Goal: Task Accomplishment & Management: Manage account settings

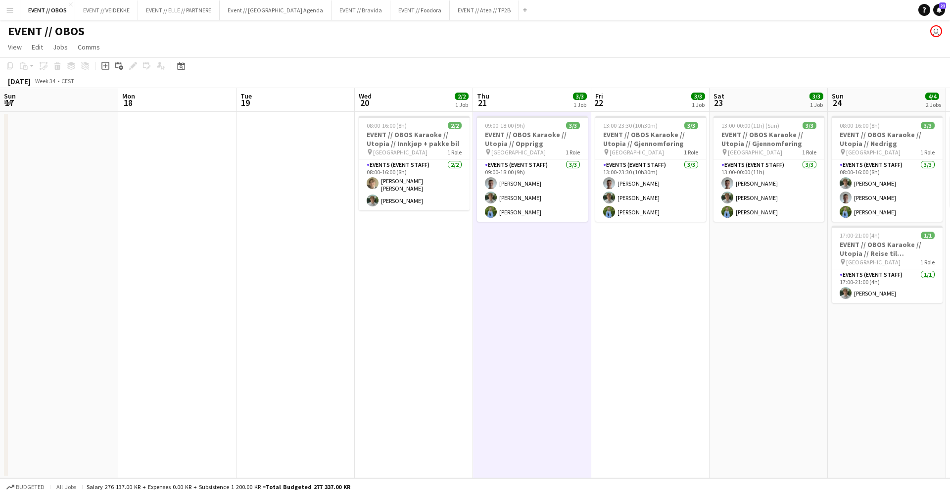
scroll to position [0, 315]
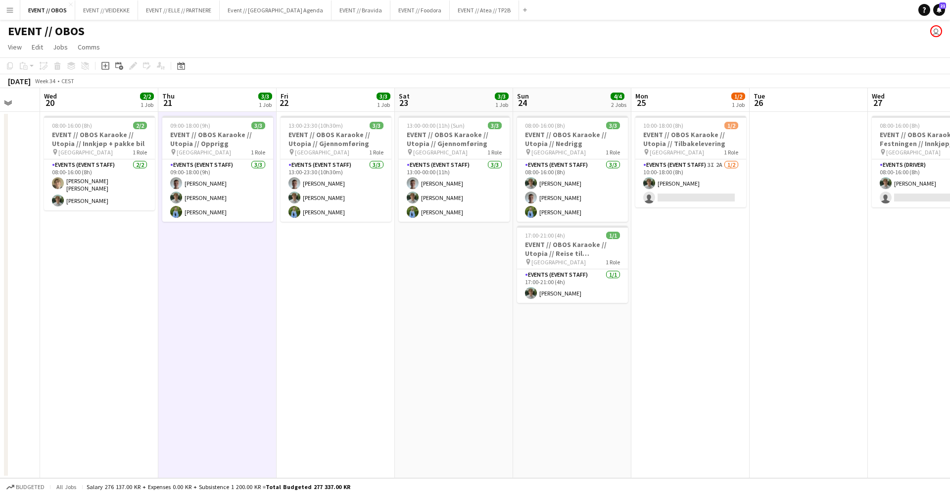
click at [458, 22] on div "EVENT // OBOS user" at bounding box center [475, 29] width 950 height 19
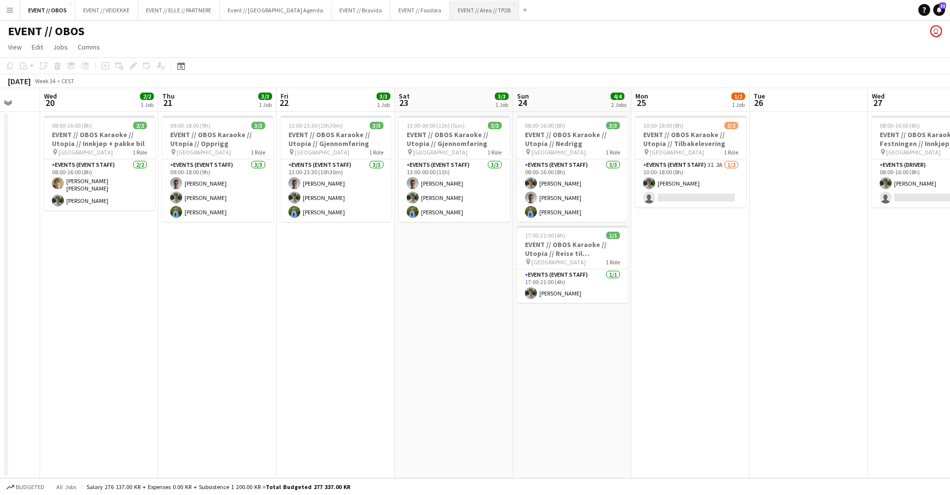
click at [461, 16] on button "EVENT // Atea // TP2B Close" at bounding box center [484, 9] width 69 height 19
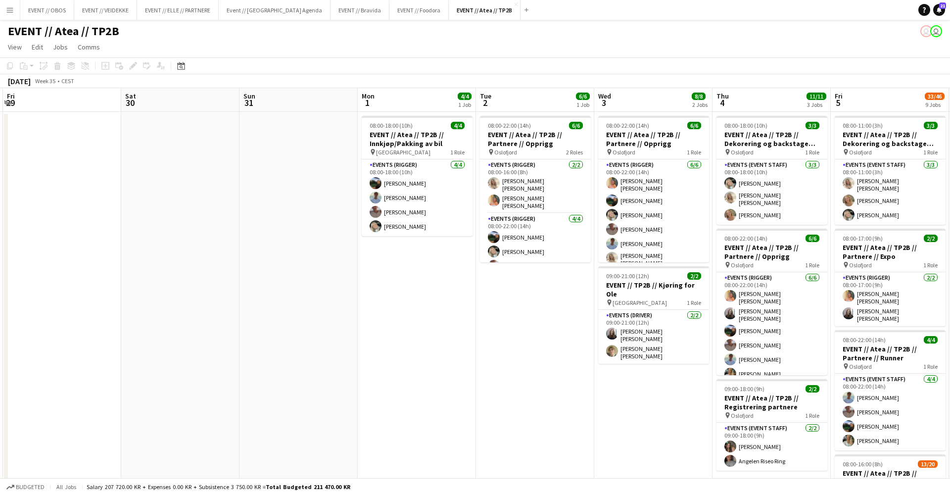
scroll to position [0, 481]
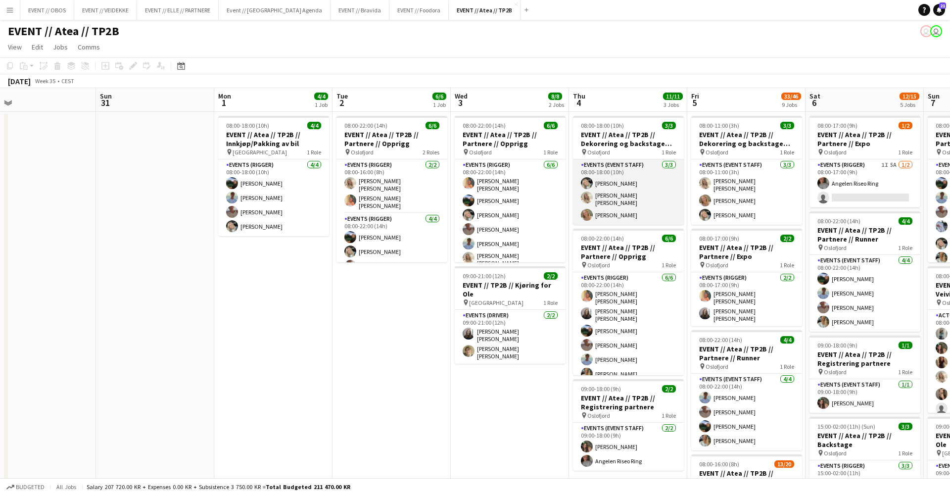
click at [612, 197] on app-card-role "Events (Event Staff) 3/3 08:00-18:00 (10h) Oda Hansson Vanessa Riise Naas Guro …" at bounding box center [628, 191] width 111 height 65
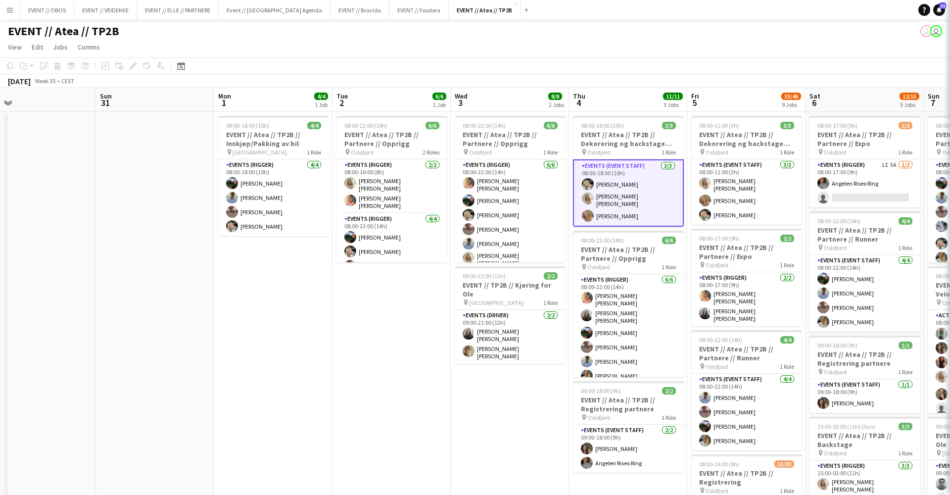
scroll to position [0, 496]
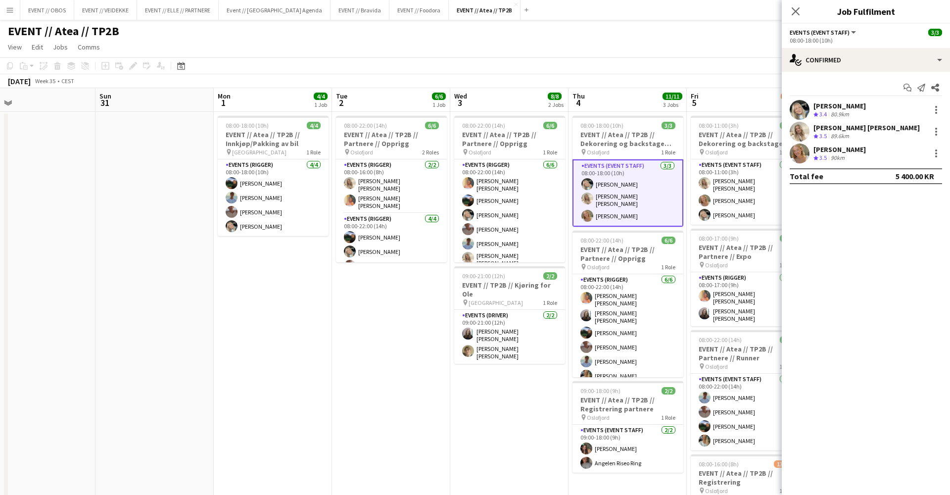
click at [699, 61] on app-toolbar "Copy Paste Paste Command V Paste with crew Command Shift V Paste linked Job [GE…" at bounding box center [475, 65] width 950 height 17
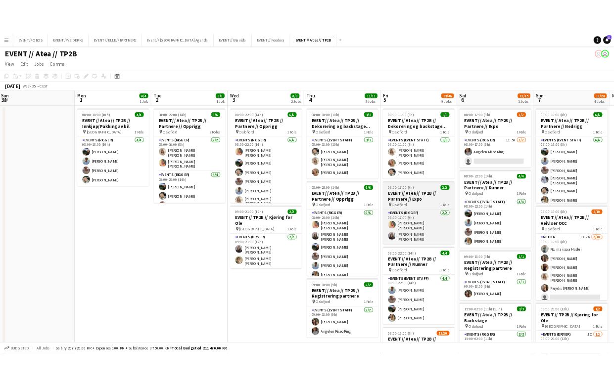
scroll to position [0, 0]
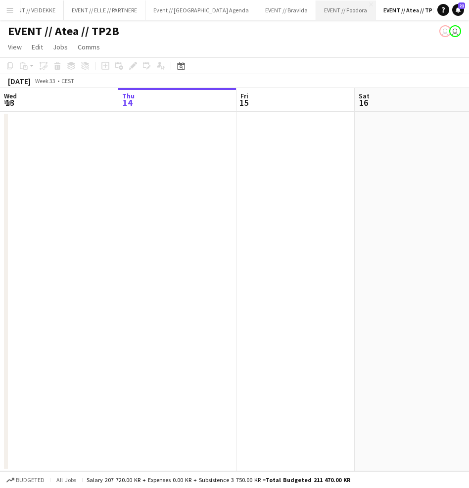
click at [399, 12] on button "EVENT // Atea // TP2B Close" at bounding box center [411, 9] width 72 height 19
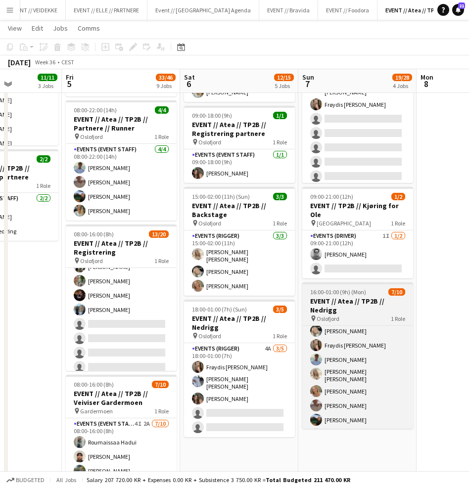
scroll to position [0, 292]
click at [341, 305] on app-job-card "16:00-01:00 (9h) (Mon) 7/10 EVENT // Atea // TP2B // Nedrigg pin Oslofjord 1 Ro…" at bounding box center [358, 355] width 111 height 146
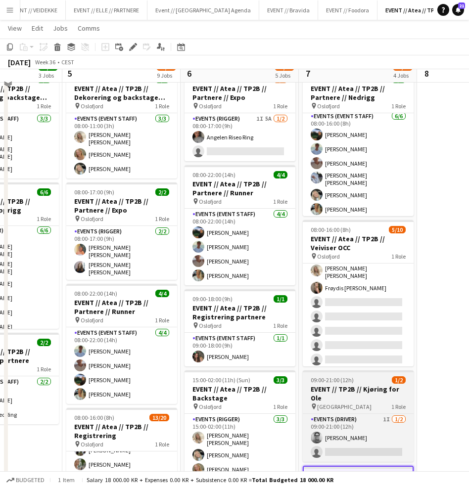
scroll to position [205, 0]
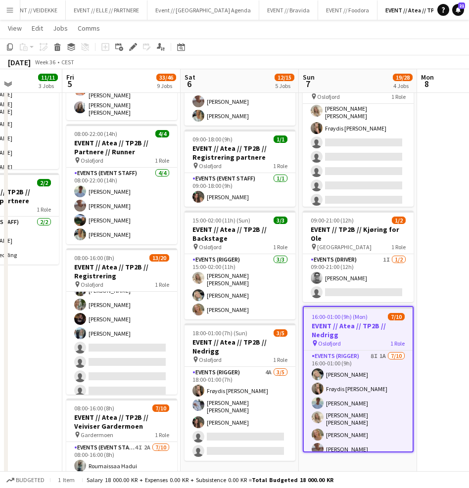
click at [337, 322] on h3 "EVENT // Atea // TP2B // Nedrigg" at bounding box center [358, 331] width 109 height 18
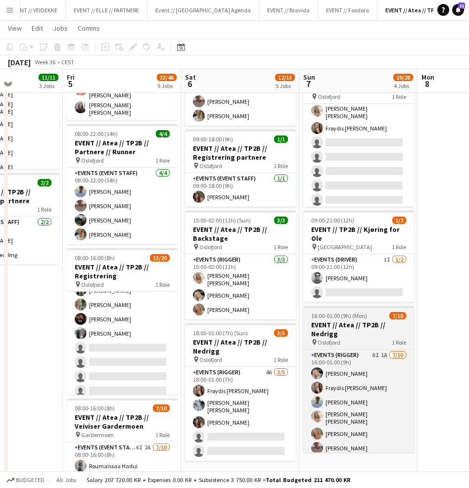
click at [337, 322] on h3 "EVENT // Atea // TP2B // Nedrigg" at bounding box center [358, 330] width 111 height 18
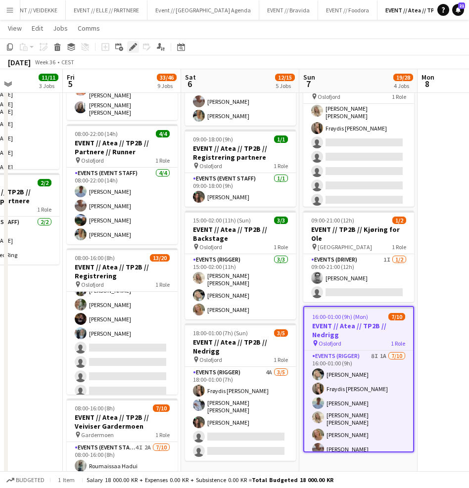
click at [134, 51] on div "Edit" at bounding box center [133, 47] width 12 height 12
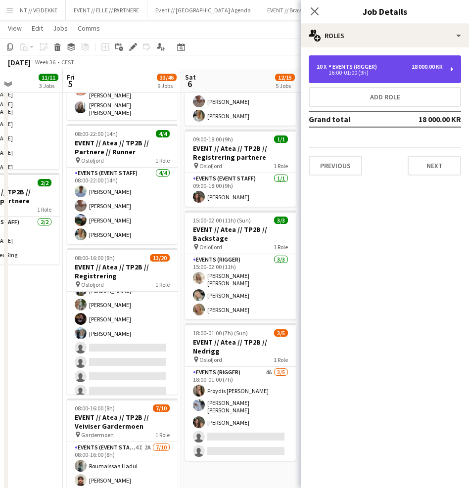
click at [389, 66] on div "10 x Events (Rigger) 18 000.00 KR" at bounding box center [380, 66] width 126 height 7
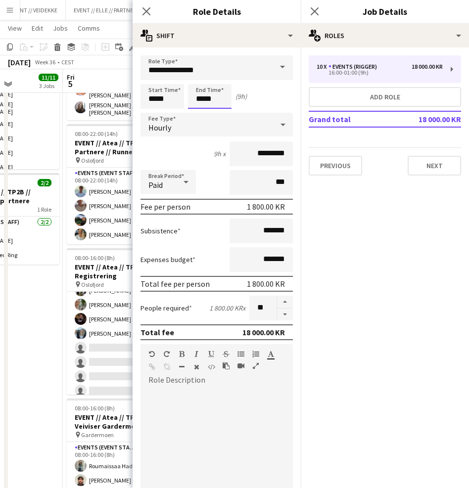
click at [222, 100] on input "*****" at bounding box center [210, 96] width 44 height 25
click at [200, 116] on div at bounding box center [200, 114] width 20 height 10
click at [199, 116] on div at bounding box center [200, 114] width 20 height 10
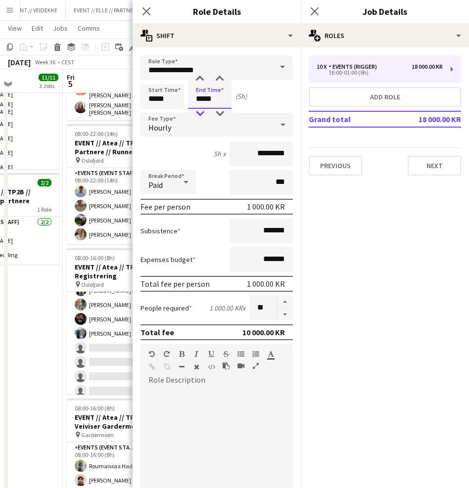
click at [198, 116] on div at bounding box center [200, 114] width 20 height 10
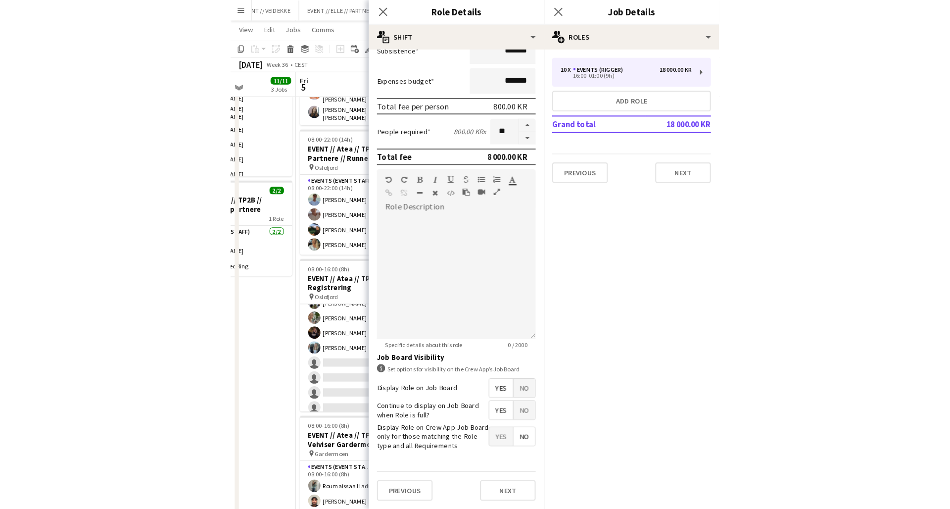
scroll to position [182, 0]
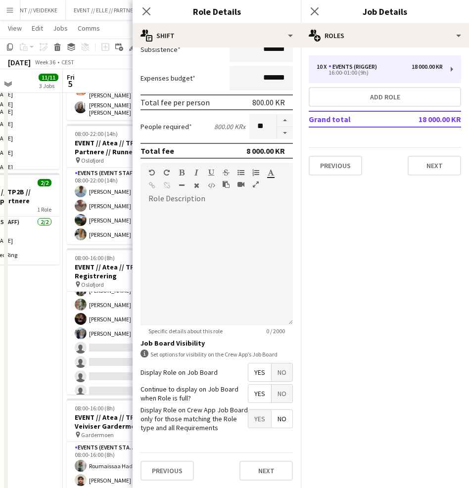
click at [449, 185] on mat-expansion-panel "pencil3 General details 10 x Events (Rigger) 18 000.00 KR 16:00-01:00 (9h) Add …" at bounding box center [385, 267] width 168 height 441
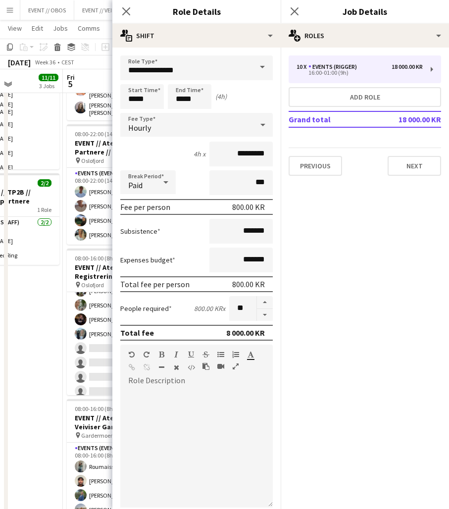
scroll to position [0, 0]
click at [183, 84] on input "*****" at bounding box center [190, 96] width 44 height 25
type input "*****"
click at [182, 78] on div at bounding box center [180, 79] width 20 height 10
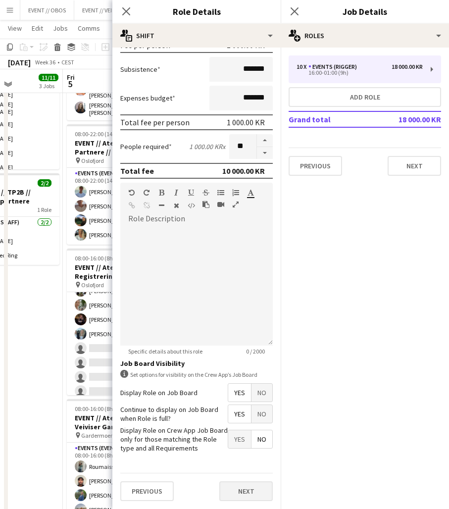
scroll to position [162, 0]
click at [235, 401] on button "Next" at bounding box center [245, 491] width 53 height 20
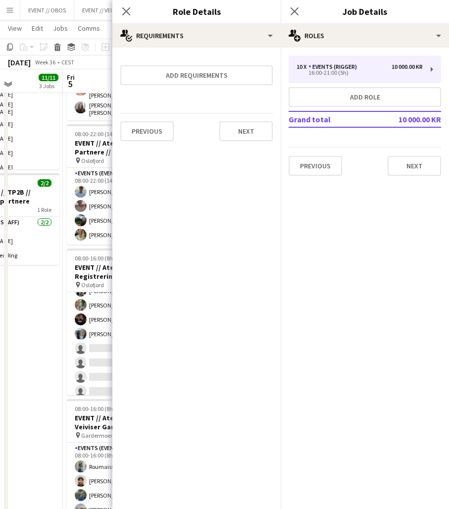
scroll to position [0, 0]
click at [237, 137] on button "Next" at bounding box center [245, 131] width 53 height 20
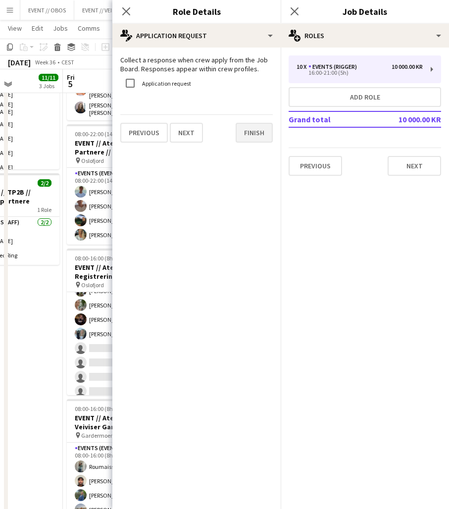
click at [241, 136] on button "Finish" at bounding box center [253, 133] width 37 height 20
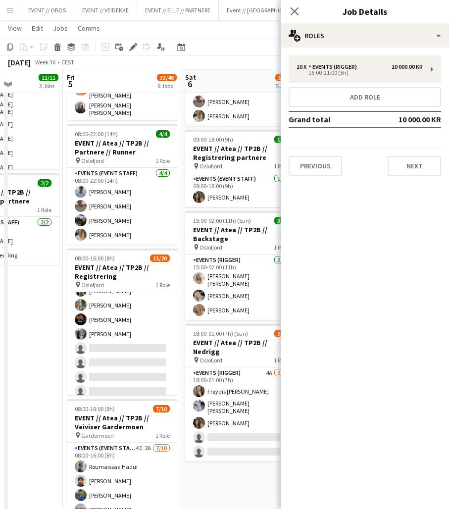
click at [249, 57] on div "[DATE] Week 36 • CEST Publish 1 job Revert 1 job" at bounding box center [224, 62] width 449 height 14
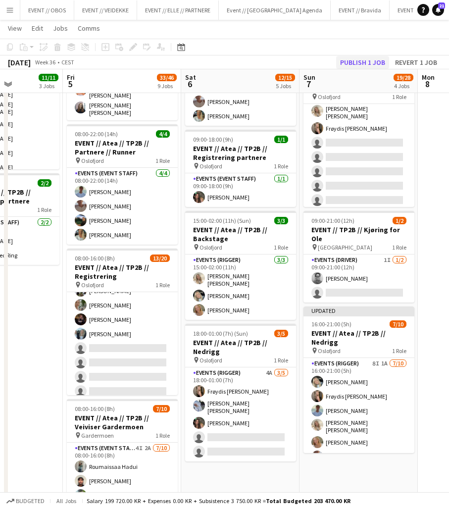
click at [361, 62] on button "Publish 1 job" at bounding box center [362, 62] width 53 height 13
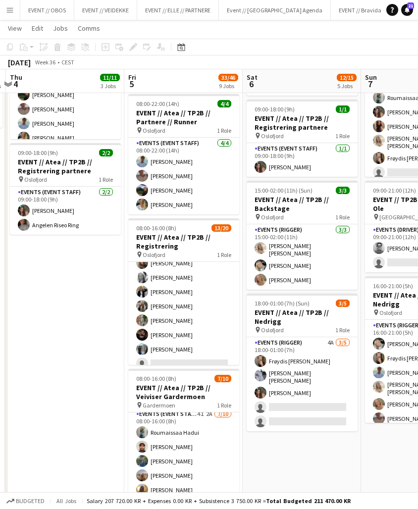
scroll to position [108, 0]
click at [165, 310] on app-card-role "Events (Event Staff) 28I 1A 13/20 08:00-16:00 (8h) [PERSON_NAME] [PERSON_NAME] …" at bounding box center [183, 306] width 111 height 306
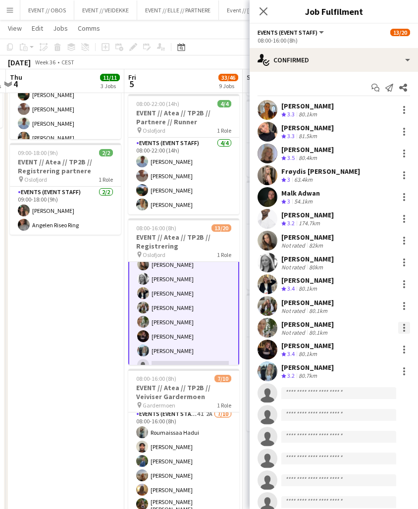
click at [402, 329] on div at bounding box center [404, 328] width 12 height 12
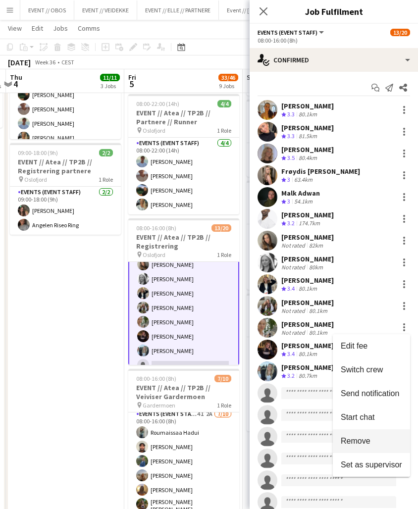
click at [368, 401] on span "Remove" at bounding box center [355, 440] width 30 height 8
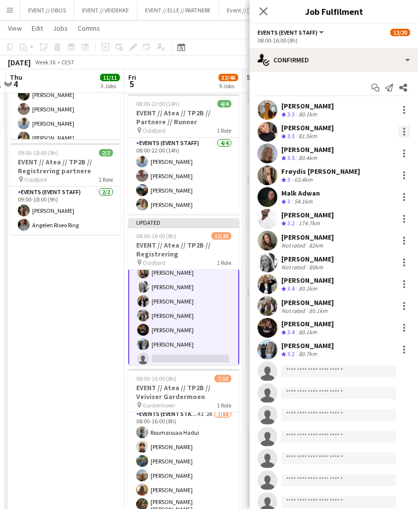
click at [401, 133] on div at bounding box center [404, 132] width 12 height 12
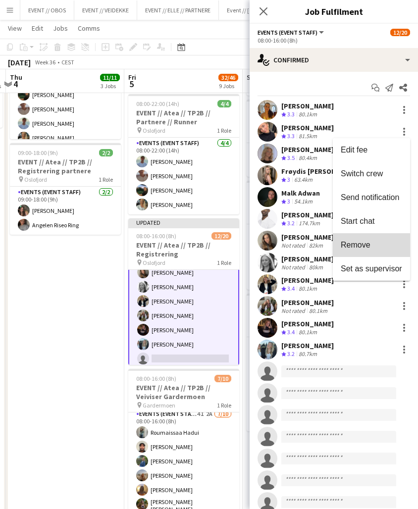
click at [358, 245] on span "Remove" at bounding box center [355, 244] width 30 height 8
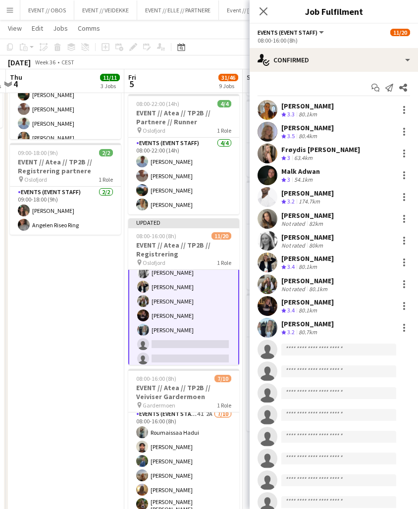
click at [96, 279] on app-date-cell "08:00-18:00 (10h) 3/3 EVENT // Atea // TP2B // Dekorering og backstage oppsett …" at bounding box center [65, 387] width 118 height 1023
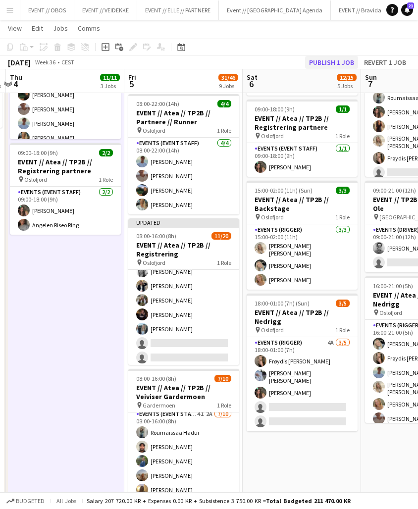
click at [320, 62] on button "Publish 1 job" at bounding box center [331, 62] width 53 height 13
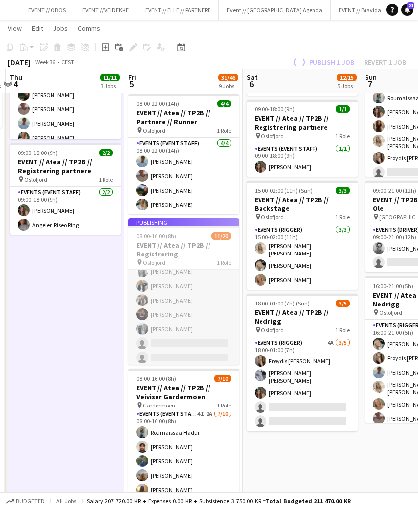
click at [174, 290] on app-card-role "Events (Event Staff) 28I 1A [DATE] 08:00-16:00 (8h) [PERSON_NAME] [PERSON_NAME]…" at bounding box center [183, 314] width 111 height 306
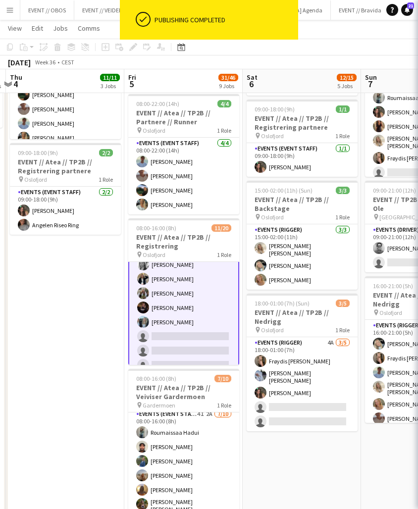
scroll to position [0, 349]
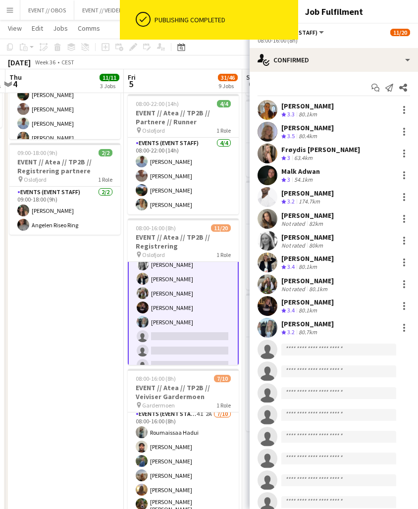
click at [277, 39] on div "Publishing completed" at bounding box center [223, 20] width 147 height 40
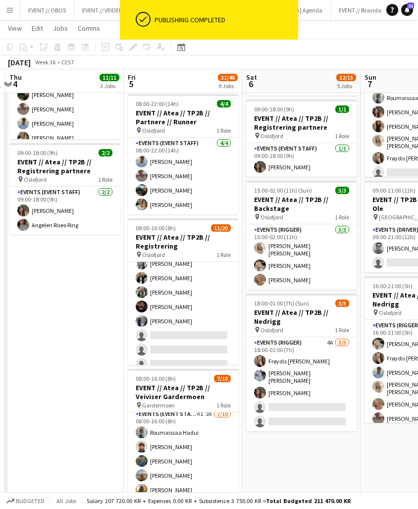
click at [286, 55] on app-toolbar "Copy Paste Paste Command V Paste with crew Command Shift V Paste linked Job [GE…" at bounding box center [209, 47] width 418 height 17
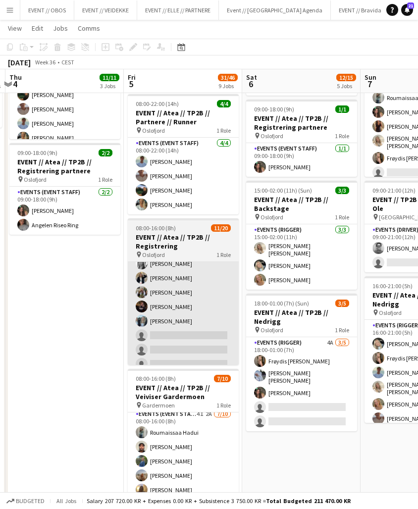
click at [199, 267] on app-card-role "Events (Event Staff) 28I 1A [DATE] 08:00-16:00 (8h) [PERSON_NAME] [PERSON_NAME]…" at bounding box center [183, 306] width 111 height 306
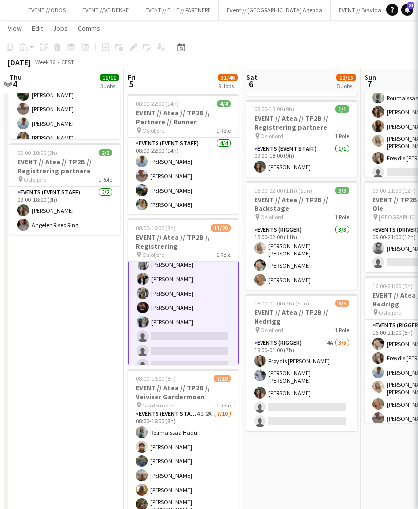
scroll to position [0, 350]
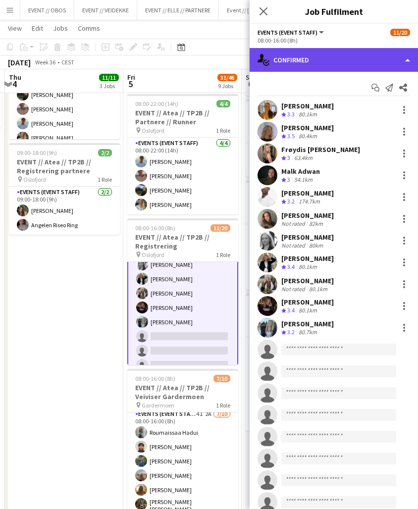
click at [309, 55] on div "single-neutral-actions-check-2 Confirmed" at bounding box center [333, 60] width 168 height 24
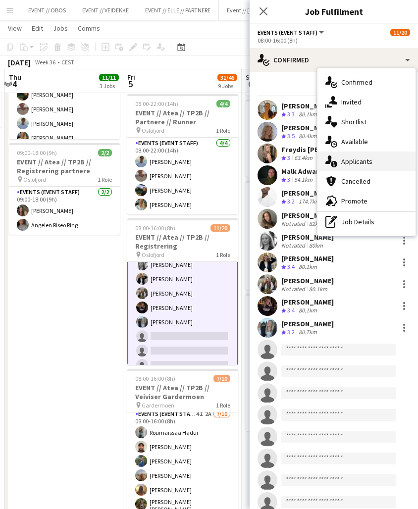
click at [361, 154] on div "single-neutral-actions-information Applicants" at bounding box center [366, 161] width 98 height 20
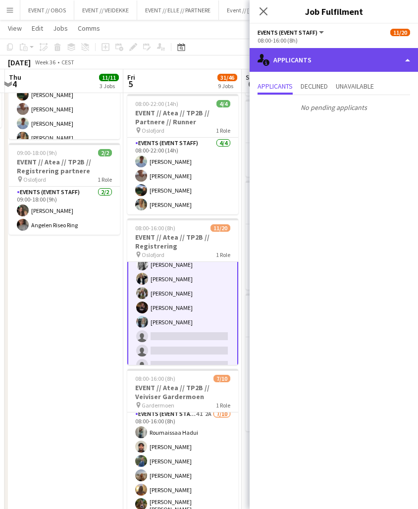
click at [292, 60] on div "single-neutral-actions-information Applicants" at bounding box center [333, 60] width 168 height 24
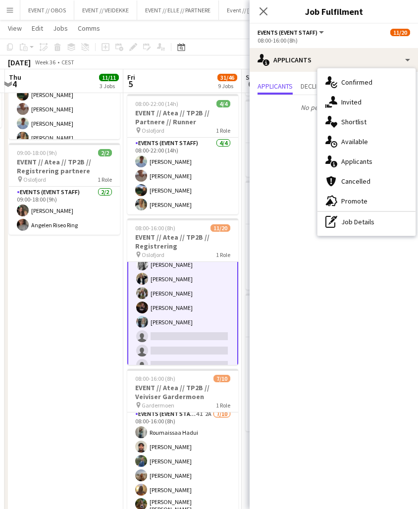
click at [133, 293] on app-card-role "Events (Event Staff) 28I 1A [DATE] 08:00-16:00 (8h) [PERSON_NAME] [PERSON_NAME]…" at bounding box center [182, 307] width 111 height 308
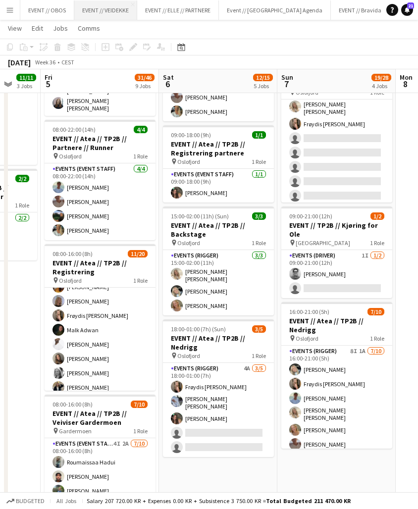
scroll to position [34, 0]
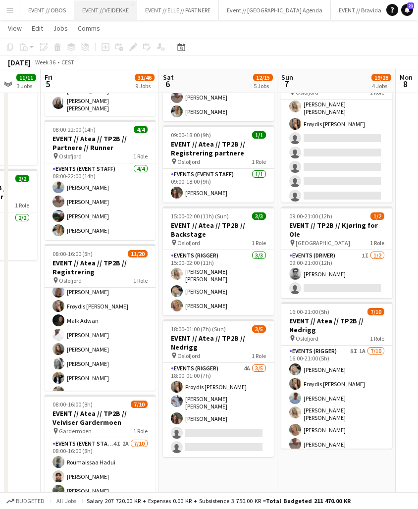
click at [83, 356] on app-card-role "Events (Event Staff) 28I 1A [DATE] 08:00-16:00 (8h) [PERSON_NAME] [PERSON_NAME]…" at bounding box center [100, 406] width 111 height 306
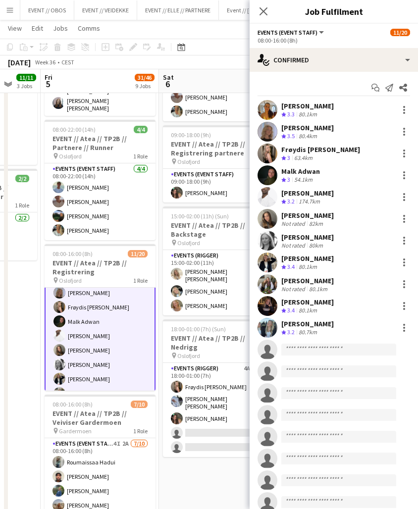
click at [268, 235] on app-user-avatar at bounding box center [267, 241] width 20 height 20
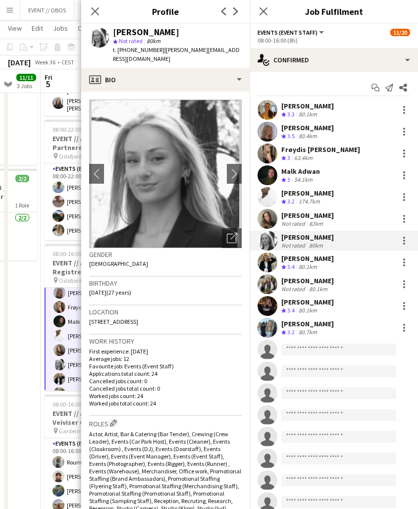
click at [194, 92] on app-crew-profile-bio "chevron-left chevron-right Open photos pop-in Gender [DEMOGRAPHIC_DATA] Birthda…" at bounding box center [165, 300] width 168 height 417
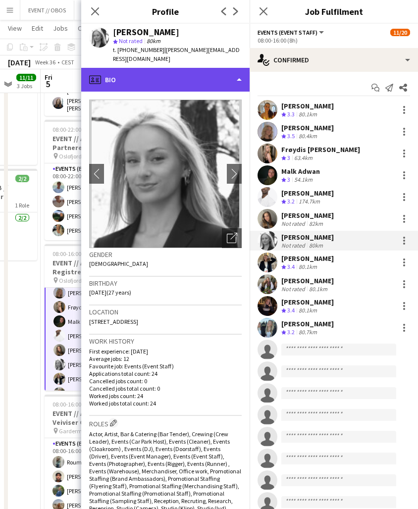
click at [195, 79] on div "profile Bio" at bounding box center [165, 80] width 168 height 24
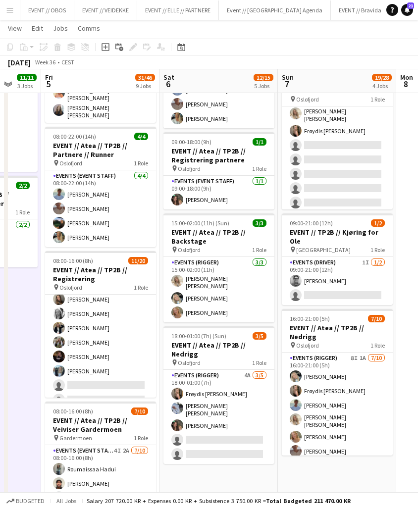
scroll to position [106, 0]
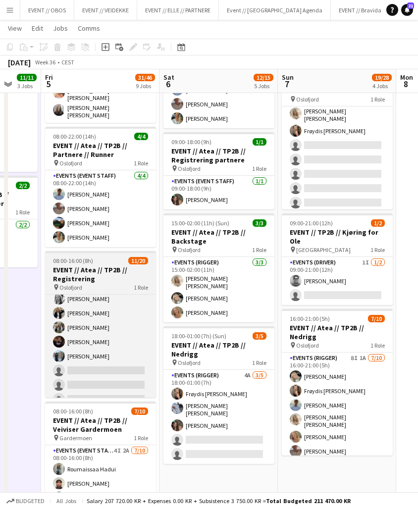
click at [108, 283] on div "pin [GEOGRAPHIC_DATA] 1 Role" at bounding box center [100, 287] width 111 height 8
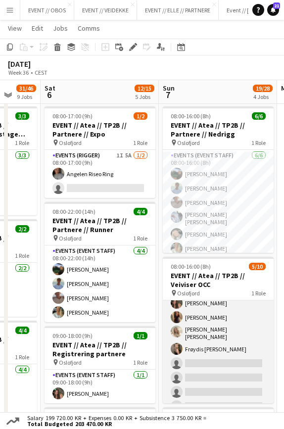
scroll to position [0, 0]
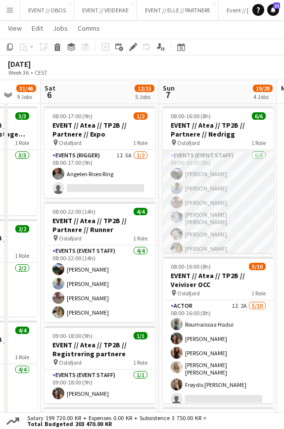
click at [227, 245] on app-card-role "Events (Event Staff) [DATE] 08:00-16:00 (8h) [PERSON_NAME] [PERSON_NAME] [PERSO…" at bounding box center [218, 204] width 111 height 108
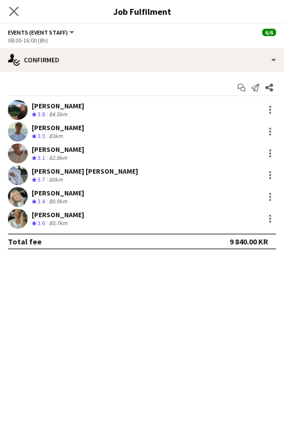
click at [12, 5] on app-icon "Close pop-in" at bounding box center [14, 11] width 14 height 14
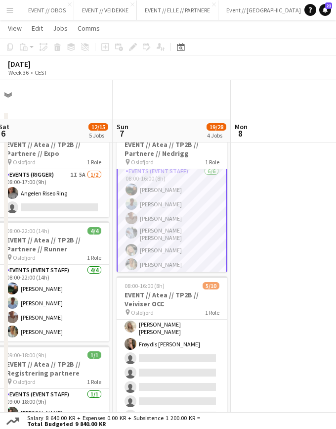
scroll to position [40, 0]
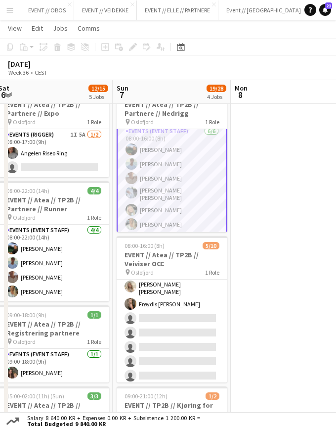
click at [170, 201] on app-card-role "Events (Event Staff) [DATE] 08:00-16:00 (8h) [PERSON_NAME] [PERSON_NAME] [PERSO…" at bounding box center [172, 180] width 111 height 110
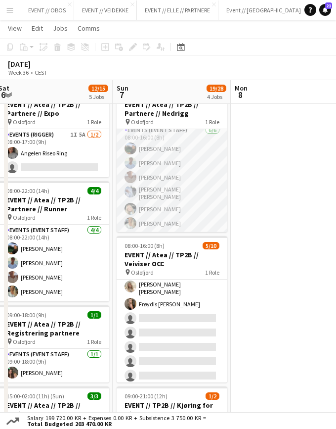
scroll to position [0, 0]
click at [184, 210] on app-card-role "Events (Event Staff) [DATE] 08:00-16:00 (8h) [PERSON_NAME] [PERSON_NAME] [PERSO…" at bounding box center [172, 181] width 111 height 108
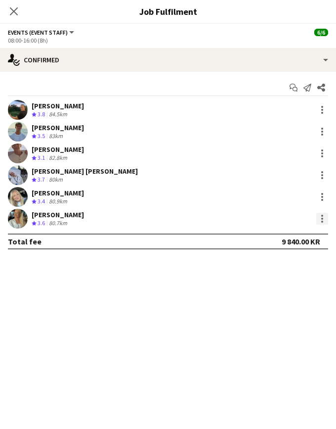
click at [318, 216] on div at bounding box center [323, 219] width 12 height 12
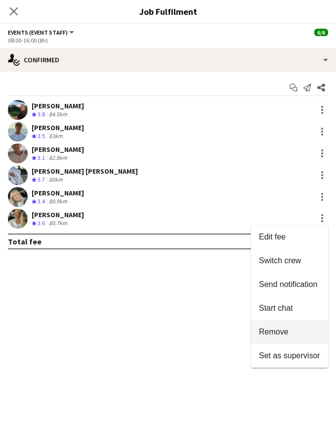
click at [274, 331] on span "Remove" at bounding box center [274, 331] width 30 height 8
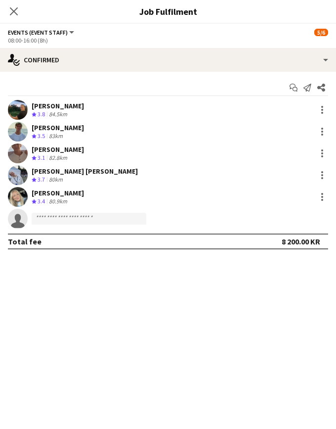
click at [7, 10] on div "Close pop-in" at bounding box center [14, 11] width 28 height 23
click at [13, 9] on icon "Close pop-in" at bounding box center [13, 10] width 9 height 9
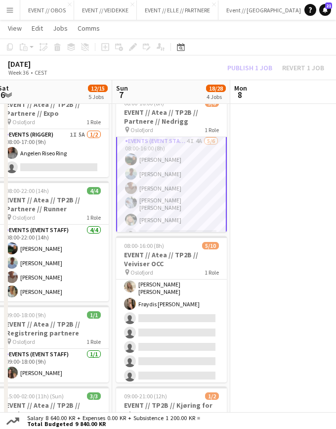
click at [238, 66] on div "Publish 1 job Revert 1 job" at bounding box center [276, 67] width 121 height 11
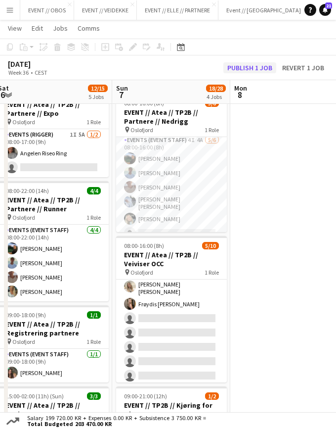
click at [248, 68] on button "Publish 1 job" at bounding box center [250, 67] width 53 height 11
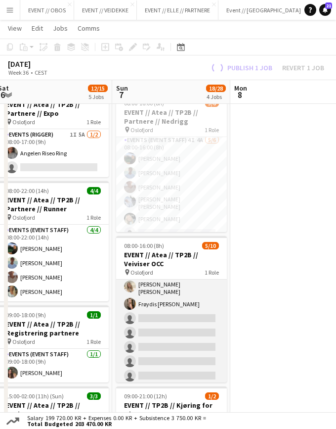
click at [156, 303] on app-card-role "Actor 1I 2A [DATE] 08:00-16:00 (8h) Roumaissaa Hadui [PERSON_NAME] [PERSON_NAME…" at bounding box center [171, 303] width 111 height 166
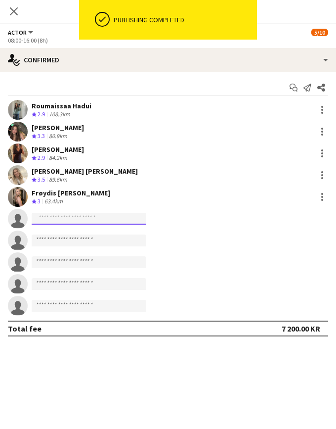
click at [120, 215] on input at bounding box center [89, 219] width 115 height 12
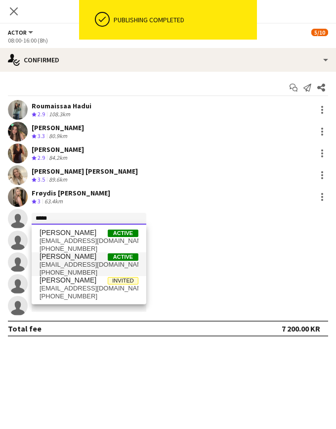
type input "*****"
click at [97, 261] on span "[EMAIL_ADDRESS][DOMAIN_NAME]" at bounding box center [89, 265] width 99 height 8
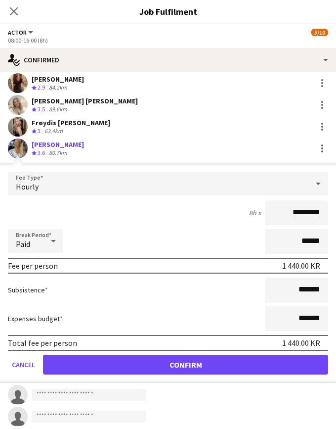
click at [256, 368] on button "Confirm" at bounding box center [185, 365] width 285 height 20
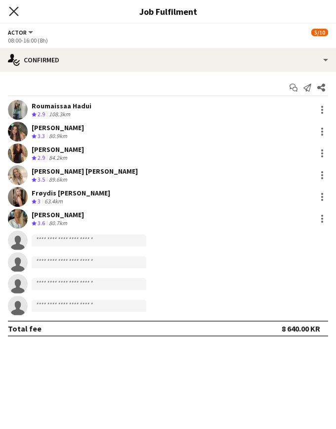
click at [14, 10] on icon "Close pop-in" at bounding box center [13, 10] width 9 height 9
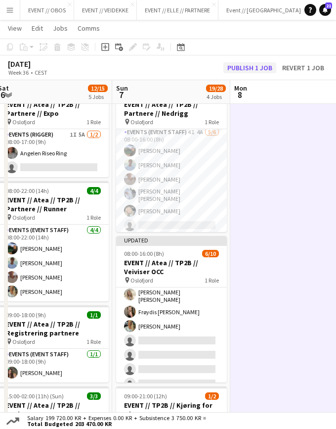
click at [246, 71] on button "Publish 1 job" at bounding box center [250, 67] width 53 height 11
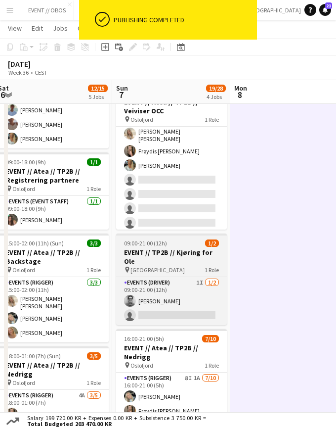
click at [183, 256] on h3 "EVENT // TP2B // Kjøring for Ole" at bounding box center [171, 257] width 111 height 18
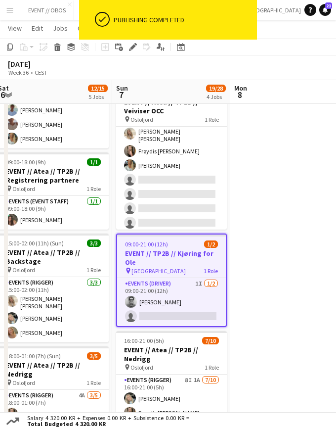
click at [132, 44] on div "ok-circled Publishing completed" at bounding box center [168, 22] width 178 height 45
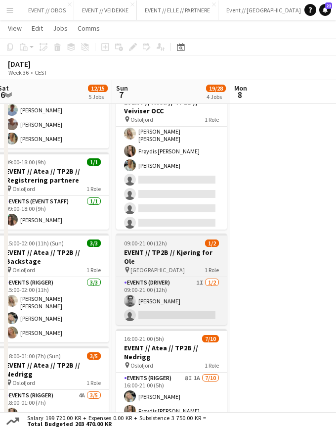
click at [220, 249] on h3 "EVENT // TP2B // Kjøring for Ole" at bounding box center [171, 257] width 111 height 18
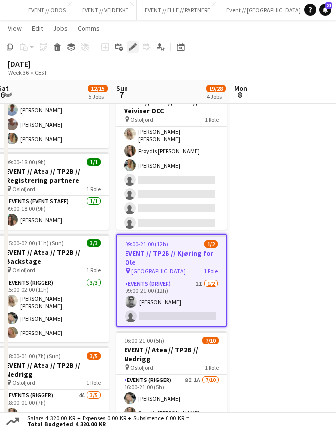
click at [131, 46] on icon "Edit" at bounding box center [133, 47] width 8 height 8
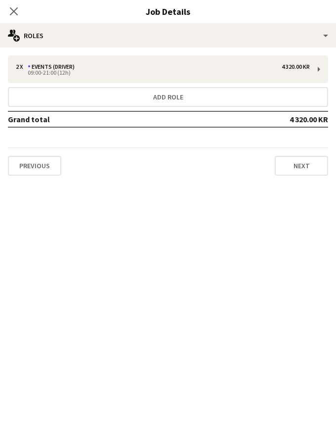
click at [145, 84] on div "2 x Events (Driver) 4 320.00 KR 09:00-21:00 (12h) Add role Grand total 4 320.00…" at bounding box center [168, 115] width 336 height 120
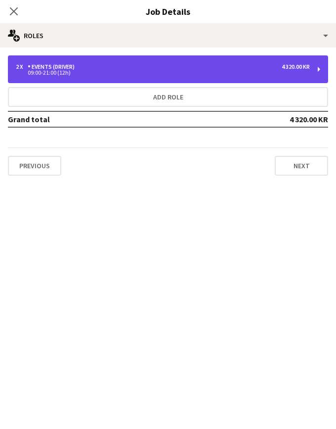
click at [144, 80] on div "2 x Events (Driver) 4 320.00 KR 09:00-21:00 (12h)" at bounding box center [168, 69] width 321 height 28
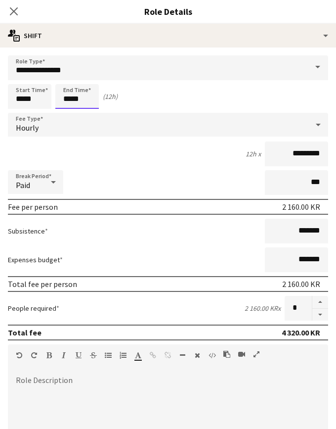
click at [79, 86] on input "*****" at bounding box center [77, 96] width 44 height 25
click at [67, 108] on input "*****" at bounding box center [77, 96] width 44 height 25
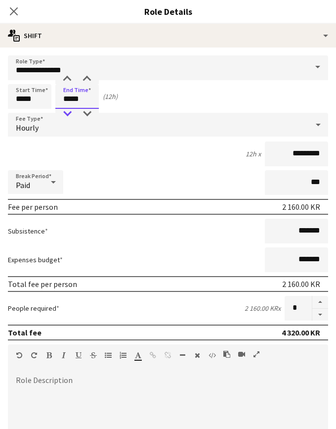
click at [65, 111] on div at bounding box center [67, 114] width 20 height 10
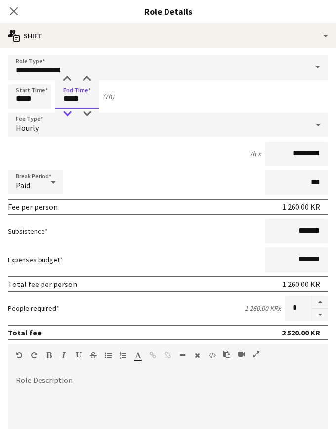
click at [65, 111] on div at bounding box center [67, 114] width 20 height 10
click at [69, 81] on div at bounding box center [67, 79] width 20 height 10
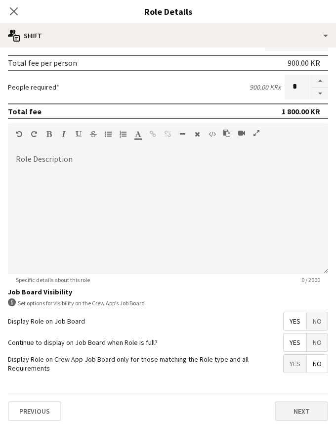
scroll to position [222, 0]
click at [316, 401] on button "Next" at bounding box center [301, 411] width 53 height 20
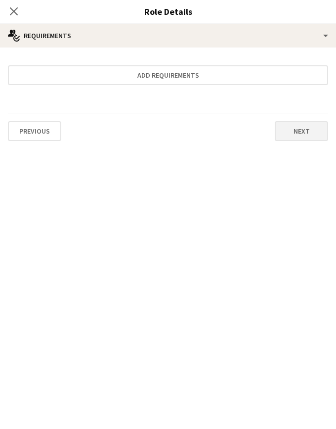
click at [288, 130] on button "Next" at bounding box center [301, 131] width 53 height 20
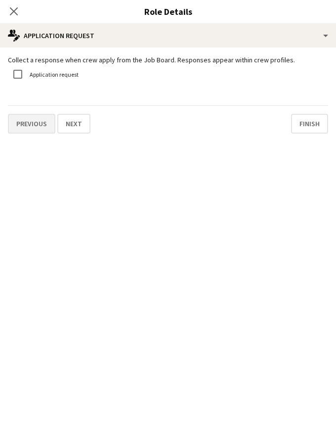
click at [42, 125] on button "Previous" at bounding box center [31, 124] width 47 height 20
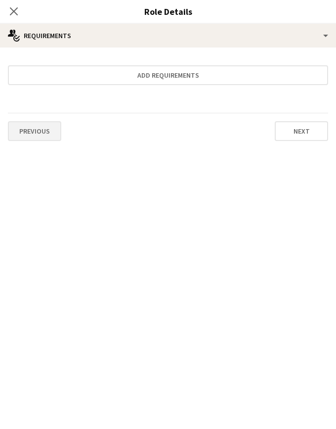
click at [41, 131] on button "Previous" at bounding box center [34, 131] width 53 height 20
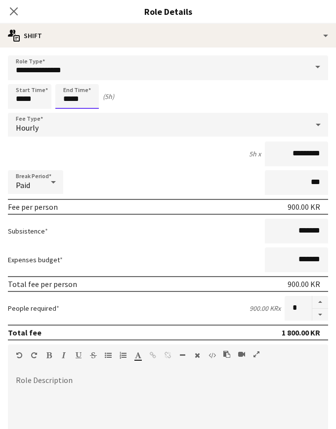
click at [64, 87] on input "*****" at bounding box center [77, 96] width 44 height 25
type input "*****"
click at [65, 78] on div at bounding box center [67, 79] width 20 height 10
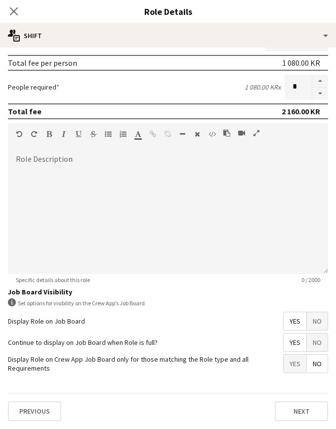
scroll to position [221, 0]
click at [313, 401] on div "Previous Next" at bounding box center [168, 411] width 321 height 36
click at [276, 401] on button "Next" at bounding box center [301, 411] width 53 height 20
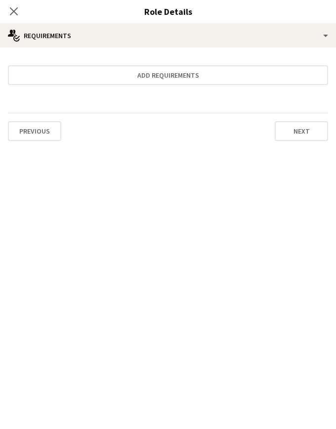
click at [309, 141] on div "Previous Next" at bounding box center [168, 131] width 321 height 36
click at [309, 137] on button "Next" at bounding box center [301, 131] width 53 height 20
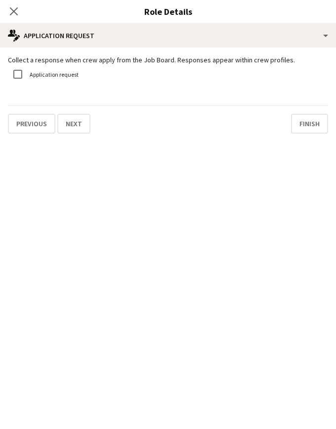
click at [290, 136] on div "Collect a response when crew apply from the Job Board. Responses appear within …" at bounding box center [168, 94] width 336 height 94
click at [300, 129] on button "Finish" at bounding box center [309, 124] width 37 height 20
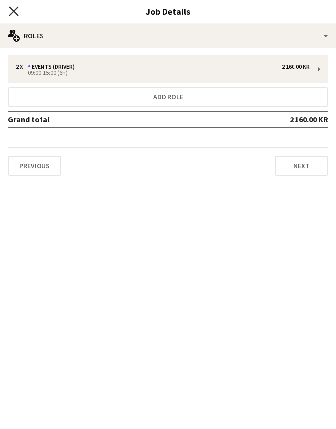
click at [10, 8] on icon "Close pop-in" at bounding box center [13, 10] width 9 height 9
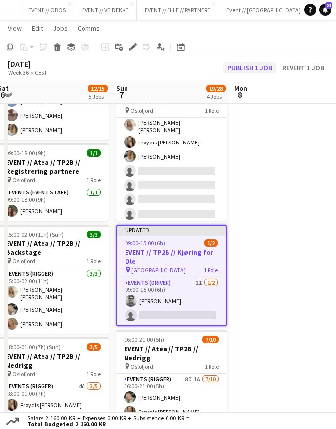
click at [241, 64] on button "Publish 1 job" at bounding box center [250, 67] width 53 height 11
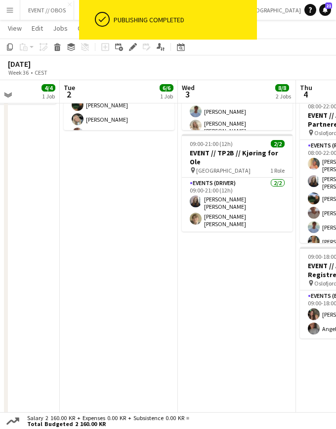
scroll to position [141, 0]
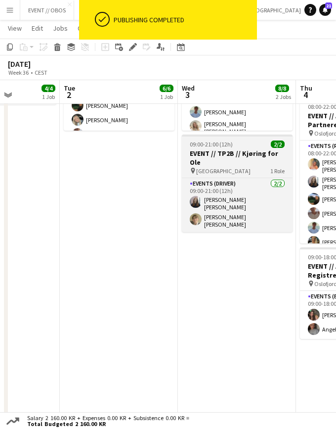
click at [209, 137] on app-job-card "09:00-21:00 (12h) 2/2 EVENT // TP2B // Kjøring for Ole pin Oslo 1 Role Events (…" at bounding box center [237, 183] width 111 height 97
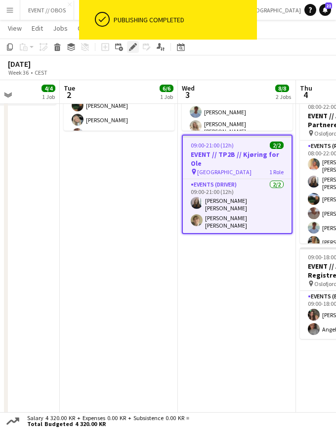
click at [131, 46] on icon "Edit" at bounding box center [133, 47] width 8 height 8
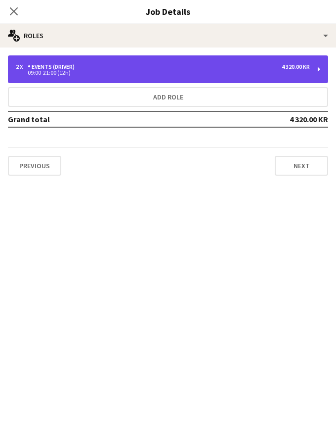
click at [203, 74] on div "09:00-21:00 (12h)" at bounding box center [163, 72] width 294 height 5
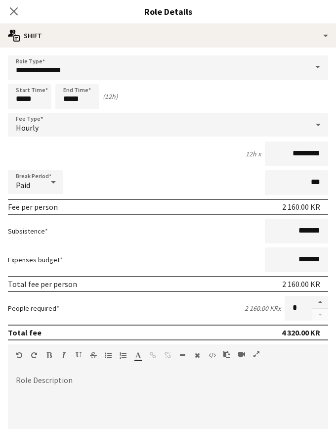
click at [71, 111] on form "**********" at bounding box center [168, 352] width 336 height 595
click at [73, 104] on input "*****" at bounding box center [77, 96] width 44 height 25
click at [68, 111] on div at bounding box center [67, 114] width 20 height 10
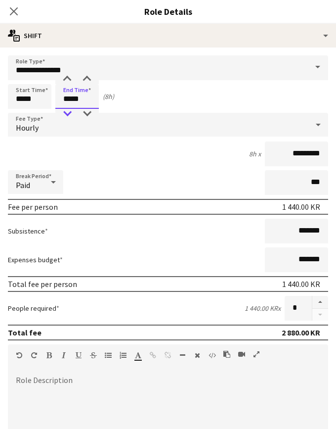
click at [68, 111] on div at bounding box center [67, 114] width 20 height 10
type input "*****"
click at [68, 111] on div at bounding box center [67, 114] width 20 height 10
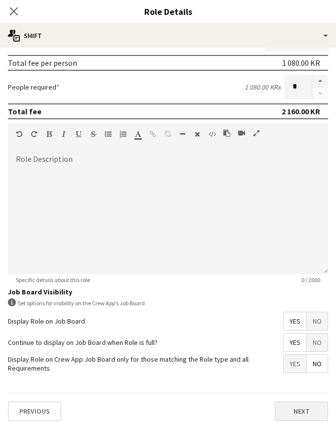
scroll to position [222, 0]
click at [284, 401] on button "Next" at bounding box center [301, 411] width 53 height 20
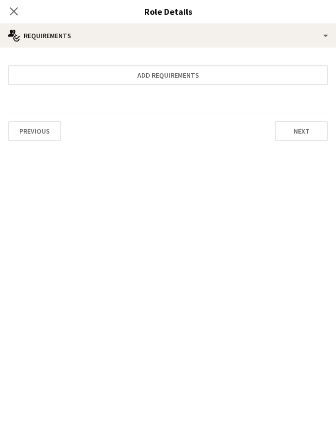
scroll to position [0, 0]
click at [18, 12] on icon "Close pop-in" at bounding box center [13, 10] width 9 height 9
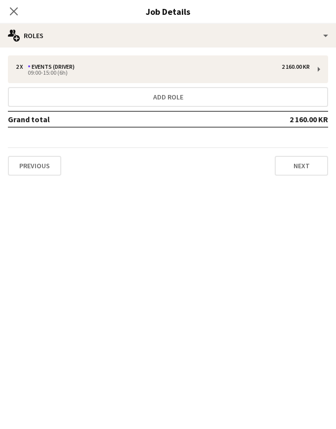
click at [12, 5] on div "Close pop-in" at bounding box center [14, 11] width 28 height 23
click at [12, 7] on app-icon "Close pop-in" at bounding box center [14, 11] width 14 height 14
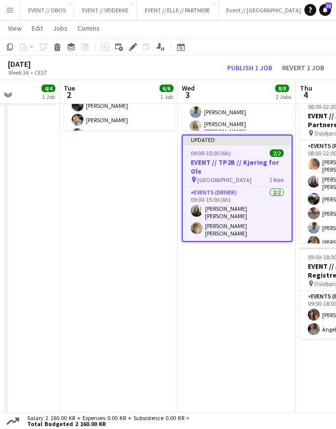
click at [256, 78] on div "[DATE] Week 36 • CEST Publish 1 job Revert 1 job" at bounding box center [168, 67] width 336 height 25
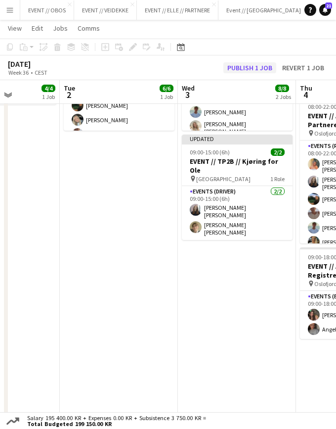
click at [256, 63] on button "Publish 1 job" at bounding box center [250, 67] width 53 height 11
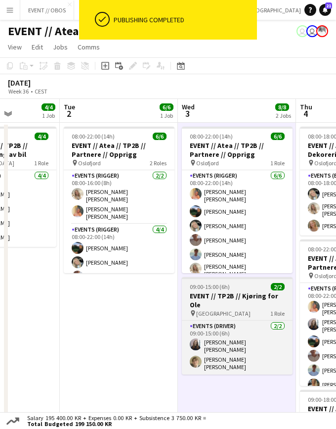
click at [213, 289] on span "09:00-15:00 (6h)" at bounding box center [210, 286] width 40 height 7
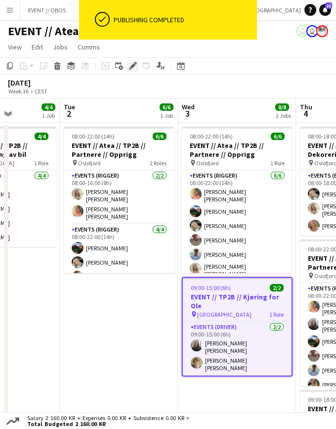
click at [135, 67] on icon "Edit" at bounding box center [133, 66] width 8 height 8
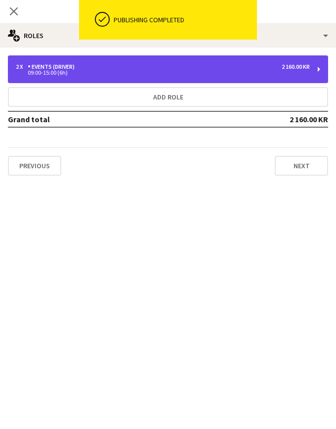
click at [194, 72] on div "09:00-15:00 (6h)" at bounding box center [163, 72] width 294 height 5
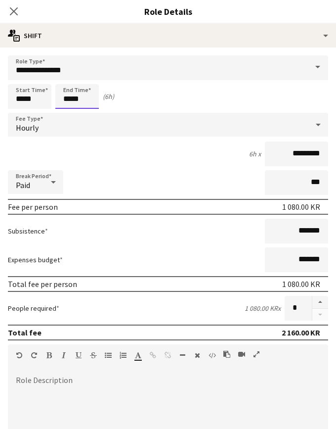
click at [72, 92] on input "*****" at bounding box center [77, 96] width 44 height 25
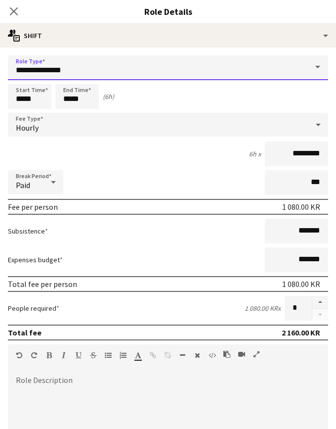
click at [66, 72] on input "**********" at bounding box center [168, 67] width 321 height 25
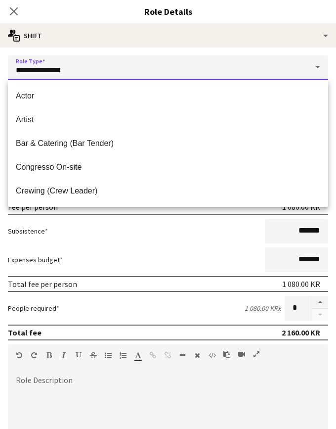
click at [93, 57] on input "**********" at bounding box center [168, 67] width 321 height 25
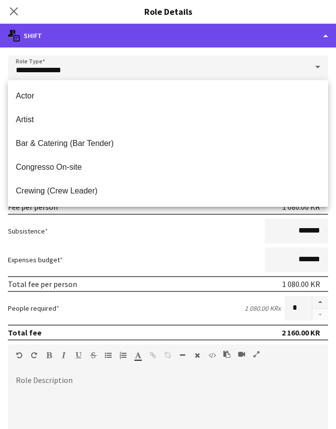
click at [97, 46] on div "multiple-actions-text Shift" at bounding box center [168, 36] width 336 height 24
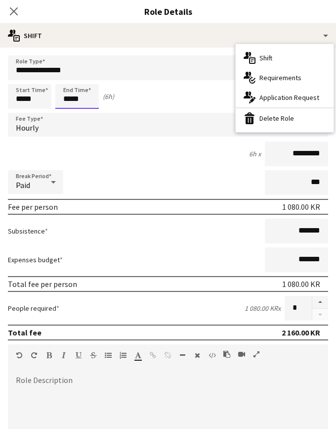
click at [74, 87] on input "*****" at bounding box center [77, 96] width 44 height 25
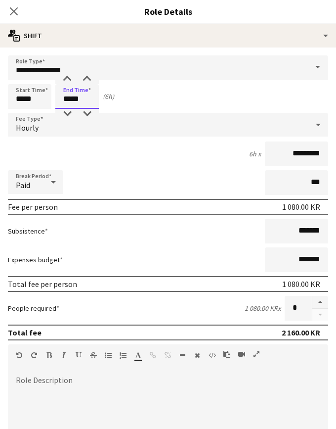
click at [69, 85] on input "*****" at bounding box center [77, 96] width 44 height 25
click at [69, 84] on div at bounding box center [67, 79] width 20 height 10
type input "*****"
click at [69, 84] on div at bounding box center [67, 79] width 20 height 10
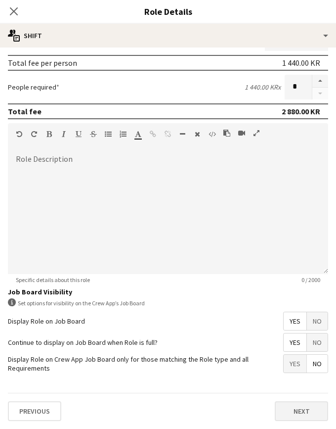
scroll to position [222, 0]
click at [291, 401] on button "Next" at bounding box center [301, 411] width 53 height 20
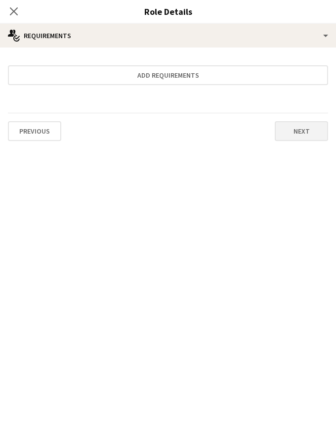
click at [294, 134] on button "Next" at bounding box center [301, 131] width 53 height 20
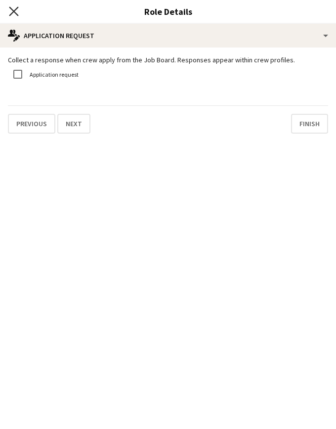
click at [11, 9] on icon at bounding box center [13, 10] width 9 height 9
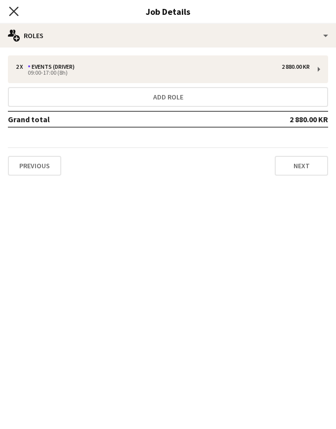
click at [17, 10] on icon "Close pop-in" at bounding box center [13, 10] width 9 height 9
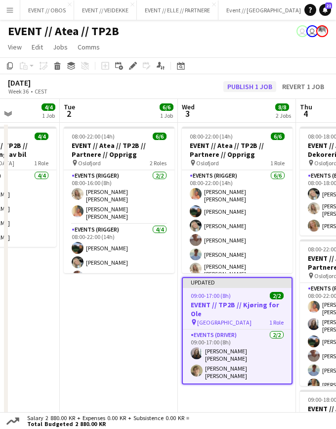
click at [251, 86] on button "Publish 1 job" at bounding box center [250, 86] width 53 height 11
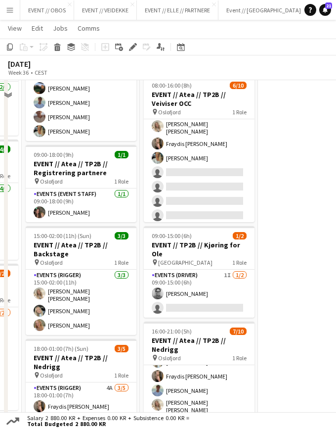
scroll to position [102, 0]
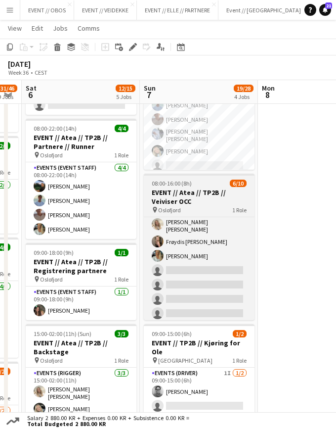
click at [178, 176] on app-job-card "08:00-16:00 (8h) 6/10 EVENT // Atea // TP2B // Veiviser OCC pin Oslofjord 1 Rol…" at bounding box center [199, 247] width 111 height 146
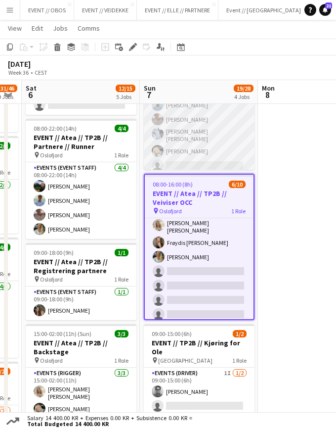
click at [182, 163] on app-card-role "Events (Event Staff) 4I 4A [DATE] 08:00-16:00 (8h) [PERSON_NAME] [PERSON_NAME] …" at bounding box center [199, 121] width 111 height 108
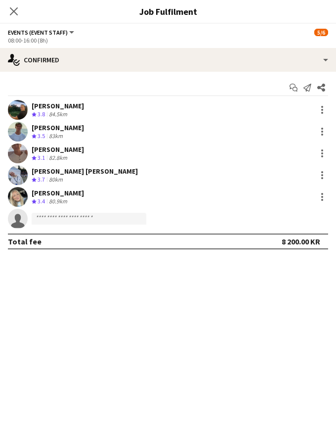
scroll to position [0, 332]
click at [114, 225] on app-invite-slot "single-neutral-actions" at bounding box center [168, 219] width 336 height 20
click at [109, 224] on input at bounding box center [89, 219] width 115 height 12
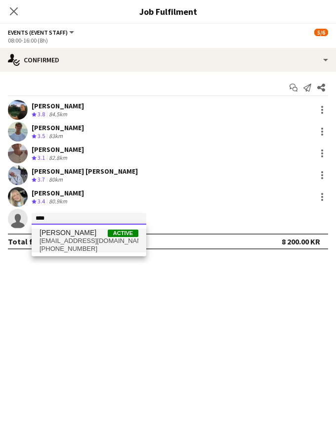
type input "****"
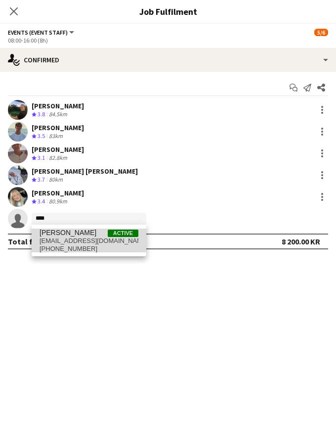
click at [111, 232] on span "Active" at bounding box center [123, 233] width 31 height 7
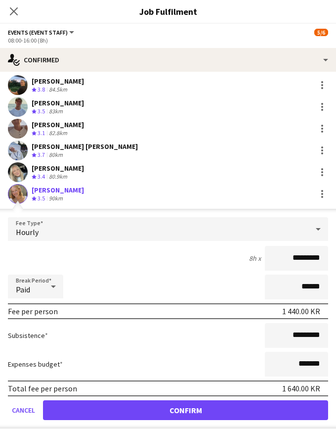
scroll to position [37, 0]
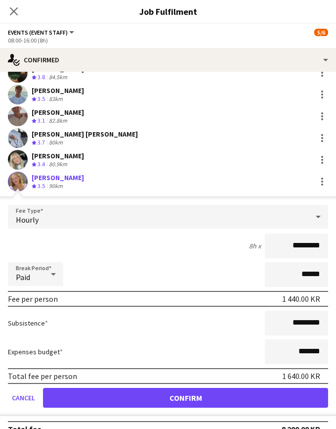
click at [180, 394] on button "Confirm" at bounding box center [185, 398] width 285 height 20
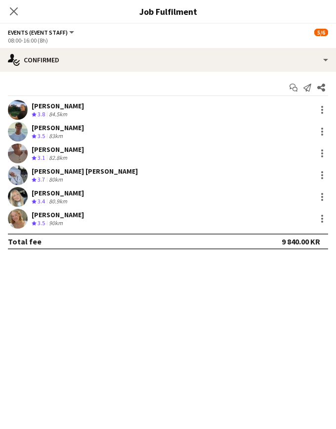
scroll to position [0, 0]
click at [12, 18] on div "Close pop-in" at bounding box center [14, 11] width 28 height 23
click at [15, 11] on icon "Close pop-in" at bounding box center [13, 10] width 9 height 9
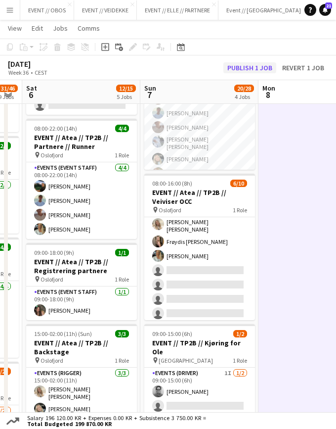
click at [250, 73] on button "Publish 1 job" at bounding box center [250, 67] width 53 height 11
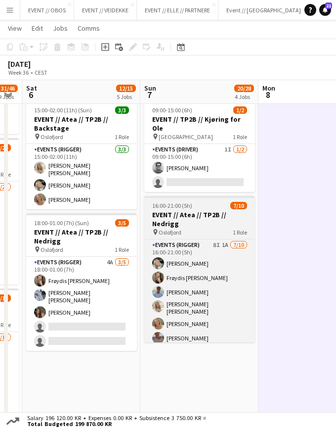
click at [197, 227] on app-job-card "16:00-21:00 (5h) 7/10 EVENT // Atea // TP2B // Nedrigg pin Oslofjord 1 Role Eve…" at bounding box center [199, 269] width 111 height 146
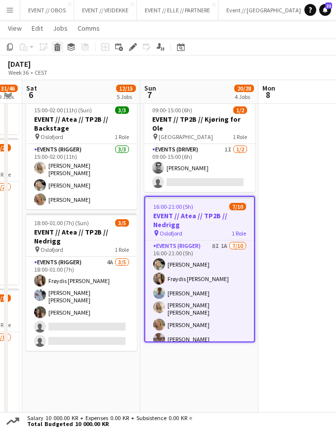
click at [56, 45] on icon at bounding box center [57, 44] width 6 height 2
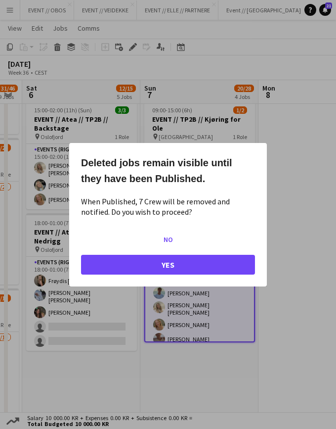
click at [151, 263] on button "Yes" at bounding box center [168, 264] width 174 height 20
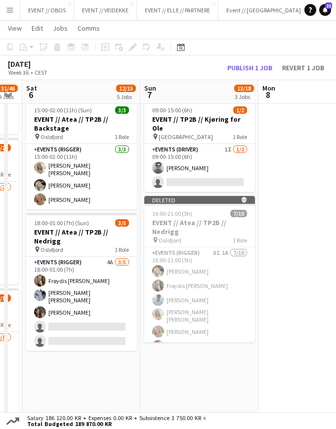
click at [239, 55] on div "[DATE] Week 36 • CEST Publish 1 job Revert 1 job" at bounding box center [168, 67] width 336 height 25
click at [241, 62] on button "Publish 1 job" at bounding box center [250, 67] width 53 height 11
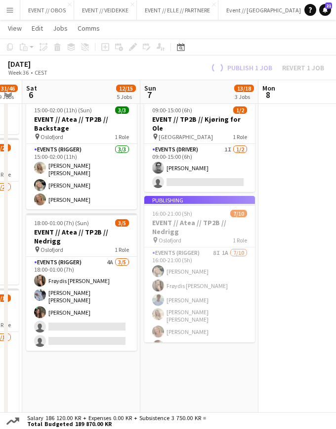
click at [246, 68] on div "[DATE] Week 36 • CEST Publish 1 job Revert 1 job" at bounding box center [168, 67] width 336 height 25
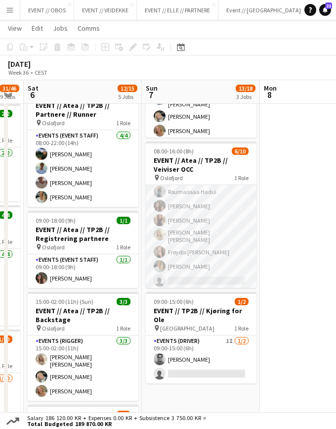
scroll to position [15, 0]
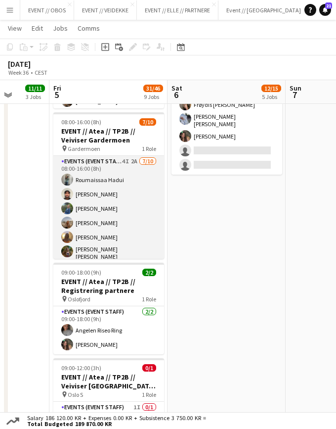
scroll to position [19, 0]
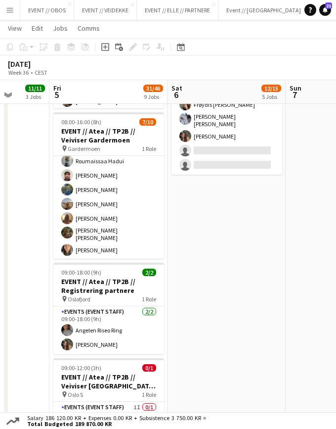
click at [243, 280] on app-date-cell "08:00-17:00 (9h) 1/2 EVENT // Atea // TP2B // Partnere // Expo pin Oslofjord 1 …" at bounding box center [227, 131] width 118 height 1023
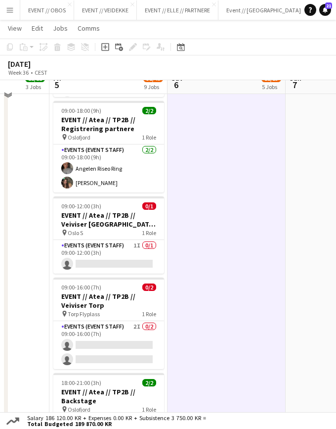
scroll to position [673, 0]
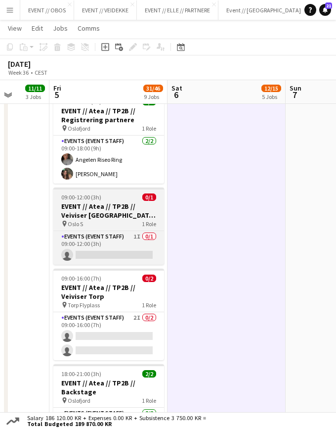
click at [104, 192] on app-job-card "09:00-12:00 (3h) 0/1 EVENT // Atea // TP2B // Veiviser Oslo S pin Oslo S 1 Role…" at bounding box center [108, 225] width 111 height 77
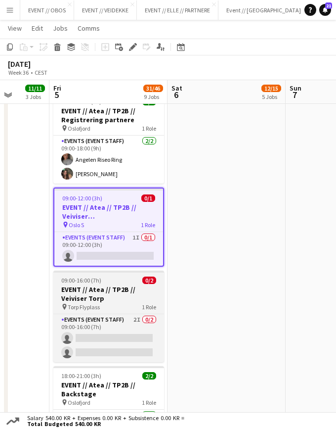
click at [128, 271] on app-job-card "09:00-16:00 (7h) 0/2 EVENT // Atea // TP2B // Veiviser Torp pin Torp Flyplass 1…" at bounding box center [108, 317] width 111 height 92
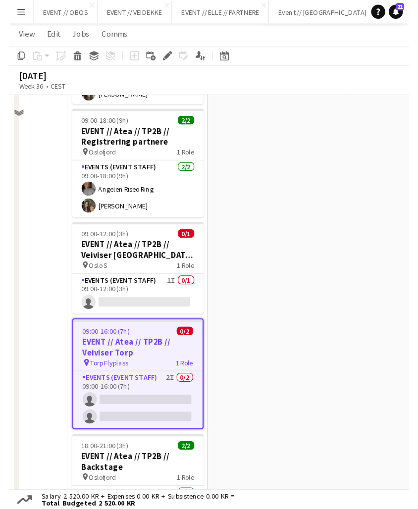
scroll to position [653, 0]
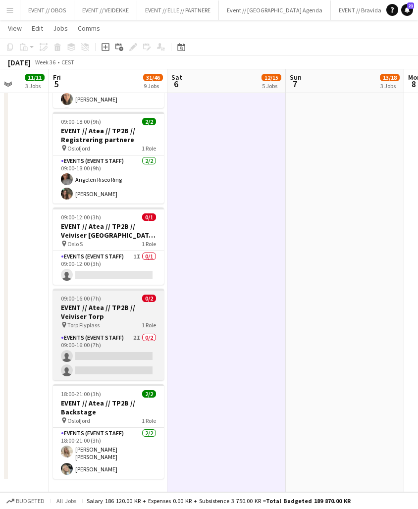
click at [141, 321] on span "1 Role" at bounding box center [148, 324] width 14 height 7
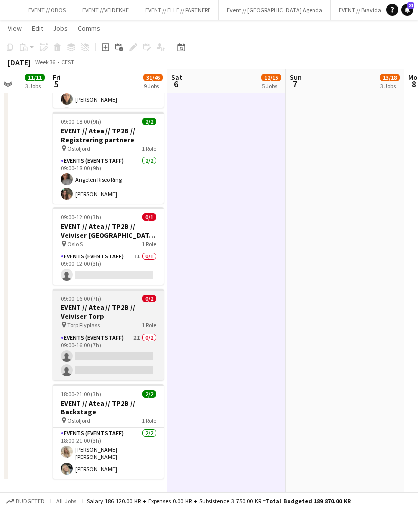
click at [120, 303] on h3 "EVENT // Atea // TP2B // Veiviser Torp" at bounding box center [108, 312] width 111 height 18
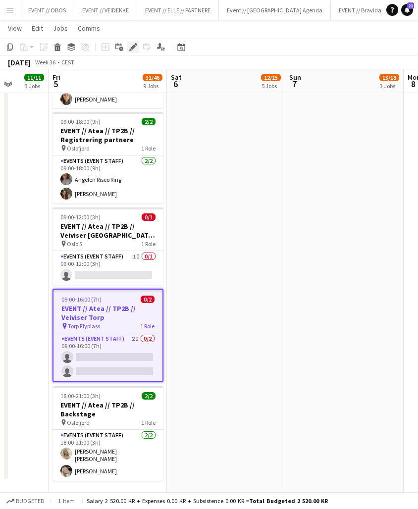
click at [136, 46] on icon "Edit" at bounding box center [133, 47] width 8 height 8
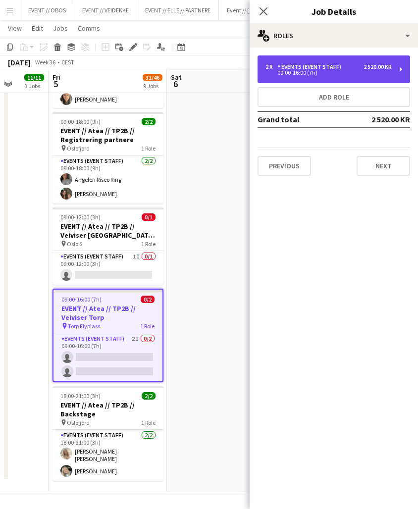
click at [295, 70] on div "Events (Event Staff)" at bounding box center [311, 66] width 68 height 7
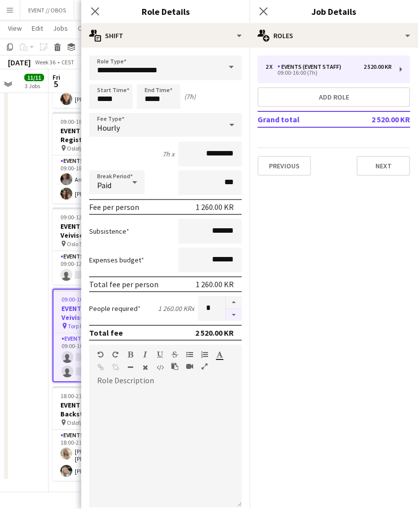
click at [229, 313] on button "button" at bounding box center [234, 315] width 16 height 12
type input "*"
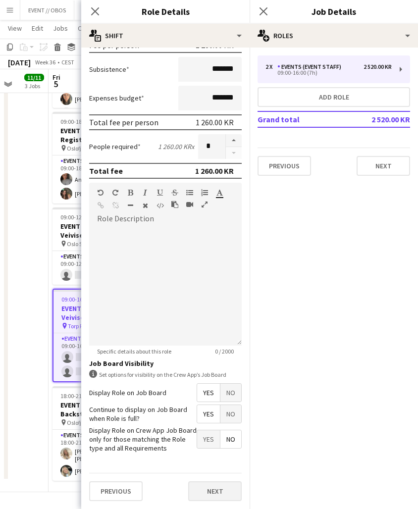
scroll to position [162, 0]
click at [224, 401] on button "Next" at bounding box center [214, 491] width 53 height 20
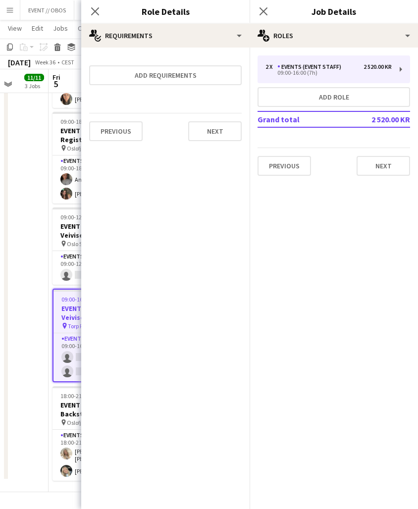
scroll to position [0, 0]
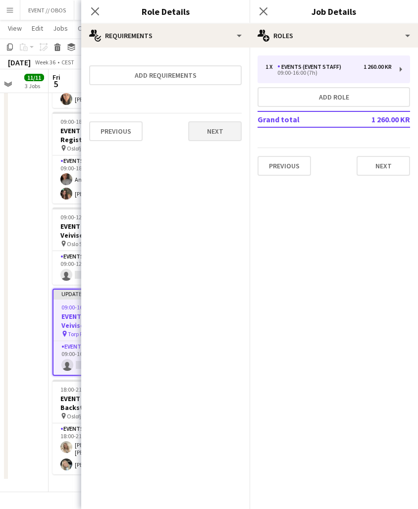
click at [220, 131] on button "Next" at bounding box center [214, 131] width 53 height 20
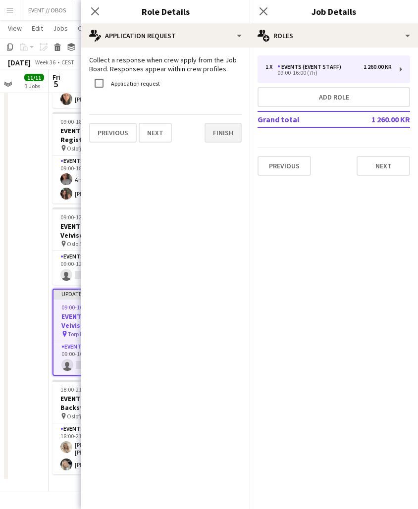
click at [220, 131] on button "Finish" at bounding box center [222, 133] width 37 height 20
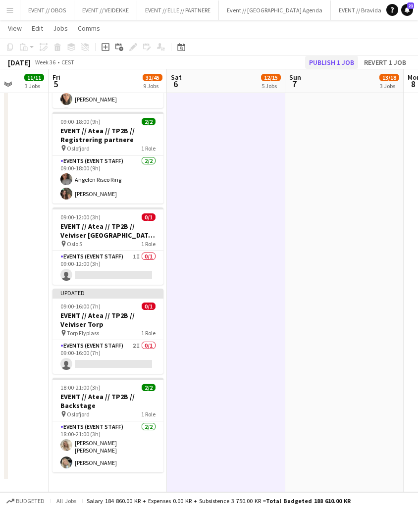
click at [316, 59] on button "Publish 1 job" at bounding box center [331, 62] width 53 height 13
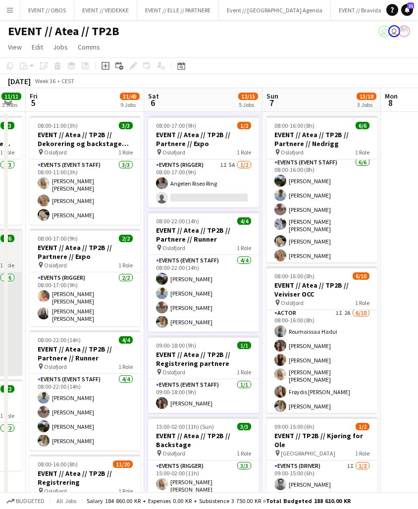
scroll to position [0, 446]
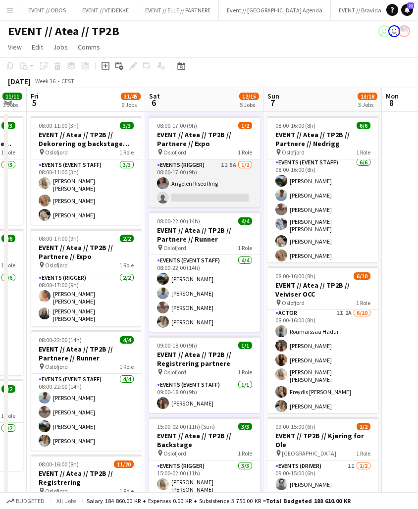
click at [176, 184] on app-card-role "Events (Rigger) 1I 5A [DATE] 08:00-17:00 (9h) Angelen Riseo Ring single-neutral…" at bounding box center [204, 183] width 111 height 48
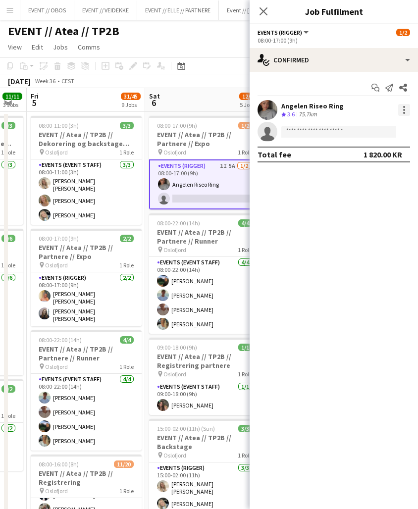
click at [402, 110] on div at bounding box center [404, 110] width 12 height 12
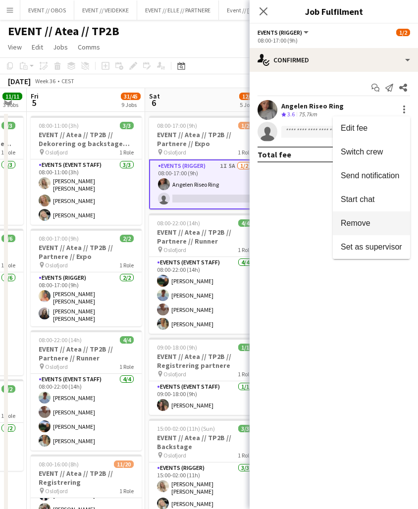
click at [364, 218] on button "Remove" at bounding box center [370, 223] width 77 height 24
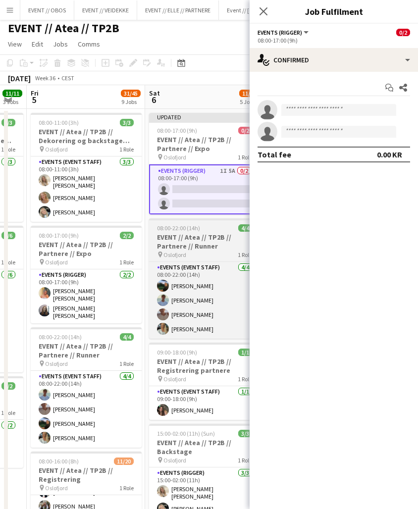
scroll to position [1, 0]
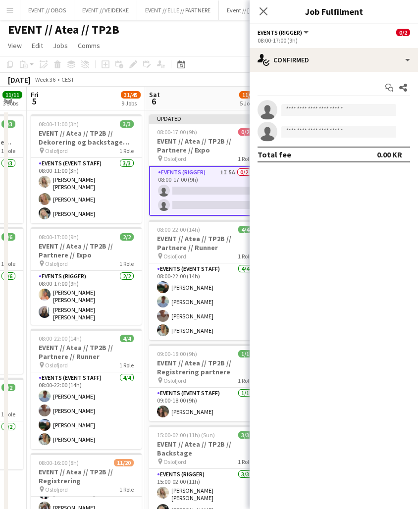
click at [218, 56] on app-toolbar "Copy Paste Paste Command V Paste with crew Command Shift V Paste linked Job [GE…" at bounding box center [209, 64] width 418 height 17
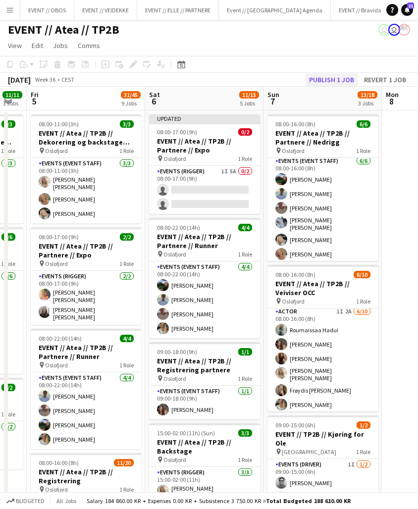
click at [331, 79] on button "Publish 1 job" at bounding box center [331, 79] width 53 height 13
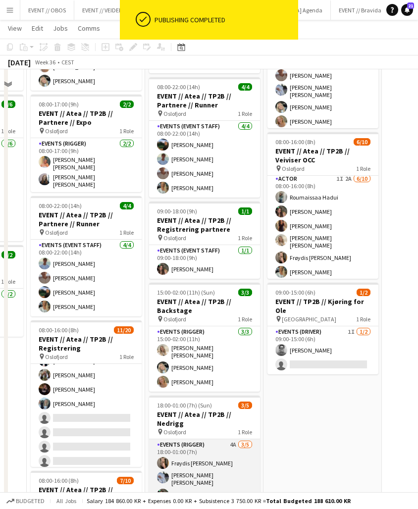
scroll to position [70, 0]
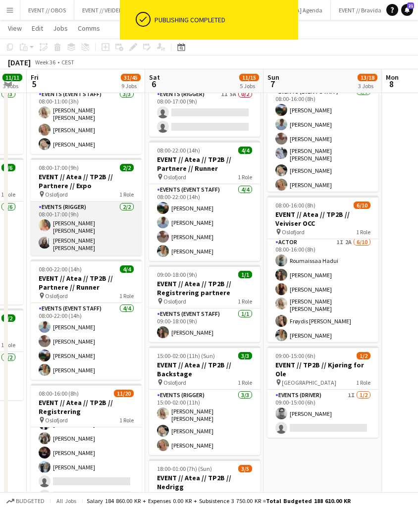
click at [87, 225] on app-card-role "Events (Rigger) [DATE] 08:00-17:00 (9h) [PERSON_NAME] [PERSON_NAME] [PERSON_NAM…" at bounding box center [86, 228] width 111 height 54
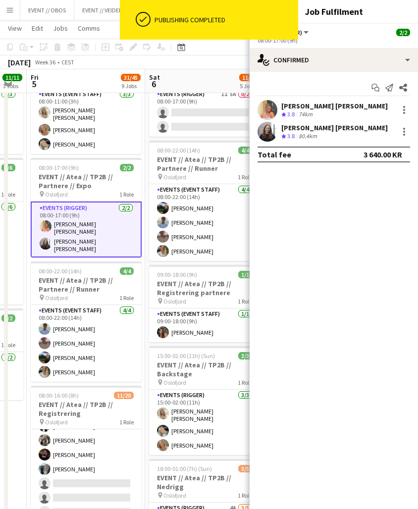
click at [278, 136] on div "[PERSON_NAME] [PERSON_NAME] Crew rating 3.8 80.4km" at bounding box center [333, 132] width 168 height 20
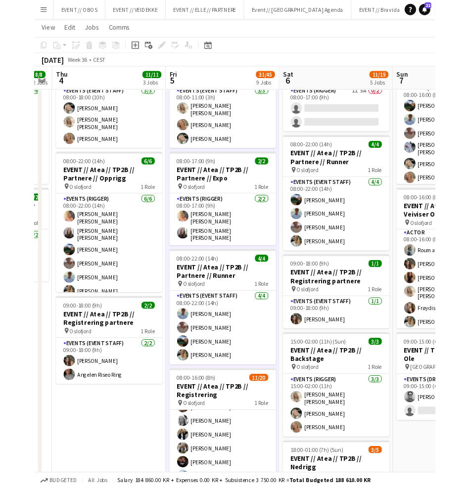
scroll to position [0, 352]
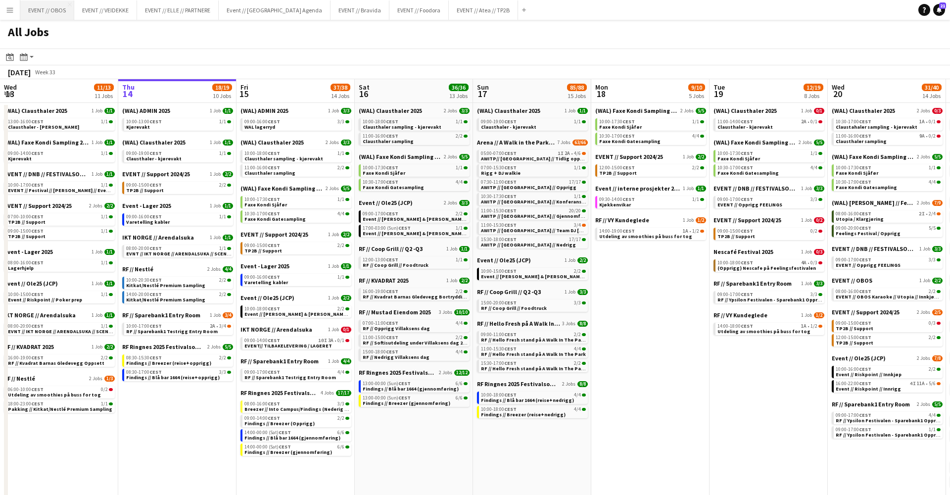
click at [61, 17] on button "EVENT // OBOS Close" at bounding box center [47, 9] width 54 height 19
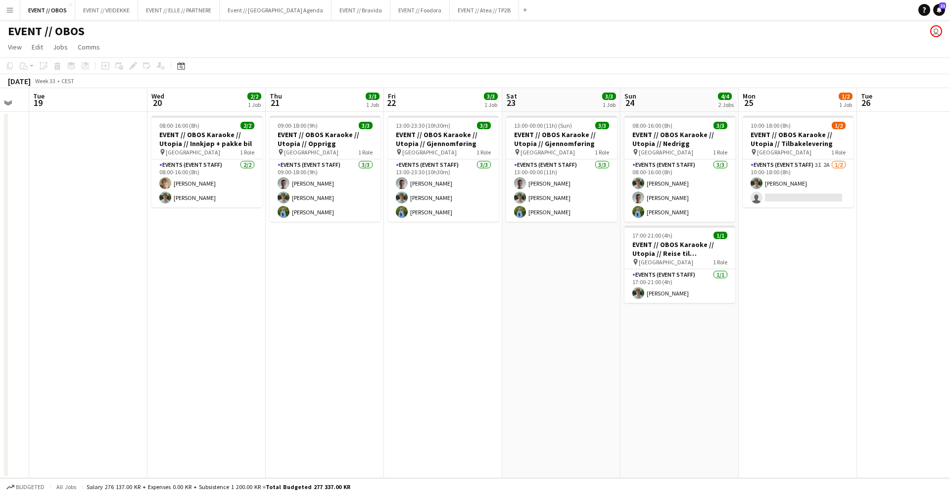
scroll to position [0, 445]
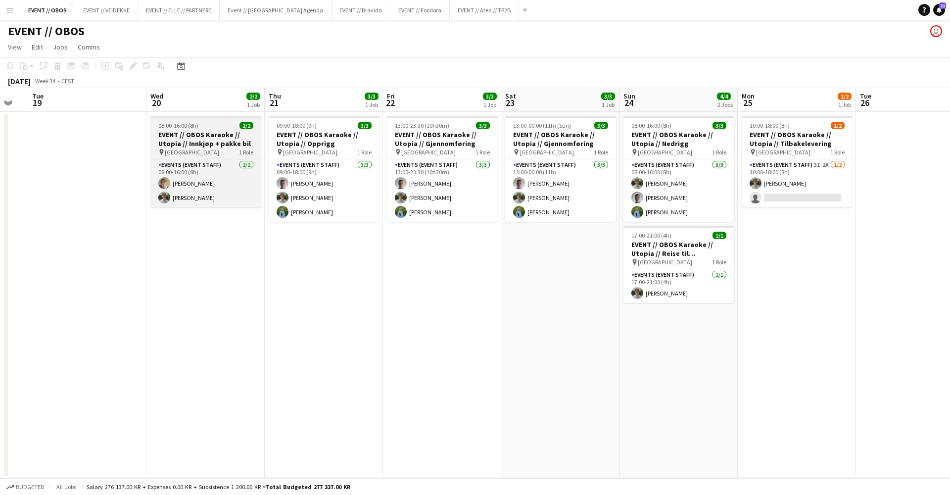
click at [181, 145] on h3 "EVENT // OBOS Karaoke // Utopia // Innkjøp + pakke bil" at bounding box center [205, 139] width 111 height 18
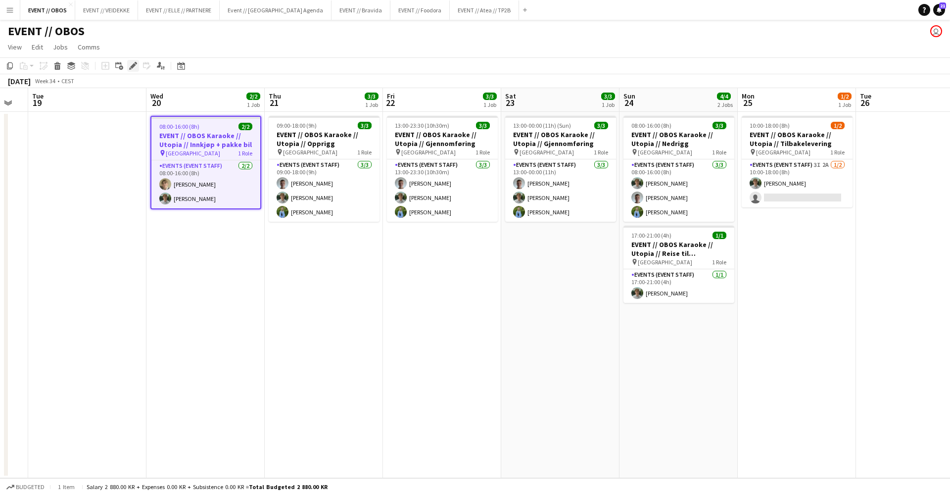
click at [134, 67] on icon at bounding box center [132, 65] width 5 height 5
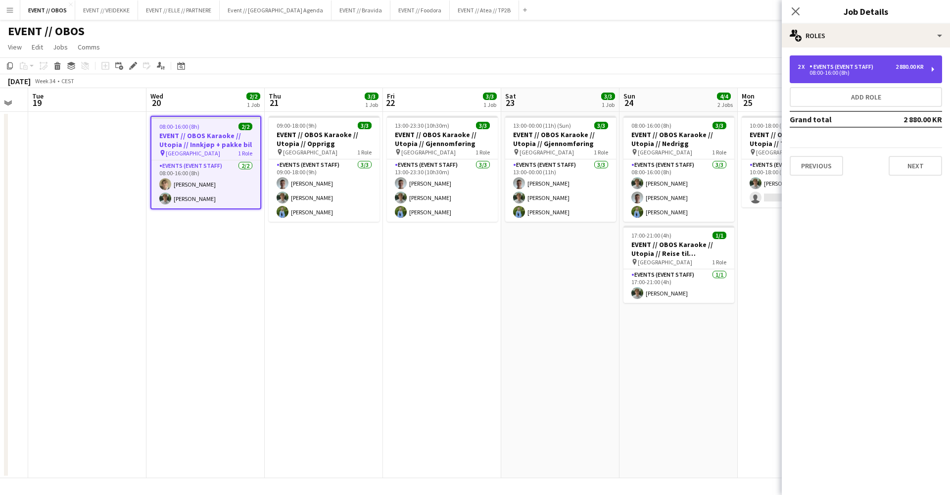
click at [813, 74] on div "08:00-16:00 (8h)" at bounding box center [860, 72] width 126 height 5
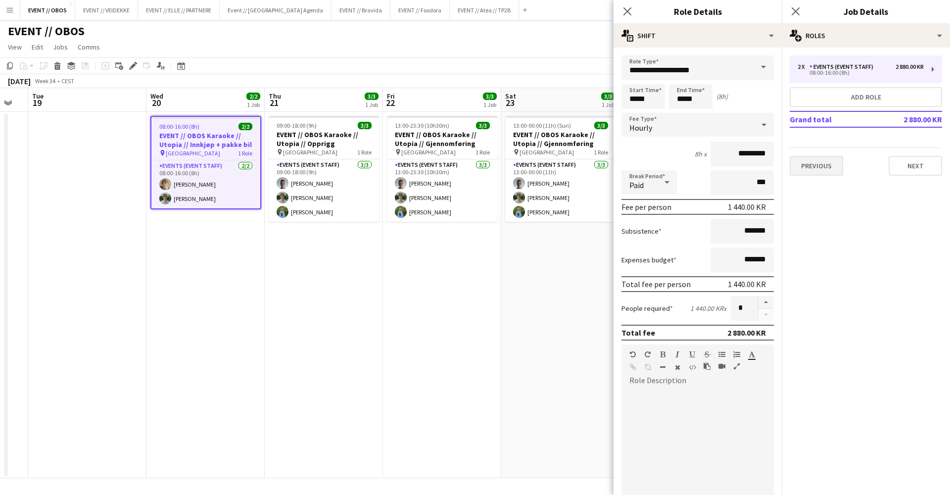
click at [820, 166] on button "Previous" at bounding box center [816, 166] width 53 height 20
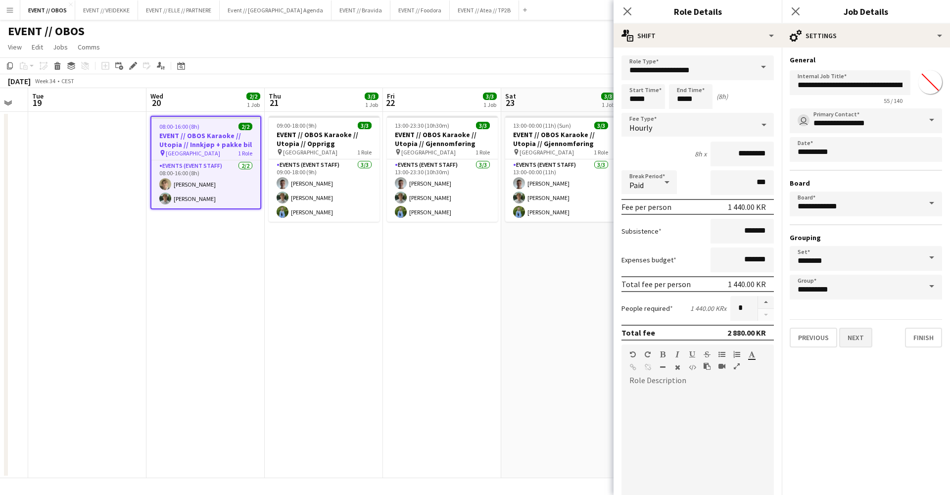
click at [848, 330] on button "Next" at bounding box center [855, 337] width 33 height 20
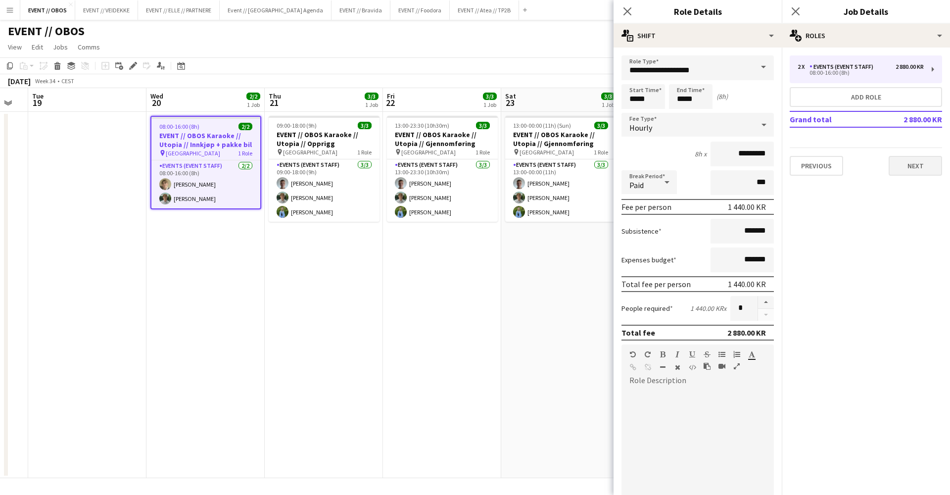
click at [922, 174] on button "Next" at bounding box center [914, 166] width 53 height 20
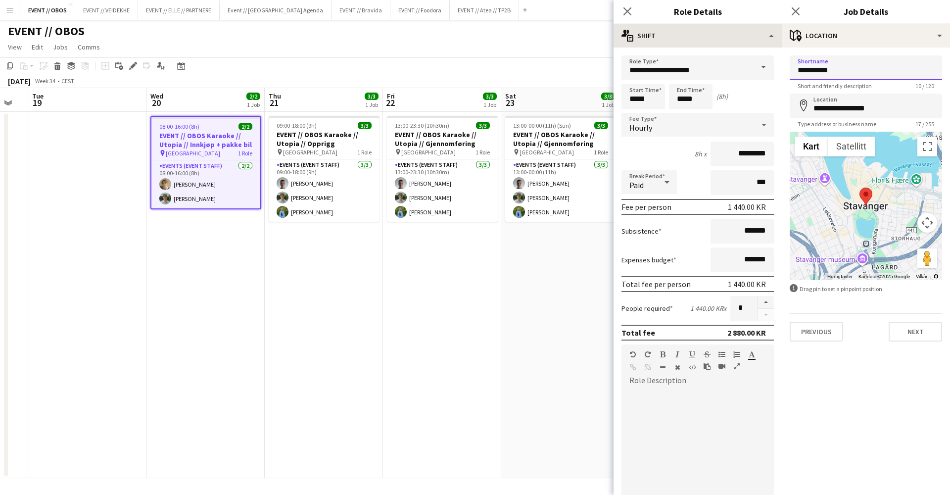
drag, startPoint x: 836, startPoint y: 74, endPoint x: 699, endPoint y: 47, distance: 138.7
drag, startPoint x: 791, startPoint y: 63, endPoint x: 768, endPoint y: 58, distance: 23.8
click at [768, 58] on body "Menu Boards Boards Boards All jobs Status Workforce Workforce My Workforce Recr…" at bounding box center [475, 247] width 950 height 495
type input "****"
drag, startPoint x: 849, startPoint y: 98, endPoint x: 735, endPoint y: 81, distance: 115.6
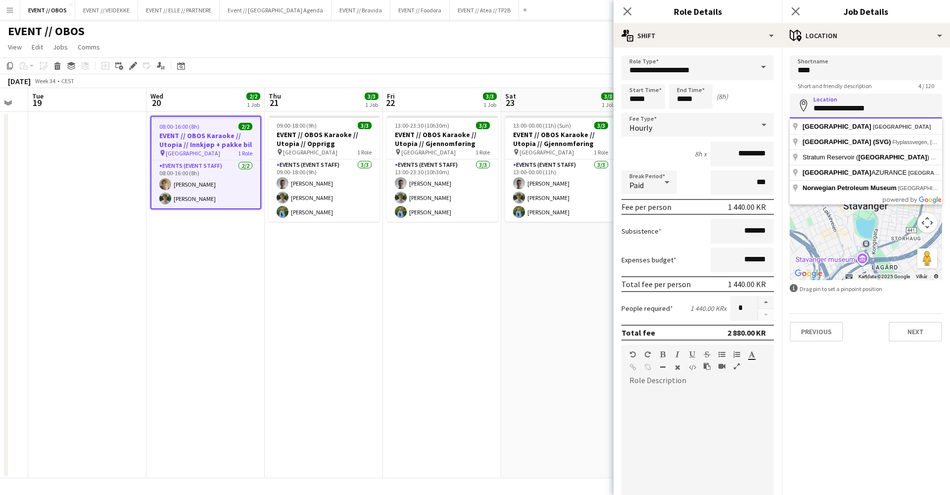
type input "*"
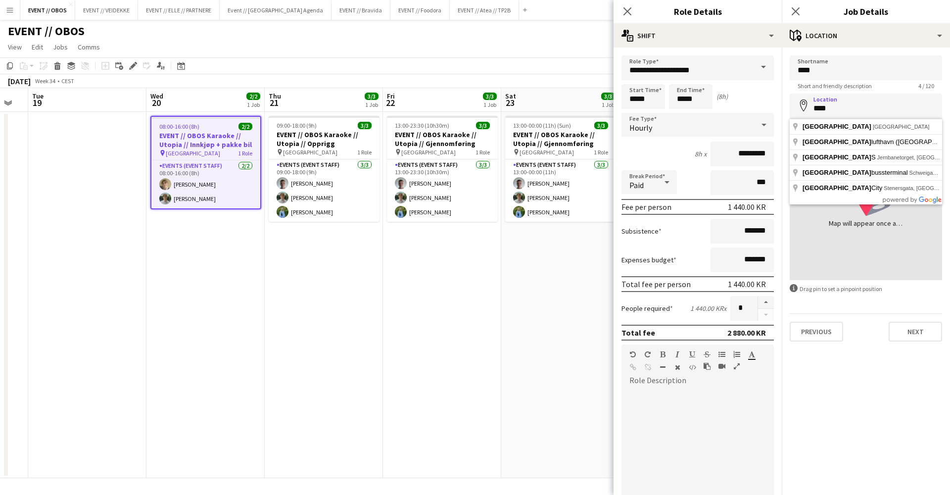
type input "**********"
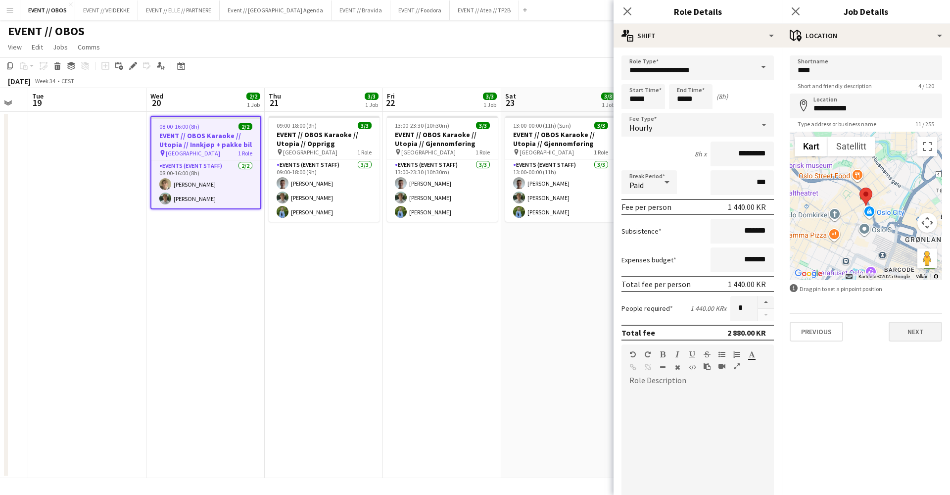
click at [901, 336] on button "Next" at bounding box center [914, 332] width 53 height 20
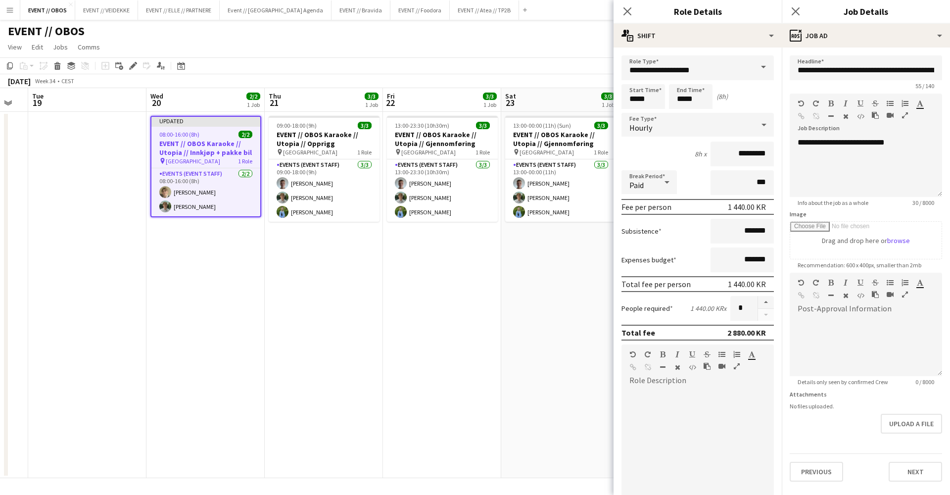
click at [547, 291] on app-date-cell "13:00-00:00 (11h) (Sun) 3/3 EVENT // OBOS Karaoke // Utopia // Gjennomføring pi…" at bounding box center [560, 295] width 118 height 366
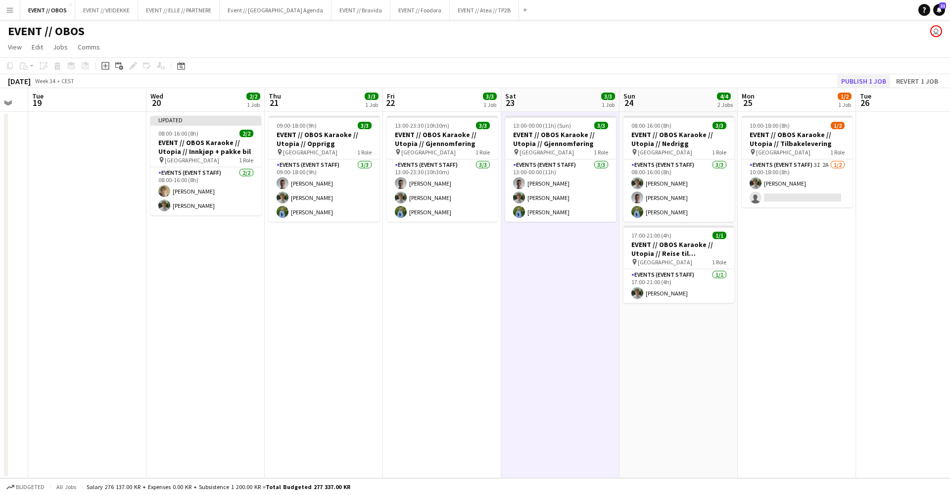
click at [866, 85] on button "Publish 1 job" at bounding box center [863, 81] width 53 height 13
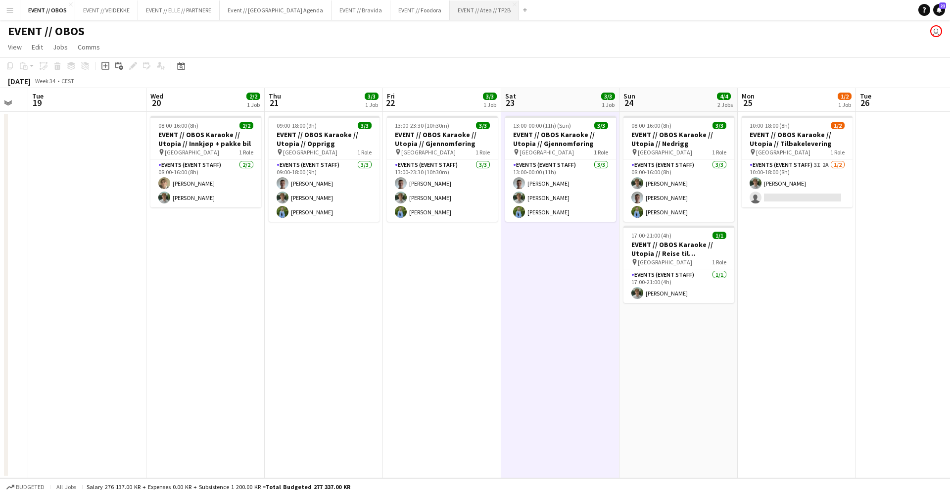
click at [468, 14] on button "EVENT // Atea // TP2B Close" at bounding box center [484, 9] width 69 height 19
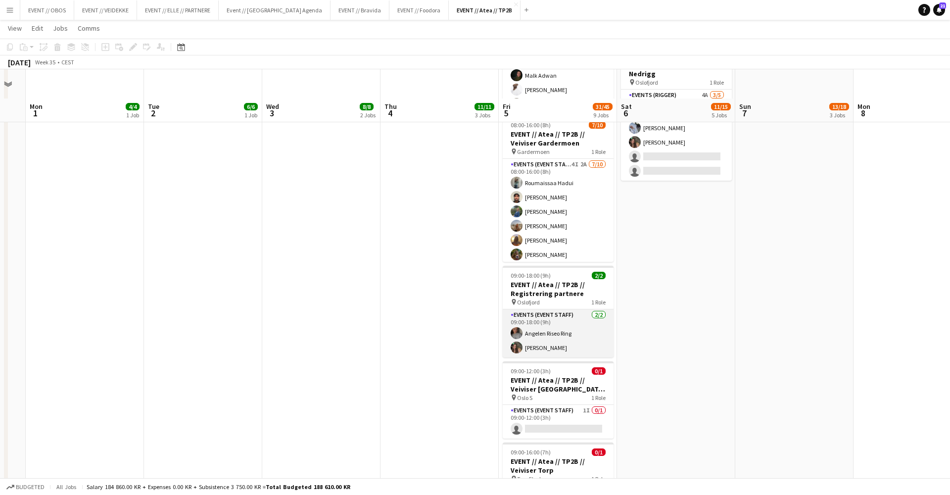
scroll to position [512, 0]
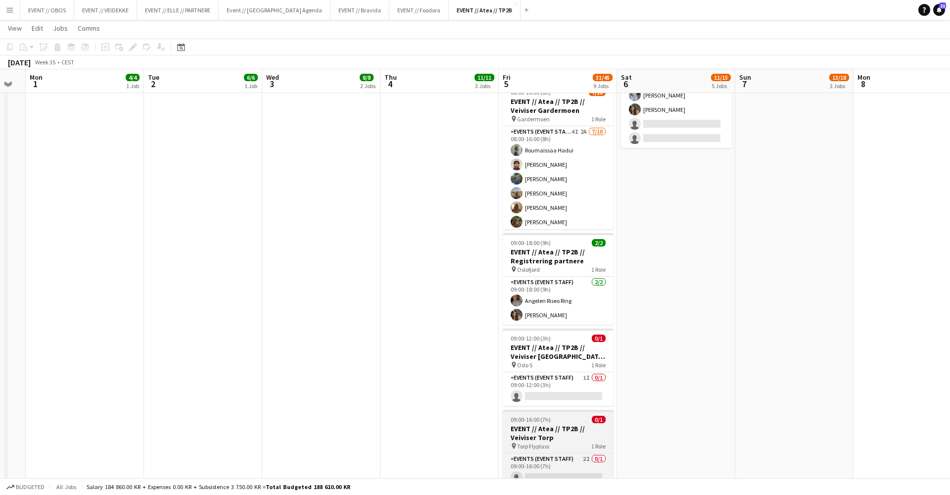
click at [540, 421] on span "09:00-16:00 (7h)" at bounding box center [531, 419] width 40 height 7
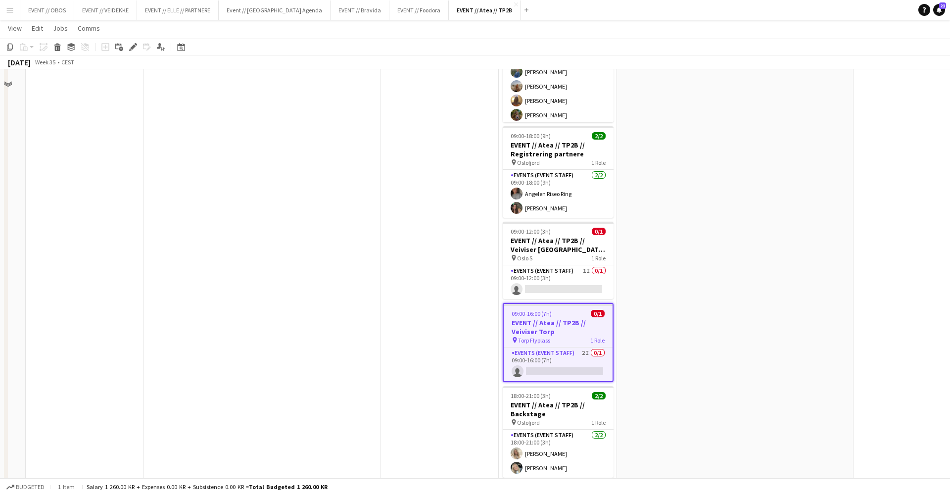
scroll to position [513, 0]
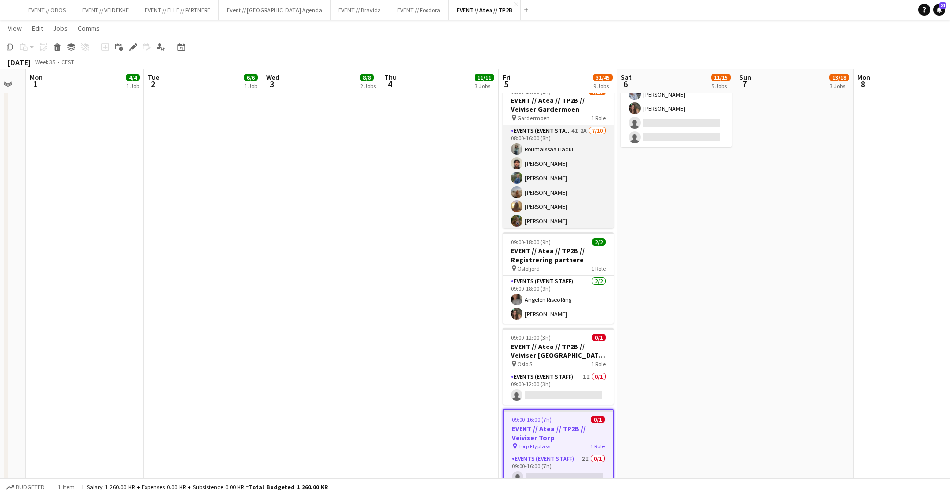
click at [534, 173] on app-card-role "Events (Event Staff) 4I 2A 7/10 08:00-16:00 (8h) Roumaissaa Hadui Rohan Mahmood…" at bounding box center [558, 206] width 111 height 163
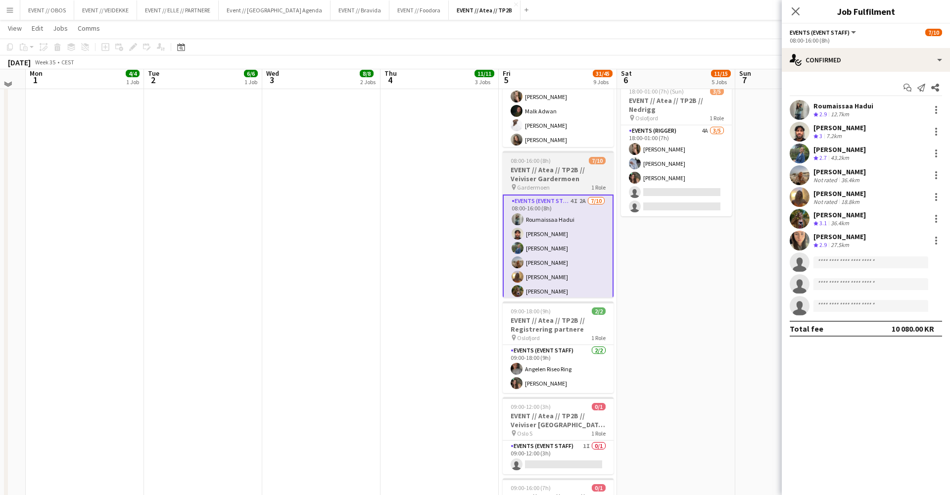
scroll to position [440, 0]
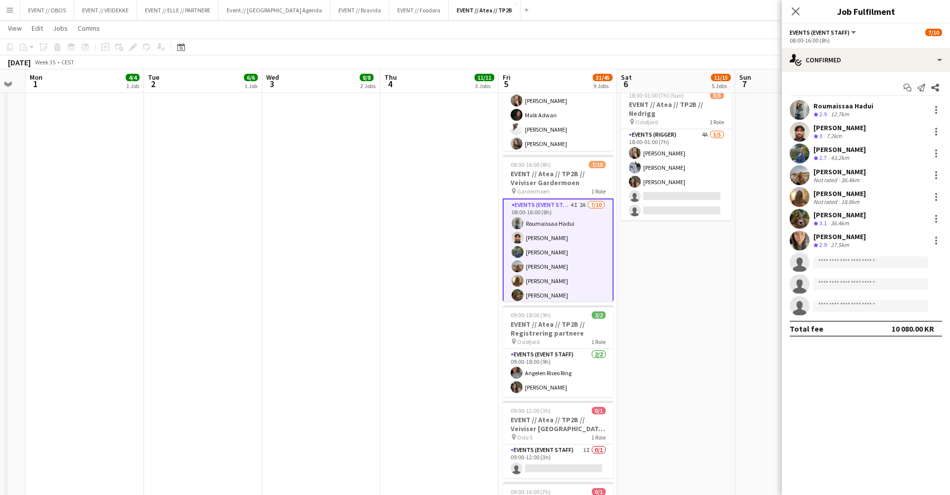
click at [685, 365] on app-date-cell "08:00-17:00 (9h) 0/2 EVENT // Atea // TP2B // Partnere // Expo pin Oslofjord 1 …" at bounding box center [676, 175] width 118 height 1009
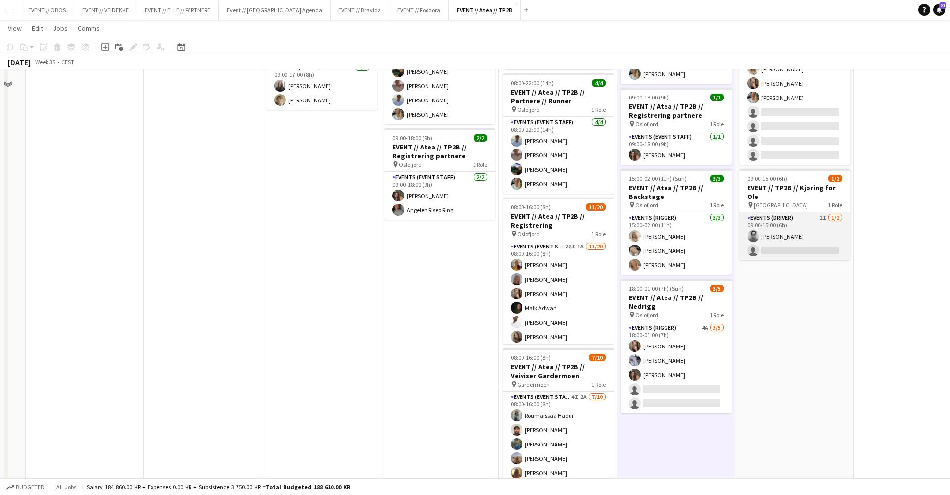
scroll to position [134, 0]
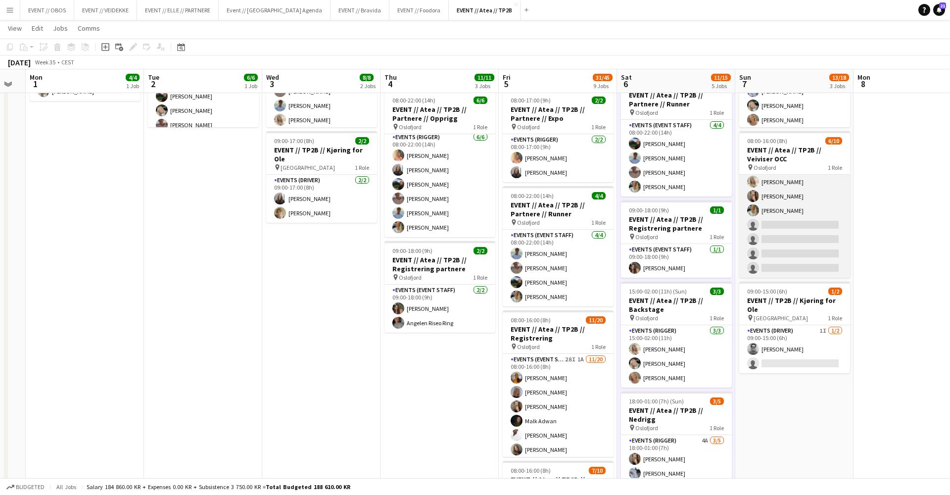
click at [805, 206] on app-card-role "Actor 1I 2A 6/10 08:00-16:00 (8h) Roumaissaa Hadui Rafaela Goga Khadija Hadui V…" at bounding box center [794, 196] width 111 height 163
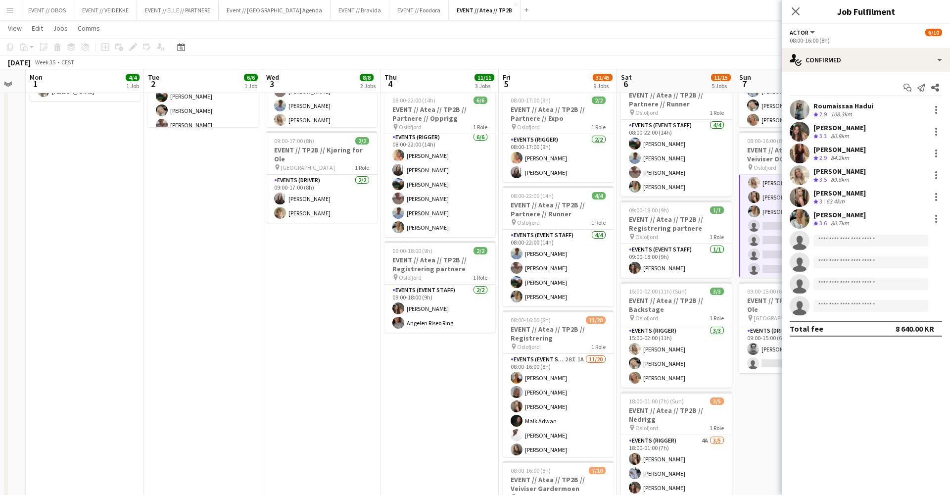
click at [750, 428] on app-date-cell "08:00-16:00 (8h) 6/6 EVENT // Atea // TP2B // Partnere // Nedrigg pin Oslofjord…" at bounding box center [794, 481] width 118 height 1009
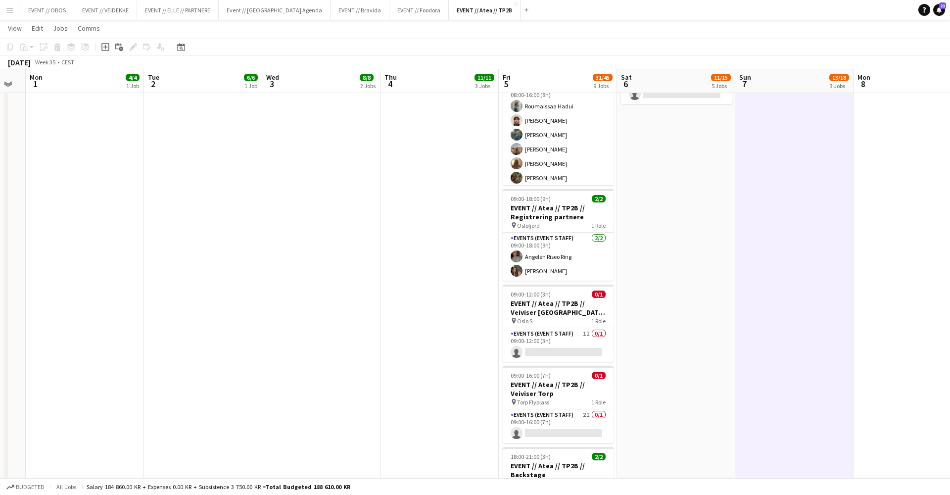
scroll to position [0, 327]
click at [490, 374] on app-date-cell "08:00-18:00 (10h) 3/3 EVENT // Atea // TP2B // Dekorering og backstage oppsett …" at bounding box center [441, 59] width 118 height 1009
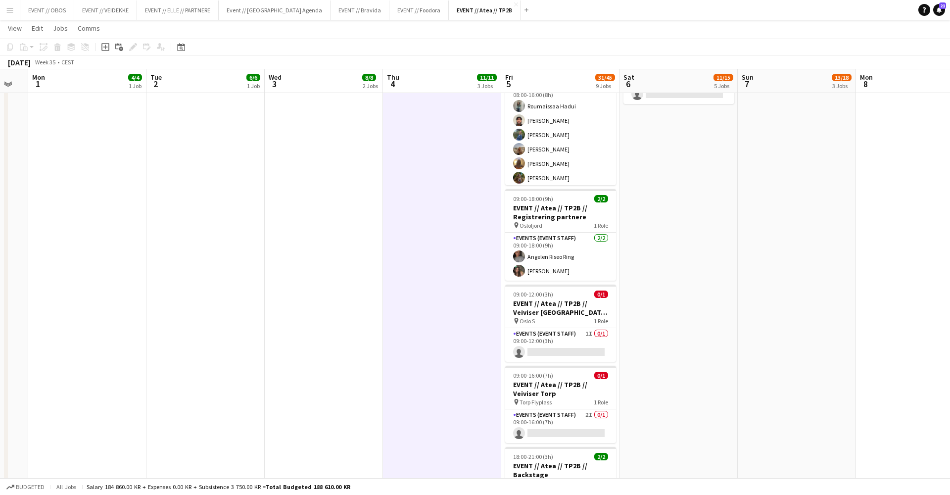
click at [504, 395] on app-date-cell "08:00-11:00 (3h) 3/3 EVENT // Atea // TP2B // Dekorering og backstage oppsett p…" at bounding box center [560, 59] width 118 height 1009
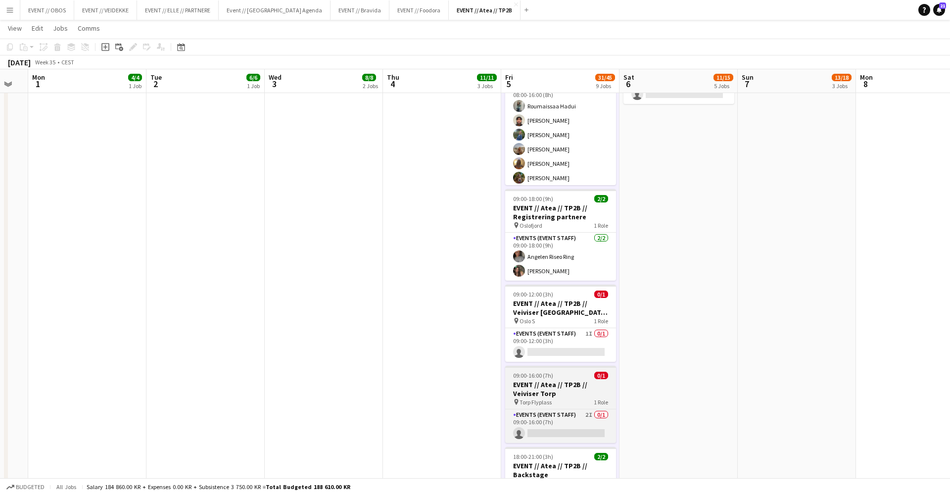
click at [515, 393] on h3 "EVENT // Atea // TP2B // Veiviser Torp" at bounding box center [560, 389] width 111 height 18
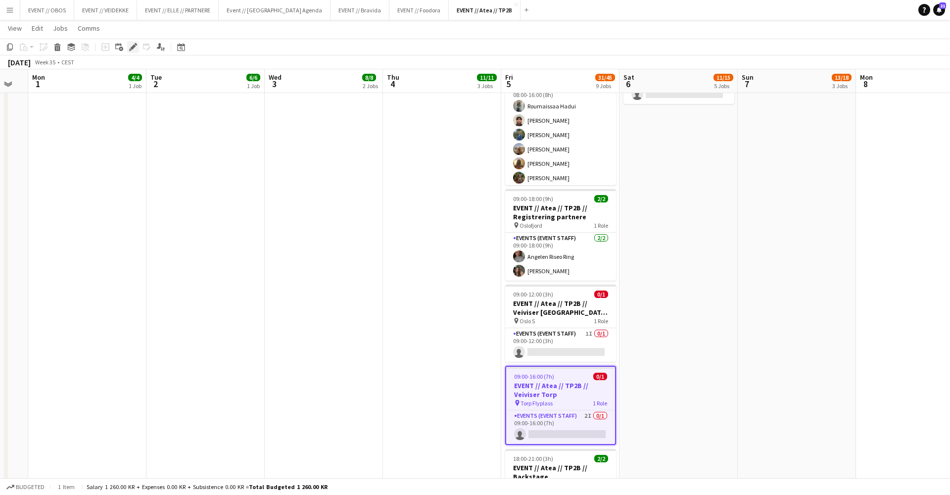
click at [135, 43] on icon "Edit" at bounding box center [133, 47] width 8 height 8
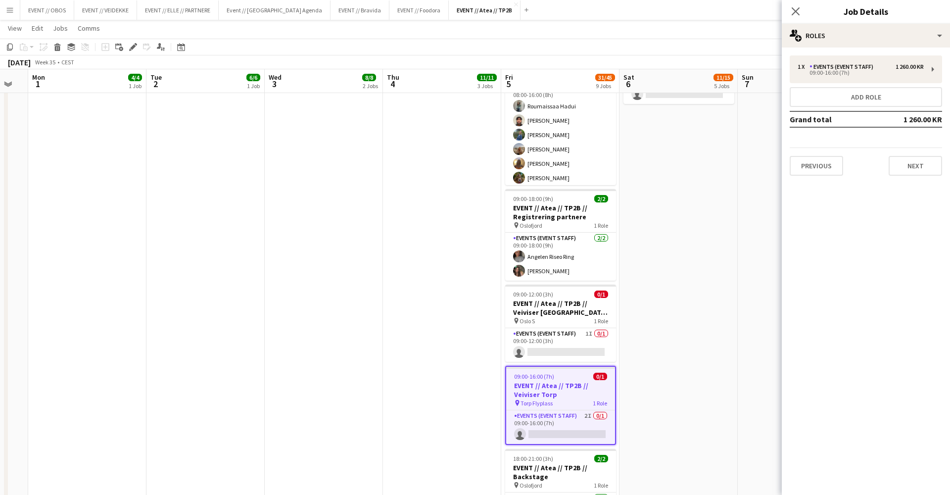
click at [725, 192] on app-date-cell "08:00-17:00 (9h) 0/2 EVENT // Atea // TP2B // Partnere // Expo pin Oslofjord 1 …" at bounding box center [678, 59] width 118 height 1009
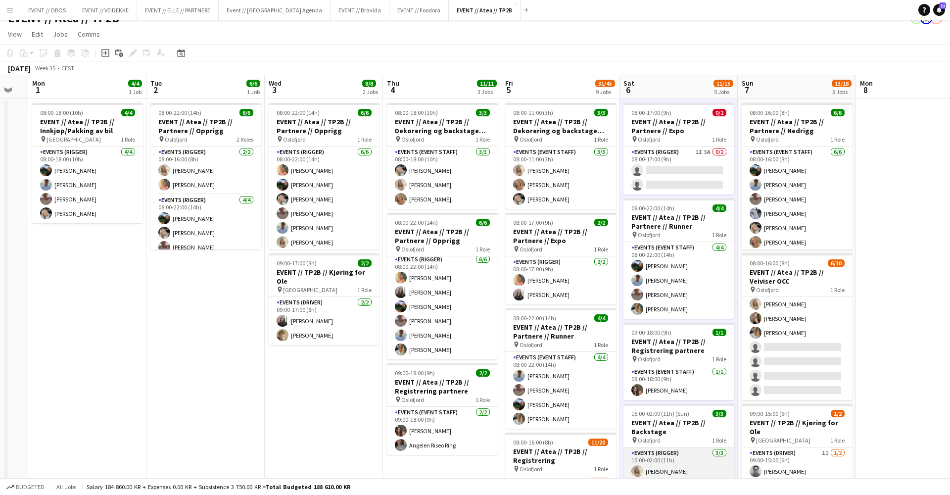
scroll to position [17, 0]
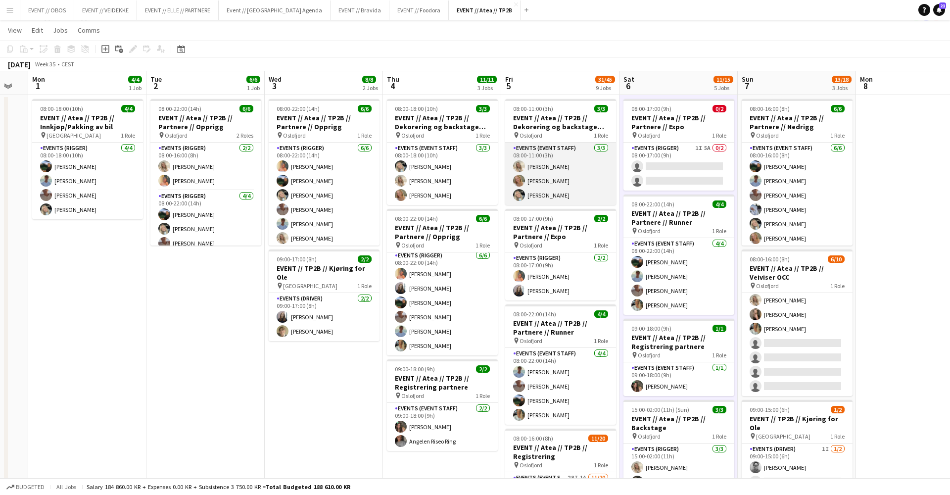
click at [571, 174] on app-card-role "Events (Event Staff) 3/3 08:00-11:00 (3h) Vanessa Riise Naas Guro Bonesvoll Oda…" at bounding box center [560, 173] width 111 height 62
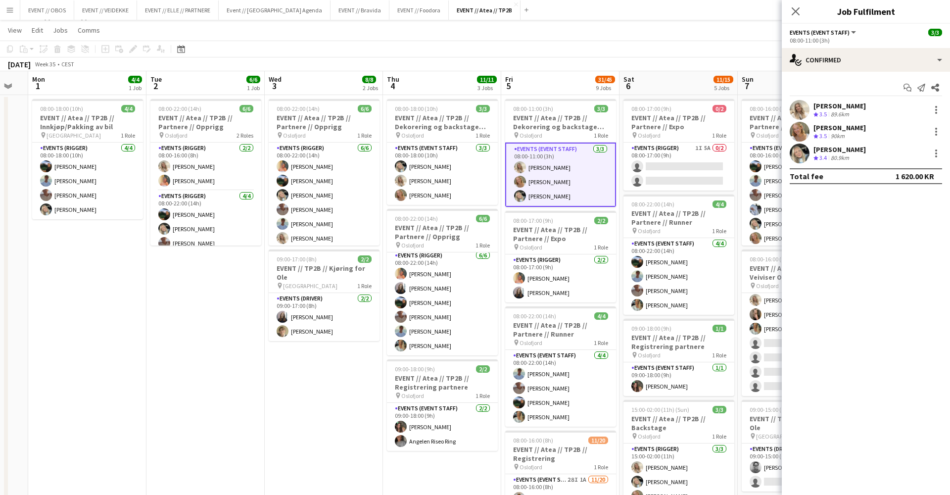
click at [589, 36] on app-page-menu "View Day view expanded Day view collapsed Month view Date picker Jump to today …" at bounding box center [475, 31] width 950 height 19
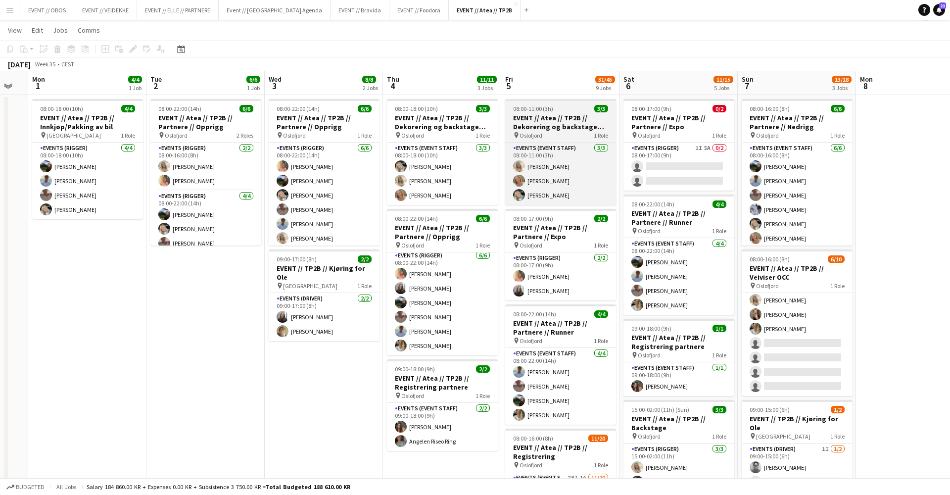
click at [566, 139] on app-job-card "08:00-11:00 (3h) 3/3 EVENT // Atea // TP2B // Dekorering og backstage oppsett p…" at bounding box center [560, 152] width 111 height 106
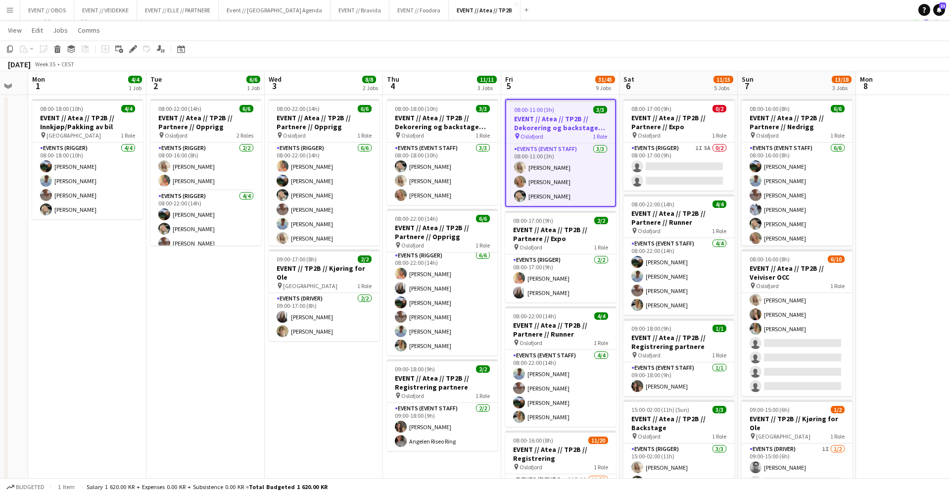
click at [566, 80] on app-board-header-date "Fri 5 31/45 9 Jobs" at bounding box center [560, 83] width 118 height 24
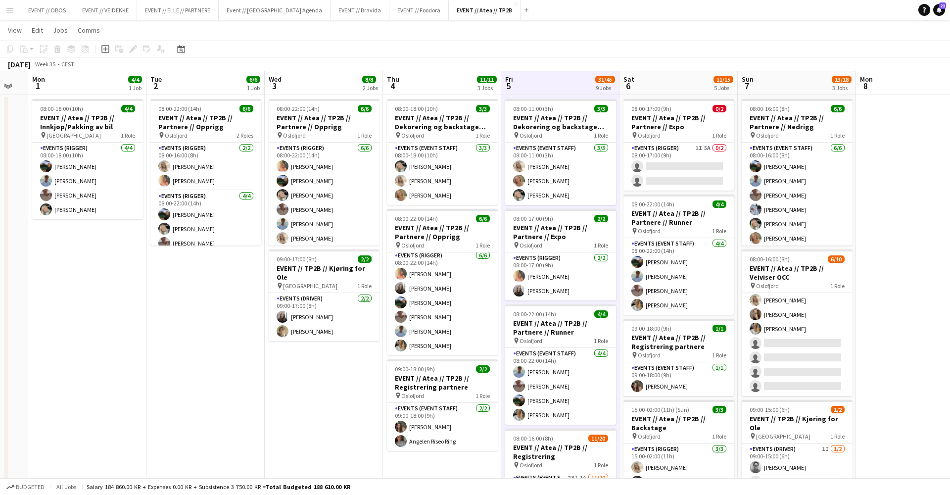
click at [547, 23] on app-page-menu "View Day view expanded Day view collapsed Month view Date picker Jump to today …" at bounding box center [475, 31] width 950 height 19
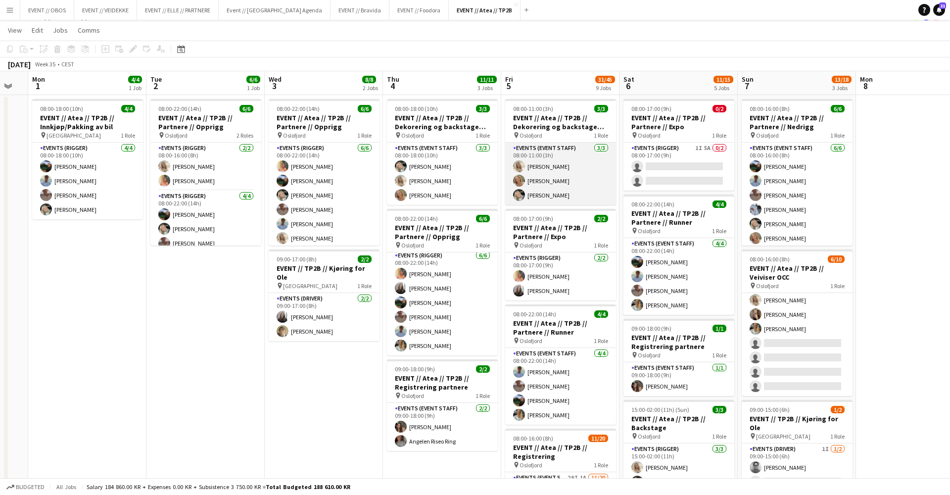
click at [520, 154] on app-card-role "Events (Event Staff) 3/3 08:00-11:00 (3h) Vanessa Riise Naas Guro Bonesvoll Oda…" at bounding box center [560, 173] width 111 height 62
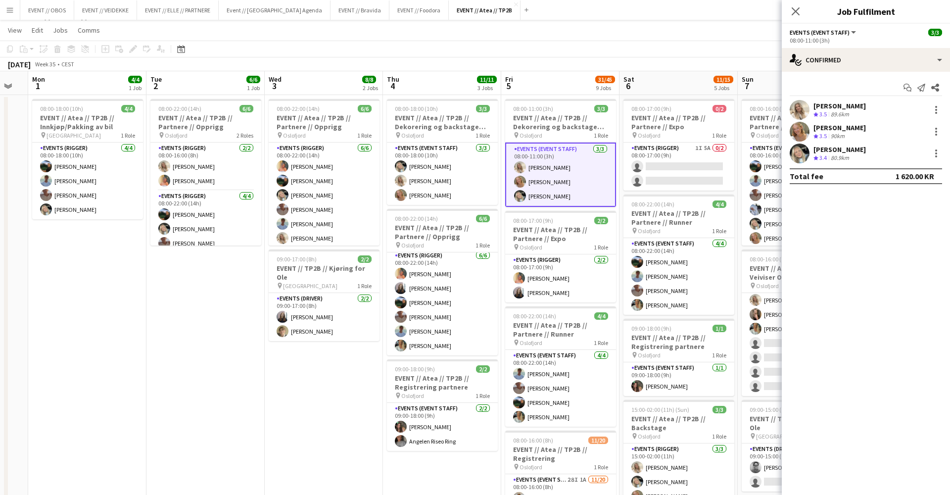
click at [802, 162] on app-user-avatar at bounding box center [800, 153] width 20 height 20
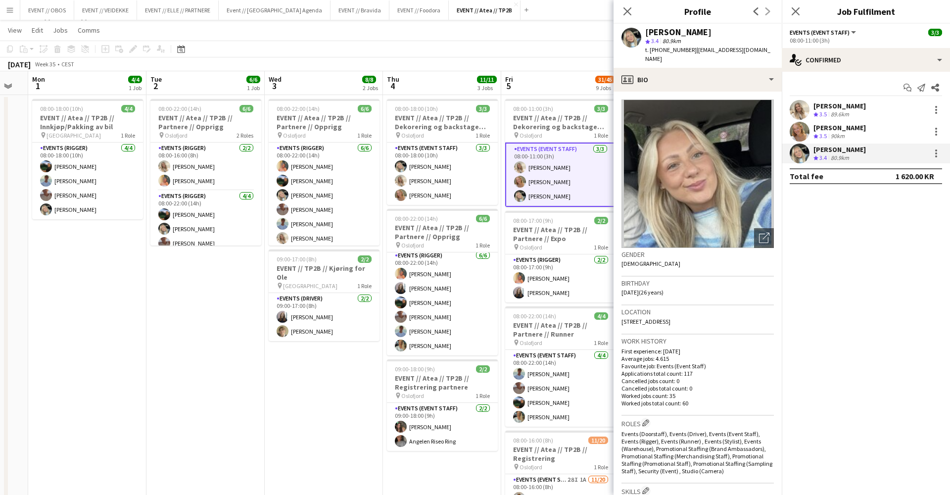
click at [764, 164] on img at bounding box center [697, 173] width 152 height 148
click at [503, 51] on app-toolbar "Copy Paste Paste Command V Paste with crew Command Shift V Paste linked Job [GE…" at bounding box center [475, 49] width 950 height 17
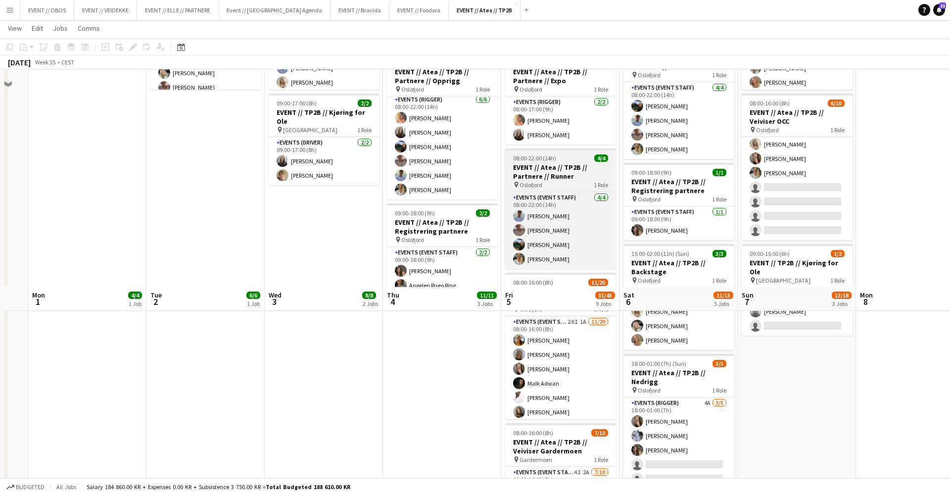
scroll to position [527, 0]
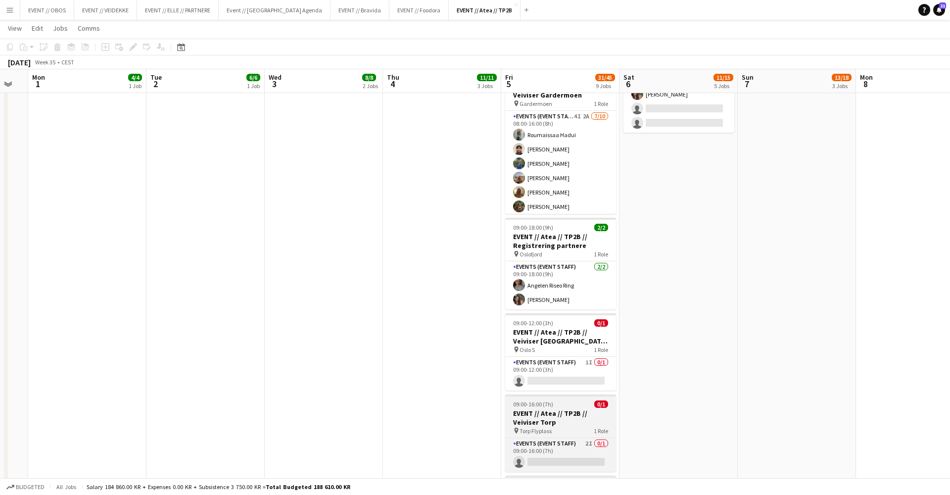
click at [527, 412] on h3 "EVENT // Atea // TP2B // Veiviser Torp" at bounding box center [560, 418] width 111 height 18
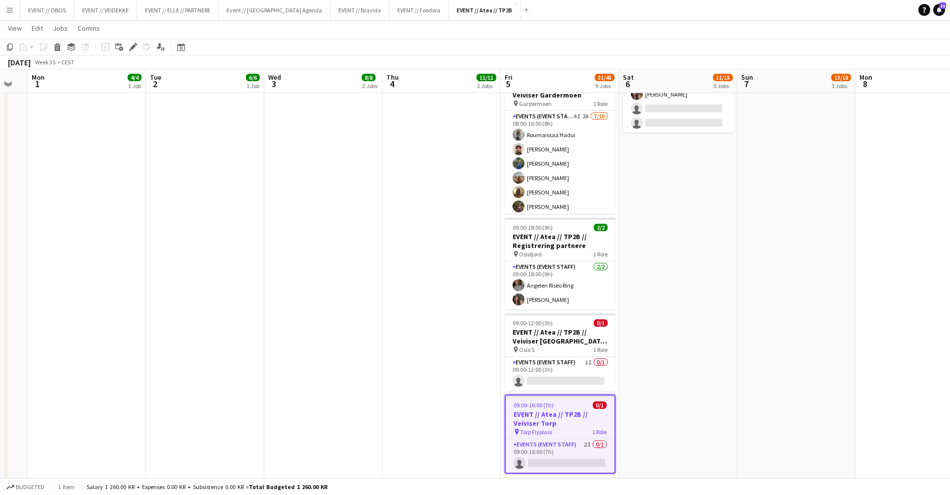
click at [447, 393] on app-date-cell "08:00-18:00 (10h) 3/3 EVENT // Atea // TP2B // Dekorering og backstage oppsett …" at bounding box center [441, 87] width 118 height 1009
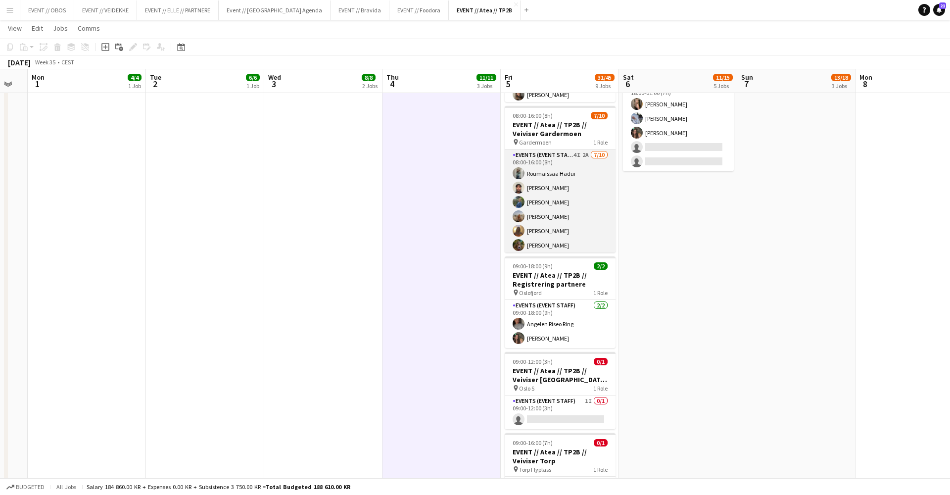
scroll to position [0, 0]
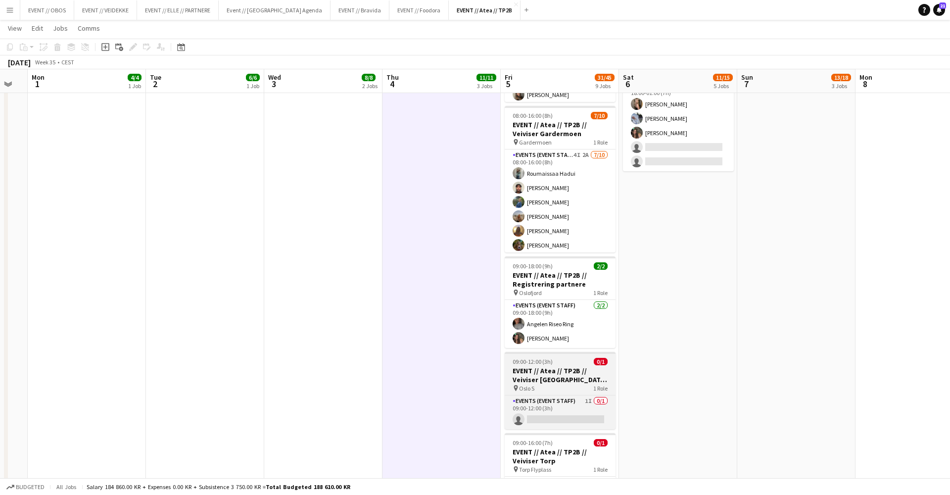
click at [541, 370] on h3 "EVENT // Atea // TP2B // Veiviser [GEOGRAPHIC_DATA] S" at bounding box center [560, 375] width 111 height 18
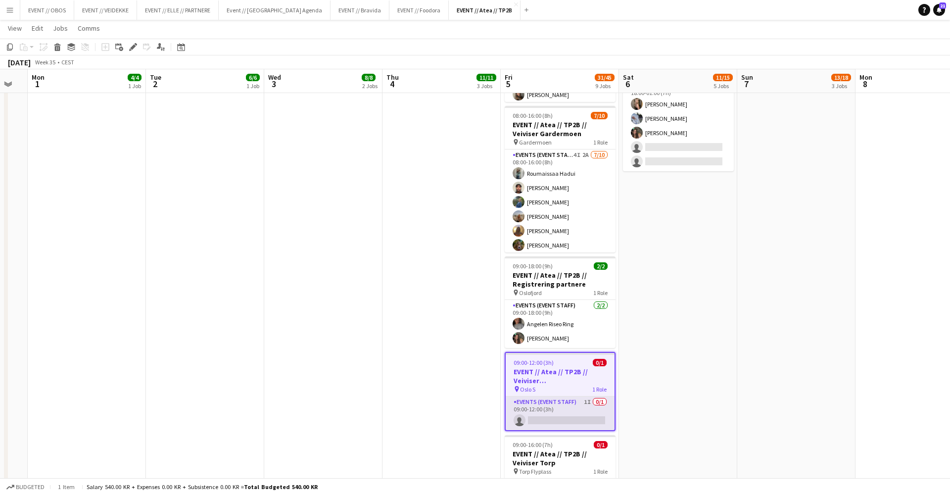
click at [591, 420] on app-card-role "Events (Event Staff) 1I 0/1 09:00-12:00 (3h) single-neutral-actions" at bounding box center [560, 413] width 109 height 34
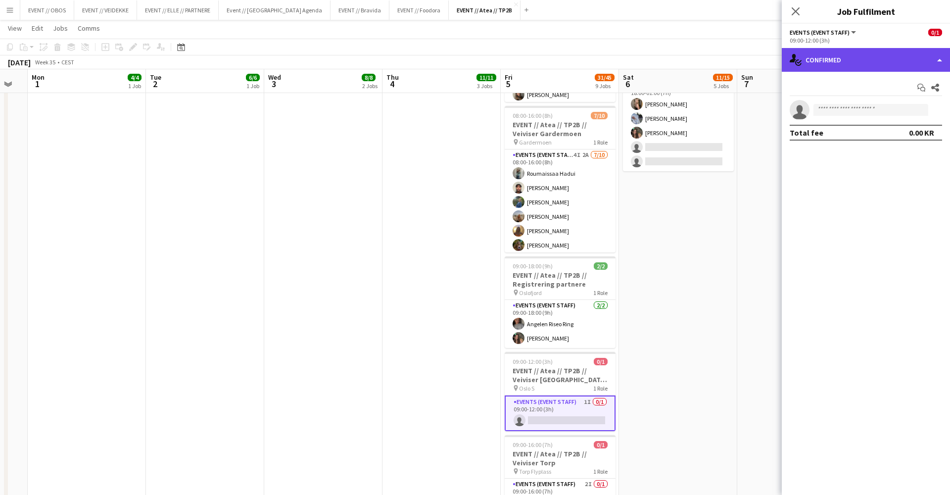
click at [813, 57] on div "single-neutral-actions-check-2 Confirmed" at bounding box center [866, 60] width 168 height 24
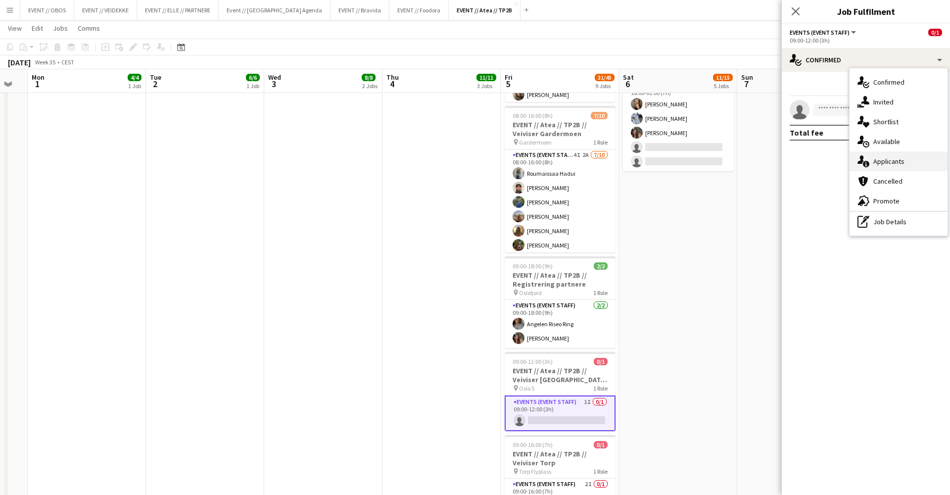
click at [867, 162] on icon at bounding box center [866, 164] width 6 height 6
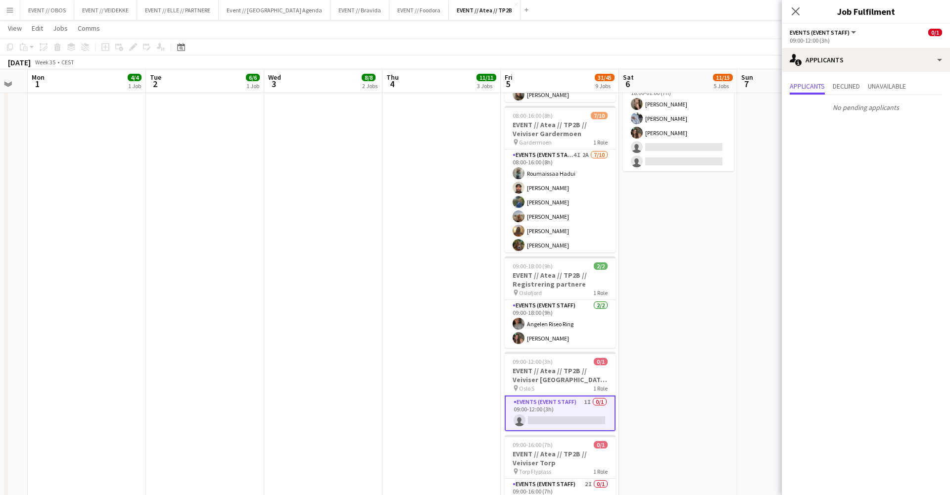
click at [693, 214] on app-date-cell "08:00-17:00 (9h) 0/2 EVENT // Atea // TP2B // Partnere // Expo pin Oslofjord 1 …" at bounding box center [678, 126] width 118 height 1009
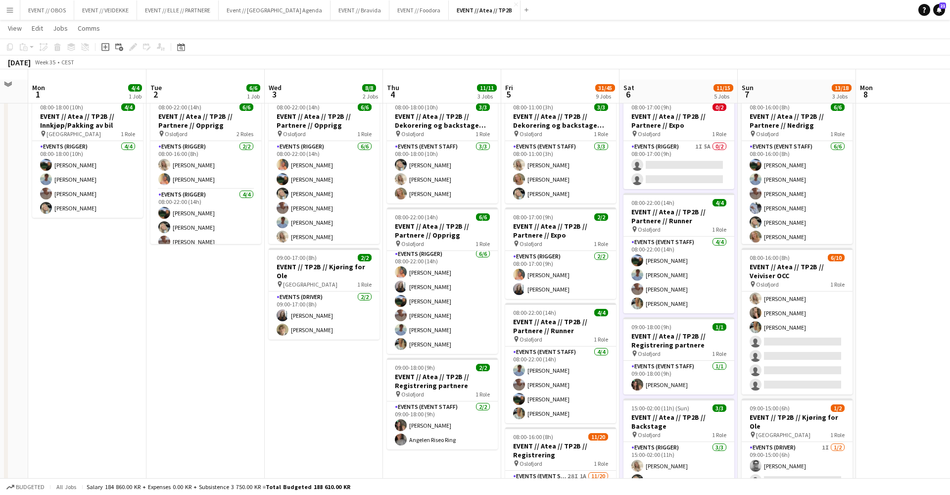
scroll to position [19, 0]
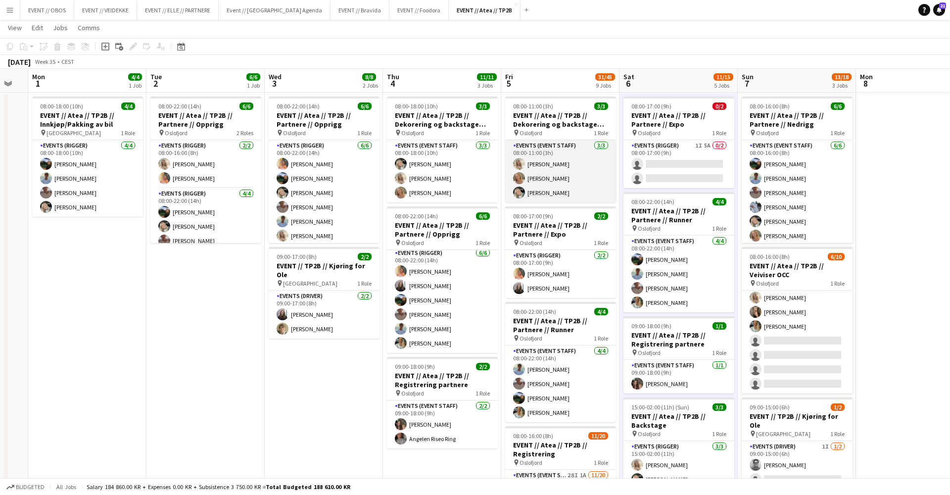
click at [529, 150] on app-card-role "Events (Event Staff) 3/3 08:00-11:00 (3h) Vanessa Riise Naas Guro Bonesvoll Oda…" at bounding box center [560, 171] width 111 height 62
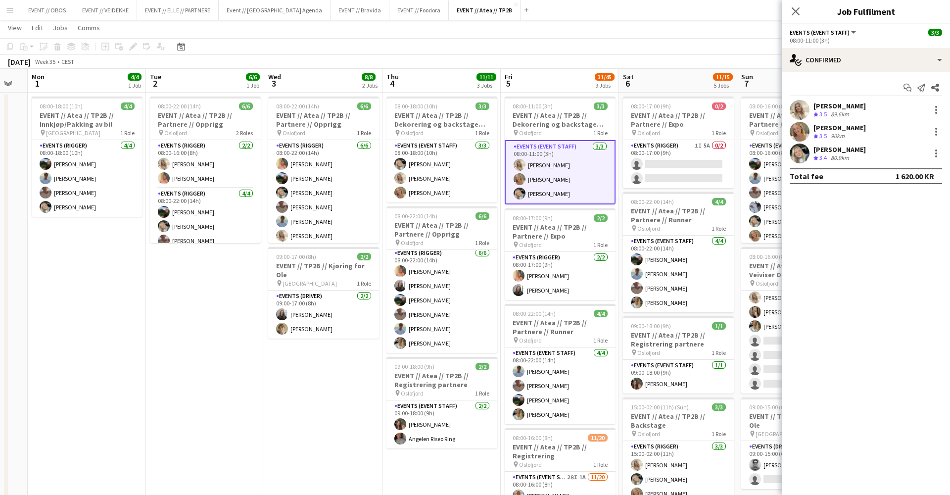
click at [799, 133] on app-user-avatar at bounding box center [800, 132] width 20 height 20
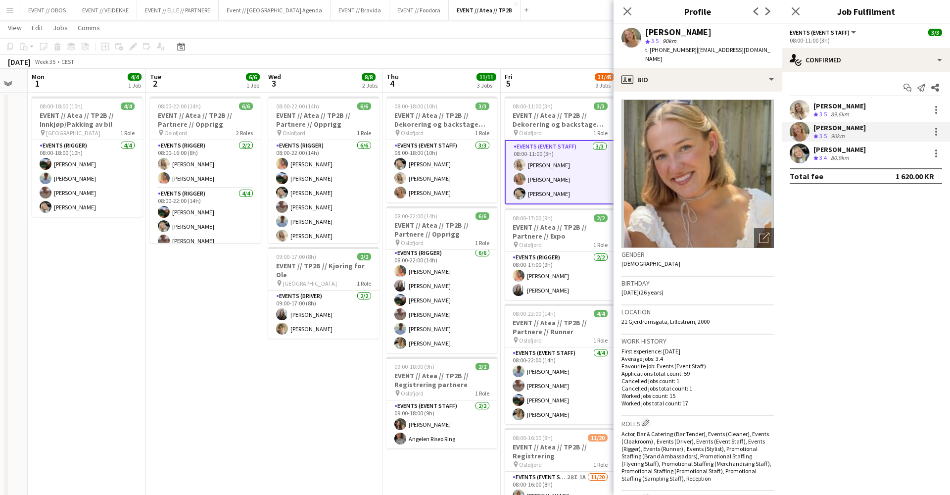
click at [798, 150] on app-user-avatar at bounding box center [800, 153] width 20 height 20
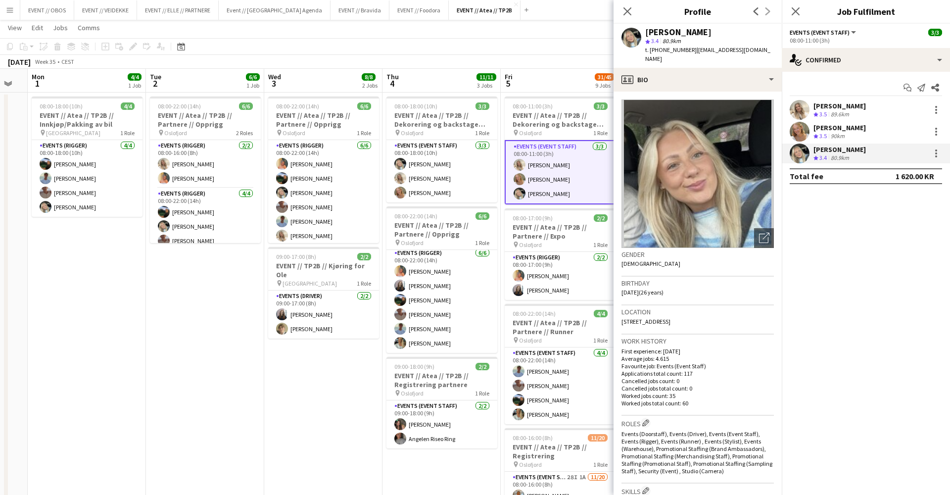
click at [544, 42] on app-toolbar "Copy Paste Paste Command V Paste with crew Command Shift V Paste linked Job [GE…" at bounding box center [475, 46] width 950 height 17
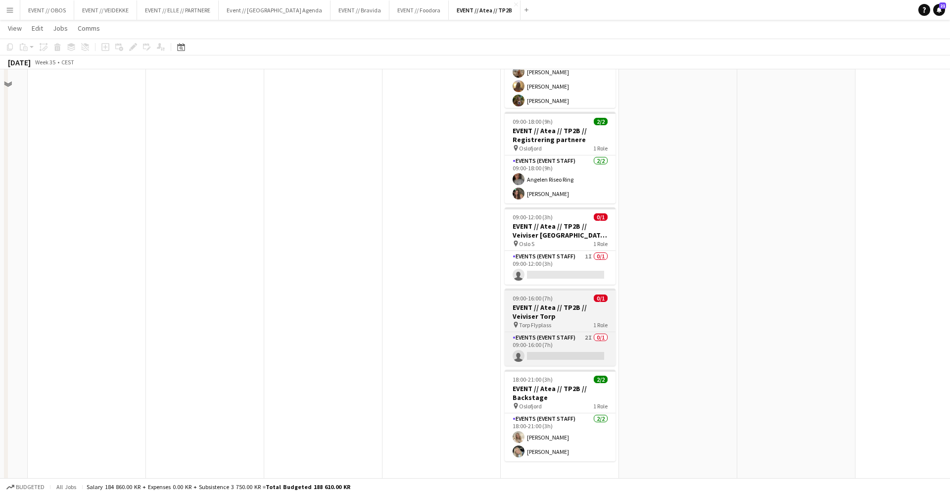
scroll to position [637, 0]
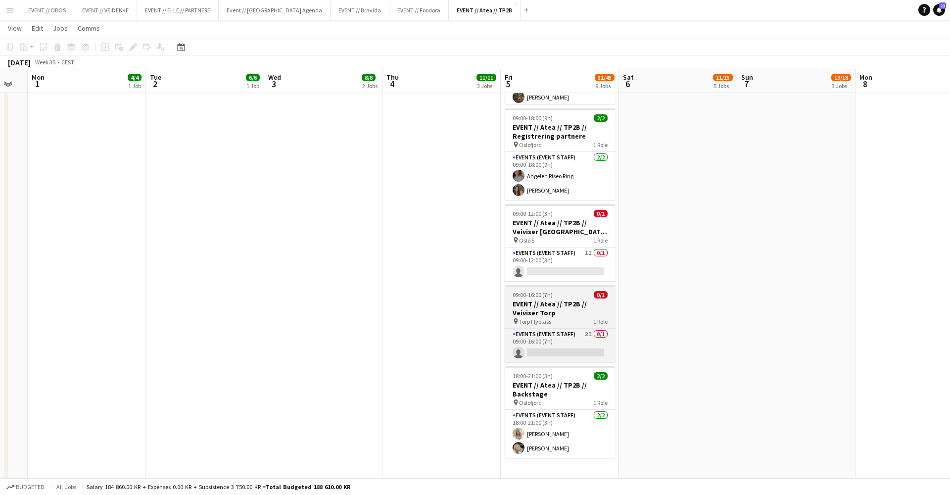
click at [539, 307] on h3 "EVENT // Atea // TP2B // Veiviser Torp" at bounding box center [560, 308] width 111 height 18
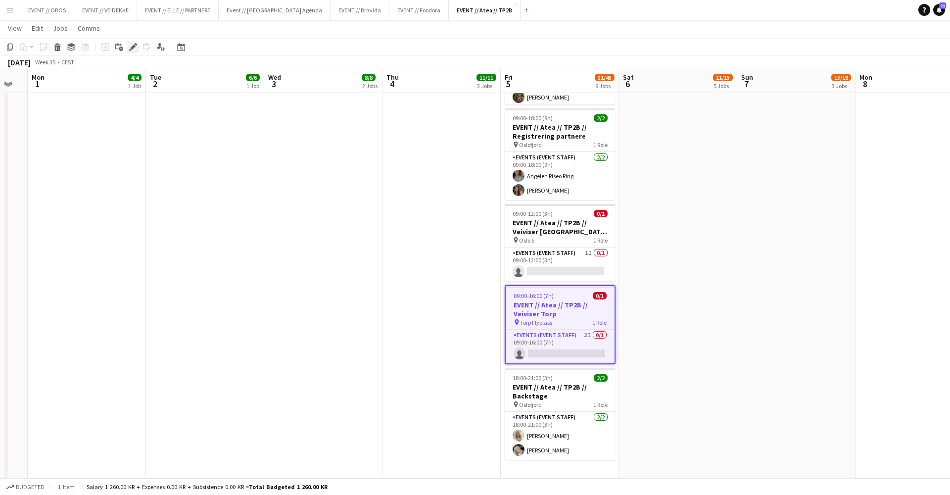
click at [133, 45] on icon "Edit" at bounding box center [133, 47] width 8 height 8
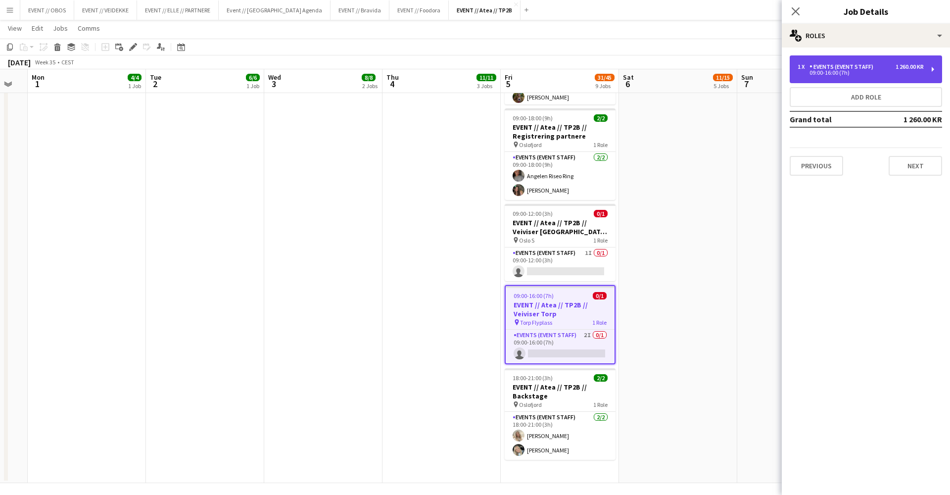
click at [808, 81] on div "1 x Events (Event Staff) 1 260.00 KR 09:00-16:00 (7h)" at bounding box center [866, 69] width 152 height 28
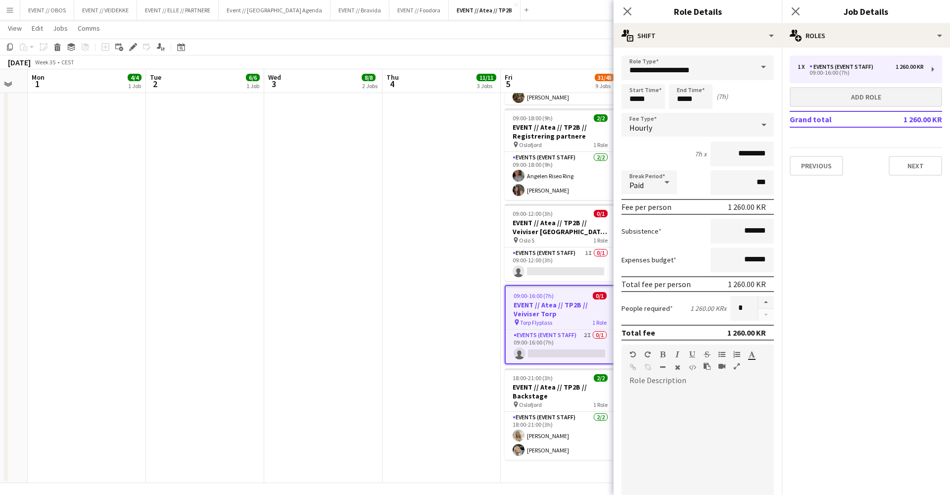
click at [827, 91] on button "Add role" at bounding box center [866, 97] width 152 height 20
type input "*****"
type input "*******"
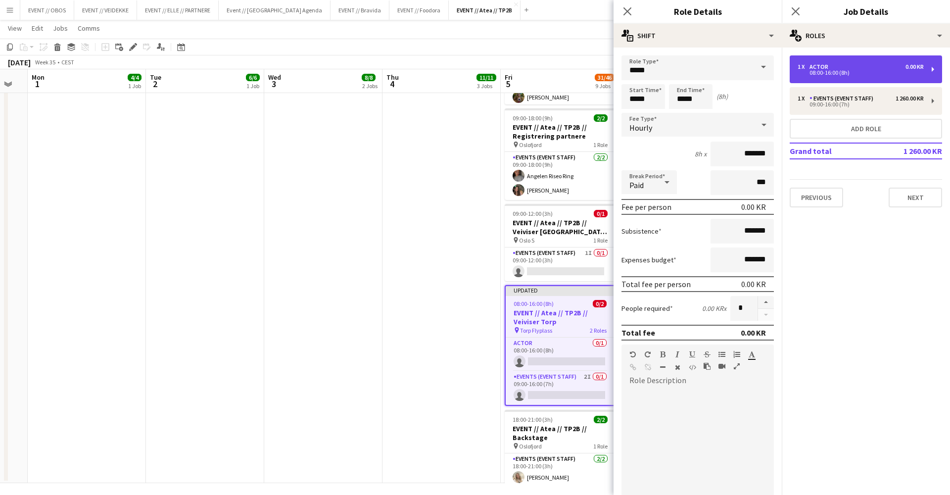
click at [816, 71] on div "08:00-16:00 (8h)" at bounding box center [860, 72] width 126 height 5
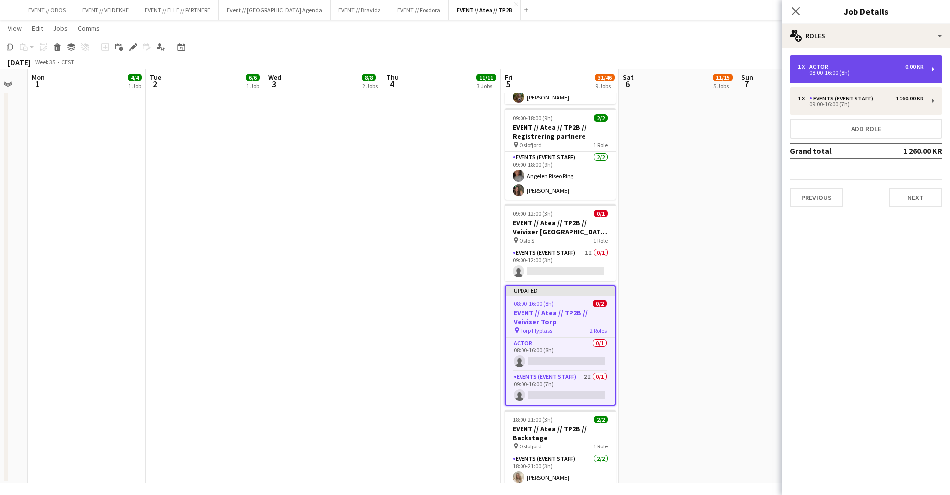
click at [824, 73] on div "08:00-16:00 (8h)" at bounding box center [860, 72] width 126 height 5
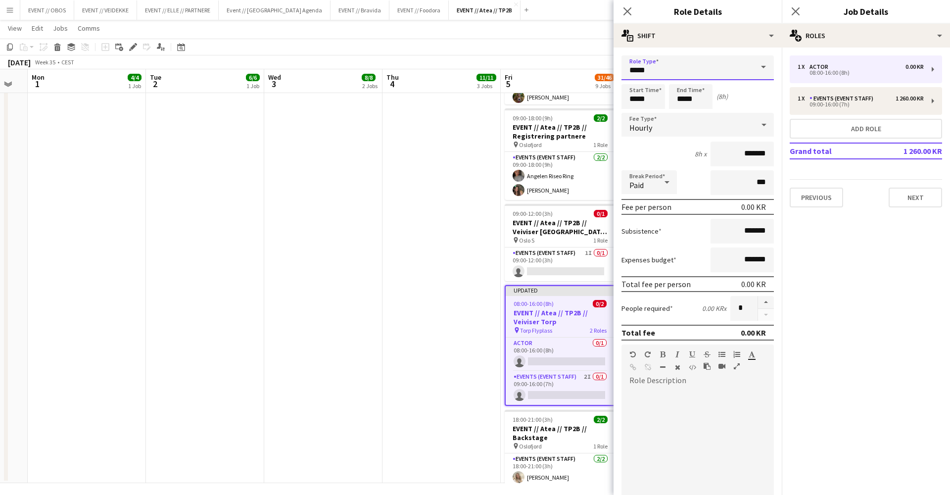
click at [743, 61] on input "*****" at bounding box center [697, 67] width 152 height 25
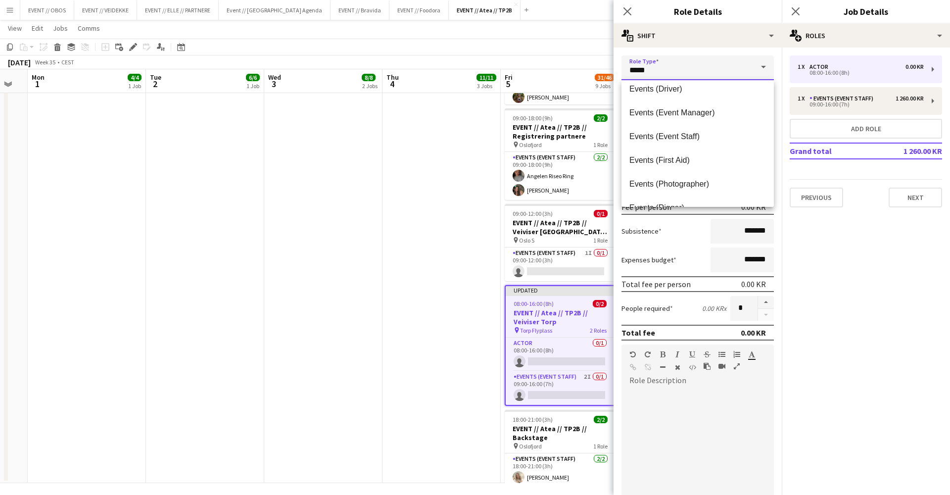
scroll to position [245, 0]
click at [718, 136] on span "Events (Event Staff)" at bounding box center [697, 135] width 137 height 9
type input "**********"
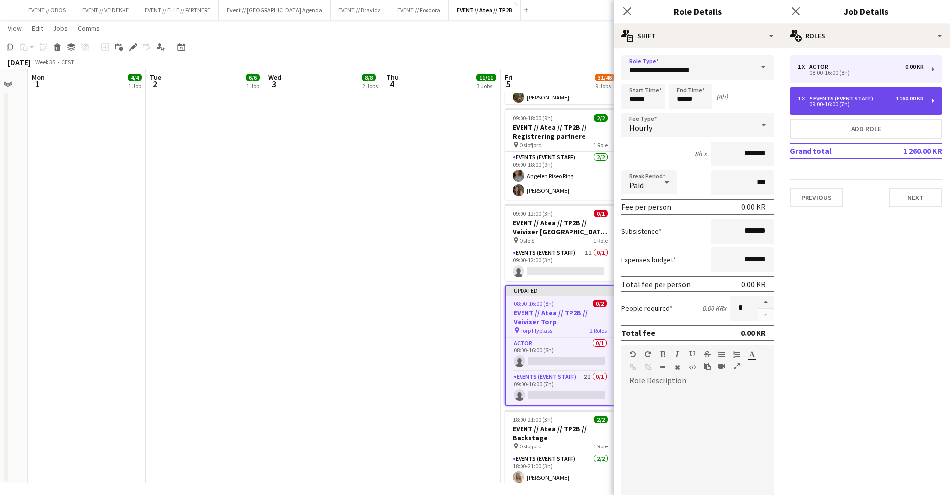
click at [828, 99] on div "Events (Event Staff)" at bounding box center [843, 98] width 68 height 7
type input "*****"
type input "*********"
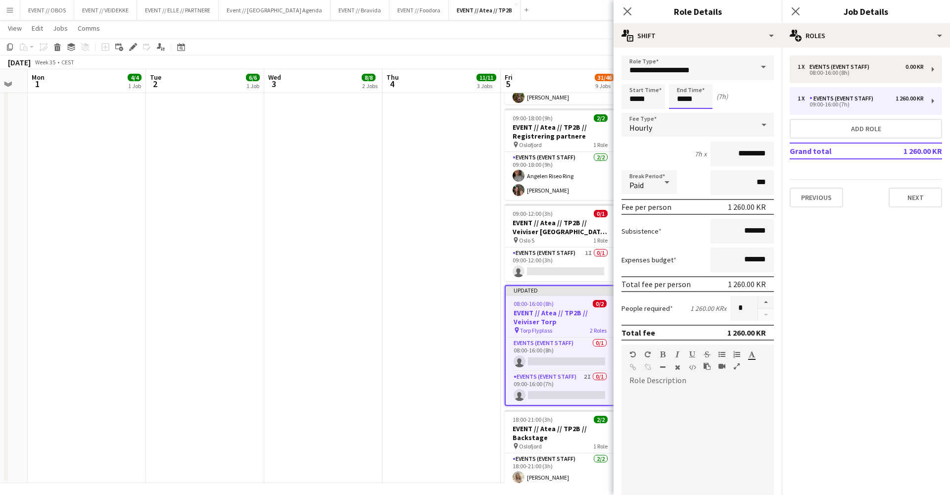
click at [693, 89] on input "*****" at bounding box center [691, 96] width 44 height 25
click at [684, 107] on input "*****" at bounding box center [691, 96] width 44 height 25
click at [683, 110] on div at bounding box center [681, 114] width 20 height 10
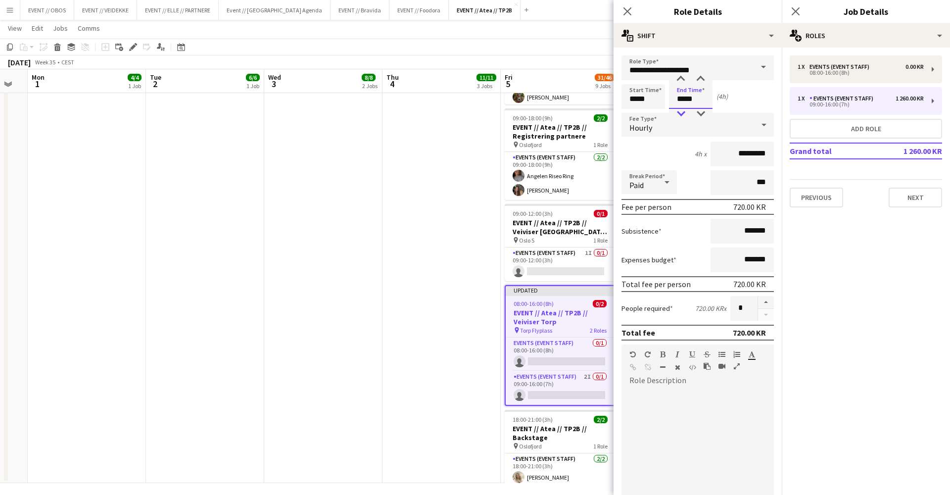
click at [683, 110] on div at bounding box center [681, 114] width 20 height 10
click at [683, 78] on div at bounding box center [681, 79] width 20 height 10
type input "*****"
click at [683, 78] on div at bounding box center [681, 79] width 20 height 10
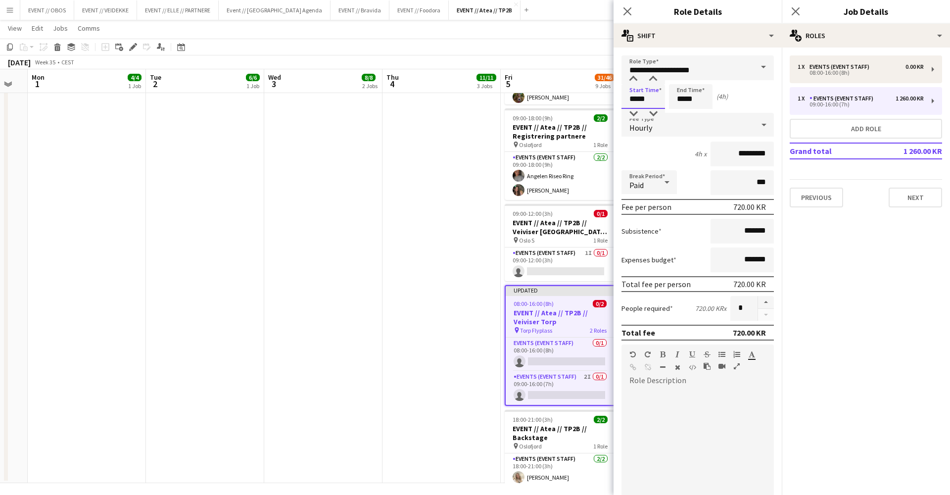
click at [642, 86] on input "*****" at bounding box center [643, 96] width 44 height 25
click at [635, 78] on div at bounding box center [633, 79] width 20 height 10
click at [637, 116] on div at bounding box center [633, 114] width 20 height 10
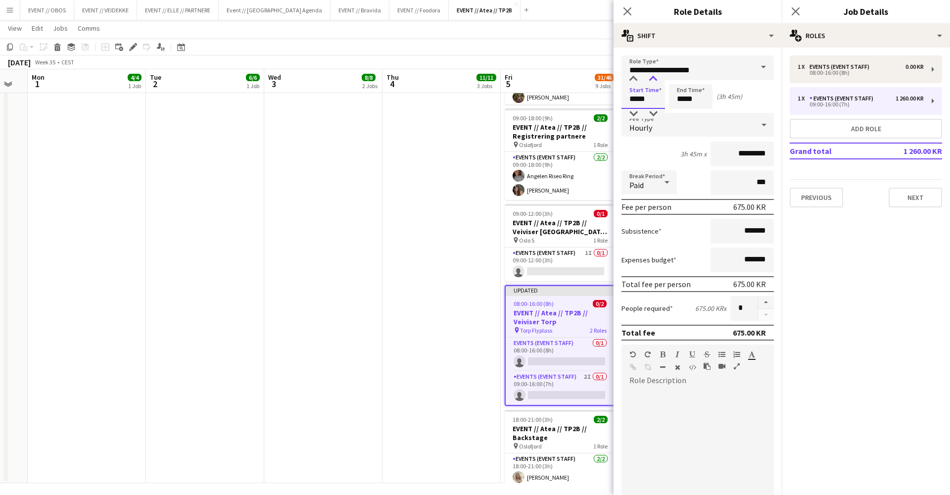
click at [650, 81] on div at bounding box center [653, 79] width 20 height 10
type input "*****"
click at [650, 81] on div at bounding box center [653, 79] width 20 height 10
click at [687, 111] on form "**********" at bounding box center [697, 362] width 168 height 615
click at [690, 93] on input "*****" at bounding box center [691, 96] width 44 height 25
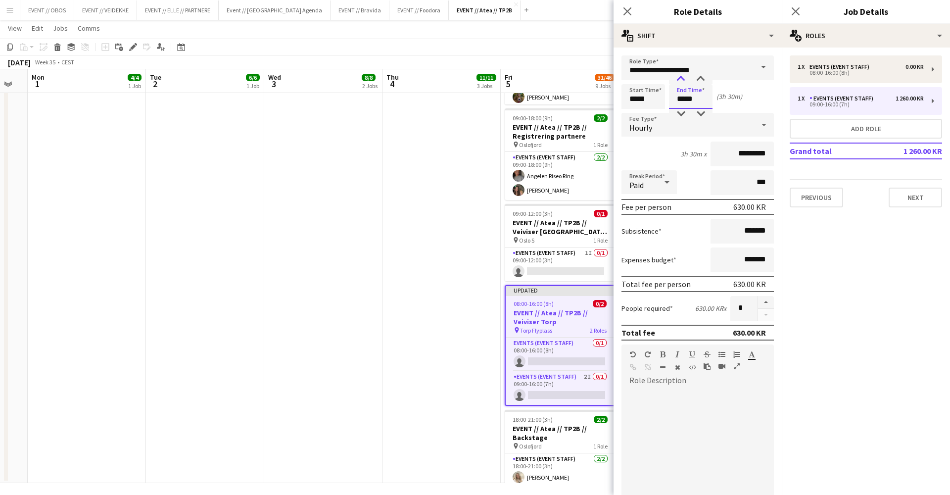
click at [681, 81] on div at bounding box center [681, 79] width 20 height 10
click at [693, 91] on input "*****" at bounding box center [691, 96] width 44 height 25
type input "*****"
click at [683, 81] on div at bounding box center [681, 79] width 20 height 10
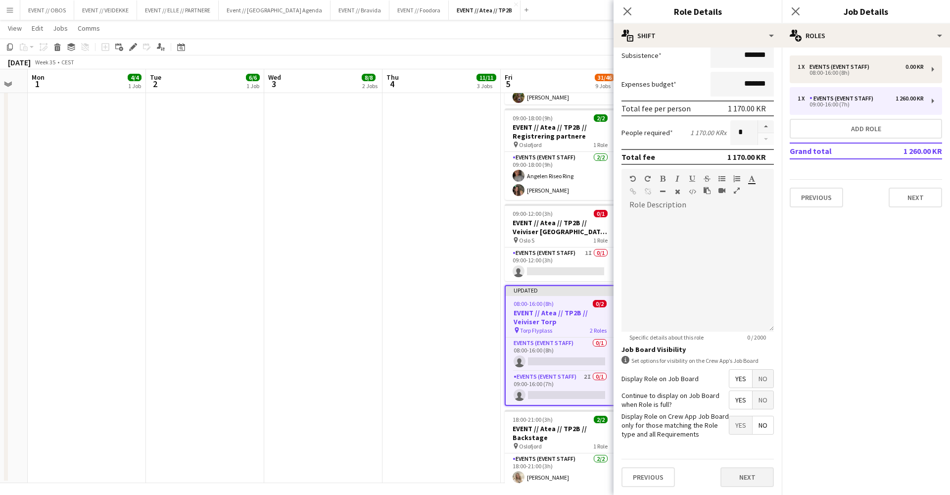
scroll to position [176, 0]
click at [740, 472] on button "Next" at bounding box center [746, 477] width 53 height 20
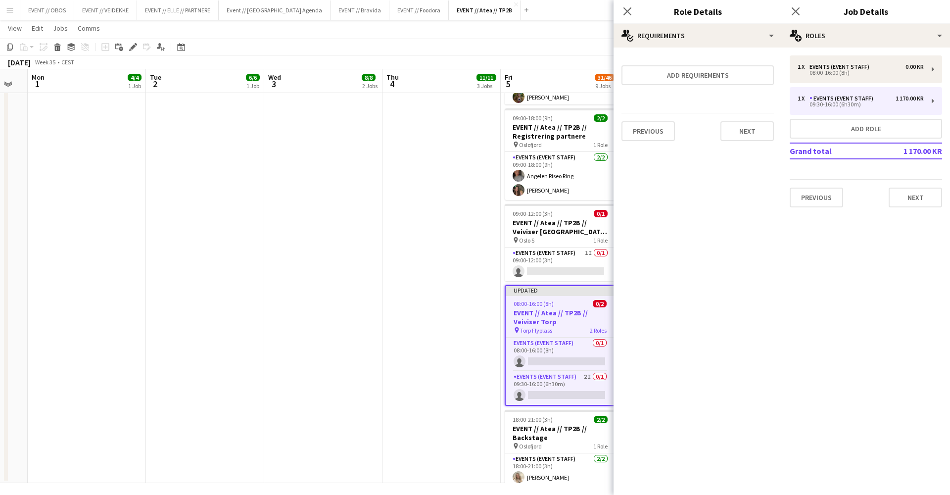
click at [725, 117] on div "Previous Next" at bounding box center [697, 131] width 152 height 36
click at [744, 140] on button "Next" at bounding box center [746, 131] width 53 height 20
click at [750, 127] on button "Finish" at bounding box center [755, 133] width 37 height 20
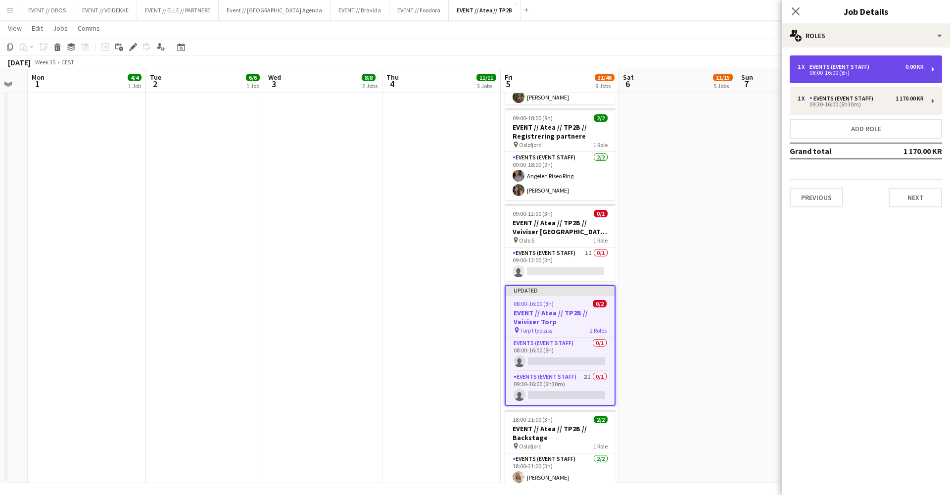
click at [814, 81] on div "1 x Events (Event Staff) 0.00 KR 08:00-16:00 (8h)" at bounding box center [866, 69] width 152 height 28
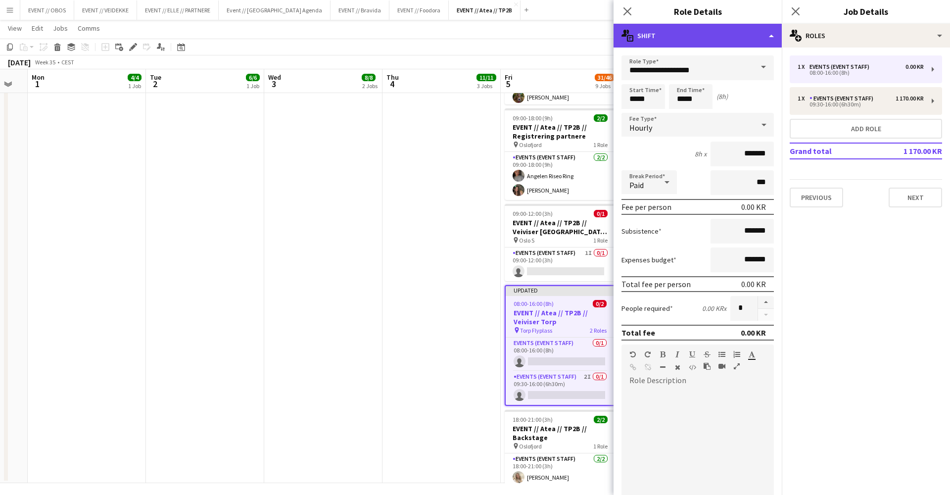
click at [763, 36] on div "multiple-actions-text Shift" at bounding box center [697, 36] width 168 height 24
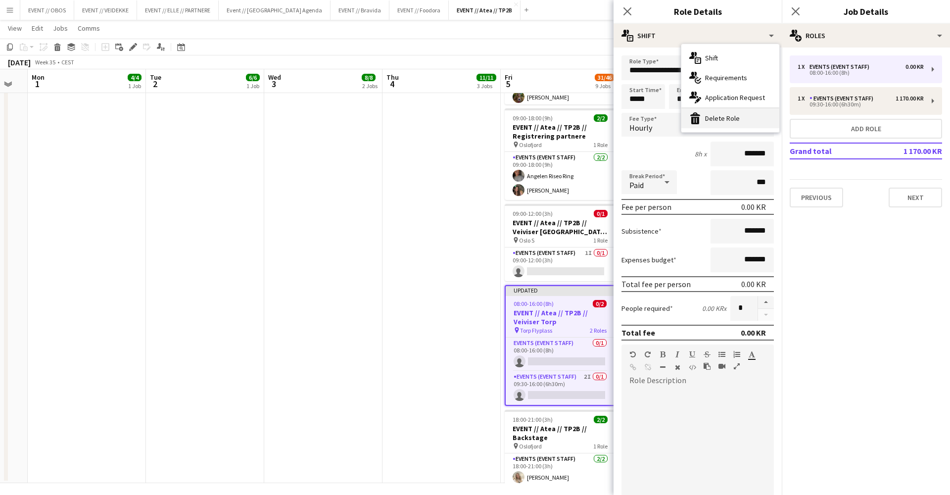
click at [759, 114] on div "bin-2 Delete Role" at bounding box center [730, 118] width 98 height 20
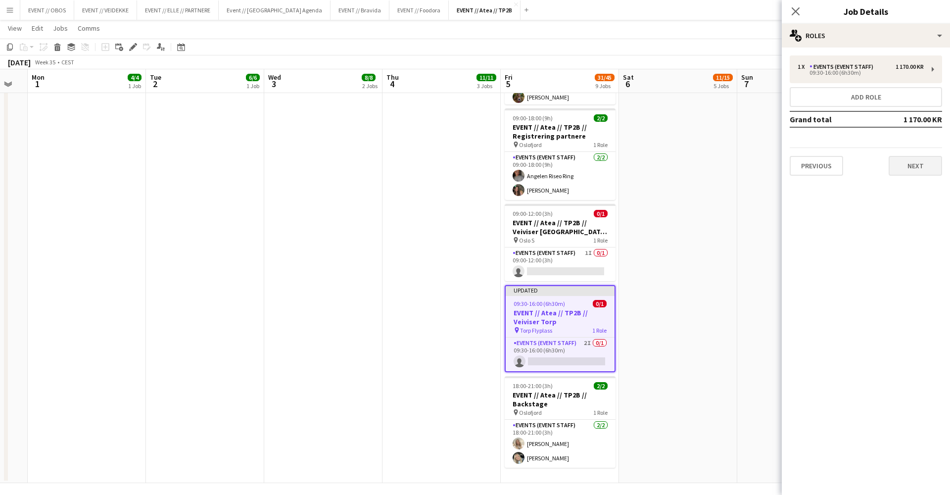
click at [915, 171] on button "Next" at bounding box center [914, 166] width 53 height 20
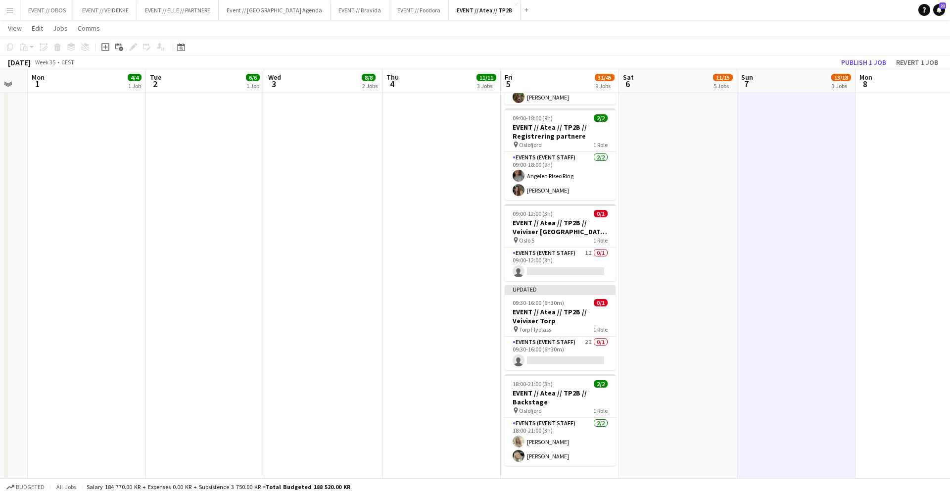
click at [855, 59] on button "Publish 1 job" at bounding box center [863, 62] width 53 height 13
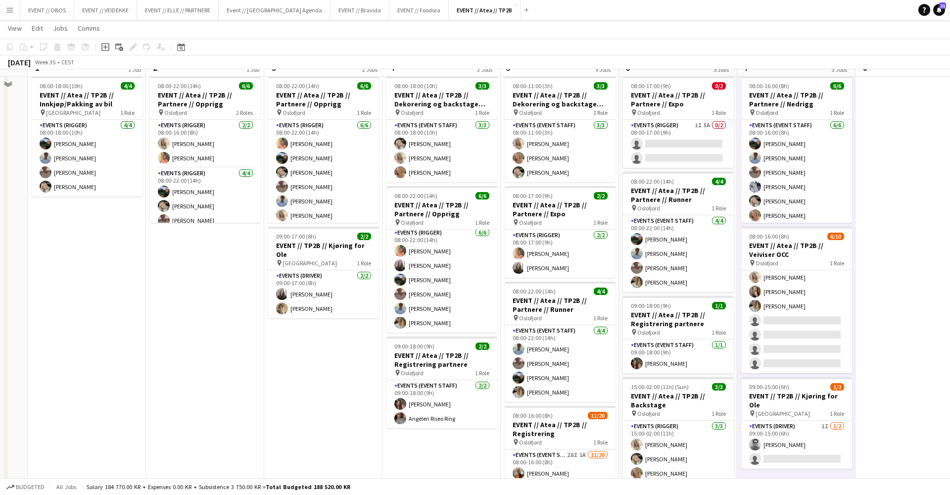
scroll to position [10, 0]
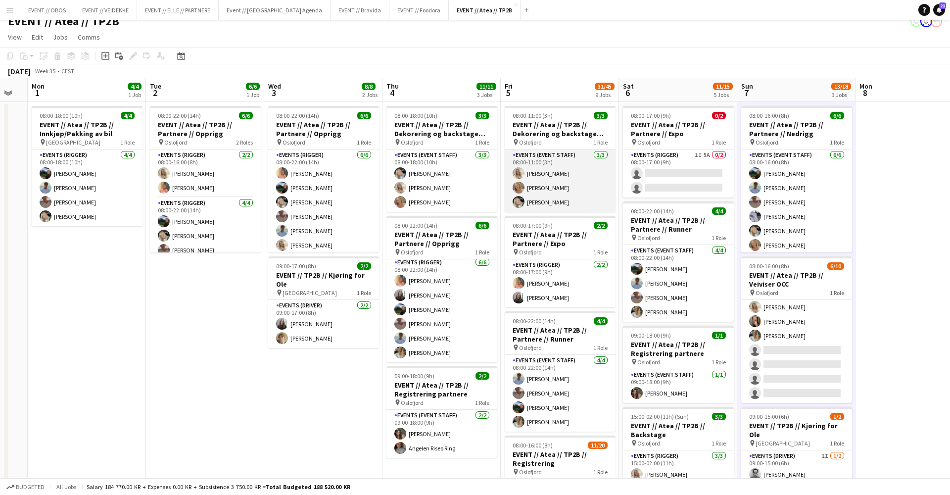
click at [534, 191] on app-card-role "Events (Event Staff) 3/3 08:00-11:00 (3h) Vanessa Riise Naas Guro Bonesvoll Oda…" at bounding box center [560, 180] width 111 height 62
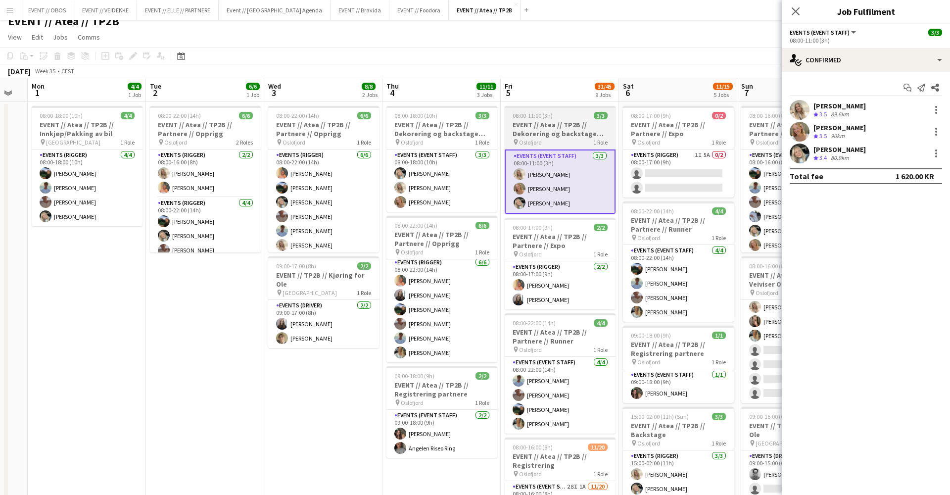
click at [533, 147] on app-job-card "08:00-11:00 (3h) 3/3 EVENT // Atea // TP2B // Dekorering og backstage oppsett p…" at bounding box center [560, 160] width 111 height 108
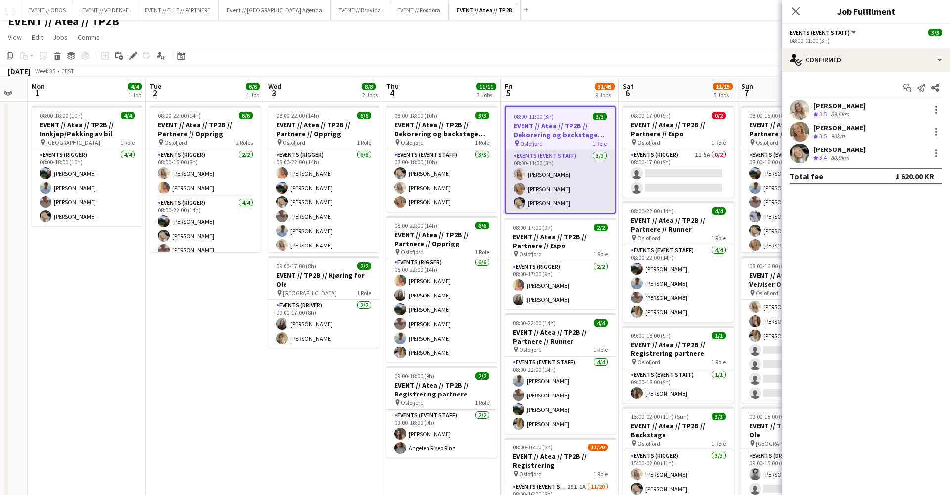
click at [546, 168] on app-card-role "Events (Event Staff) 3/3 08:00-11:00 (3h) Vanessa Riise Naas Guro Bonesvoll Oda…" at bounding box center [560, 181] width 109 height 62
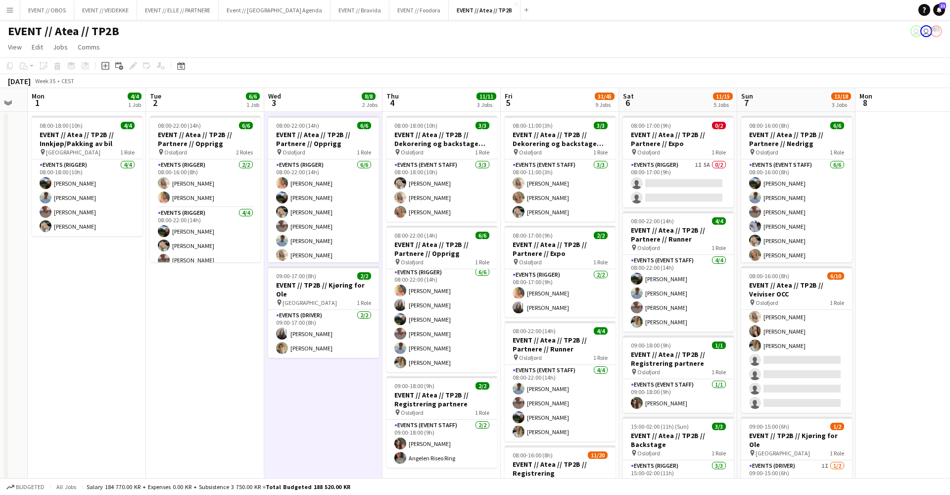
scroll to position [0, 0]
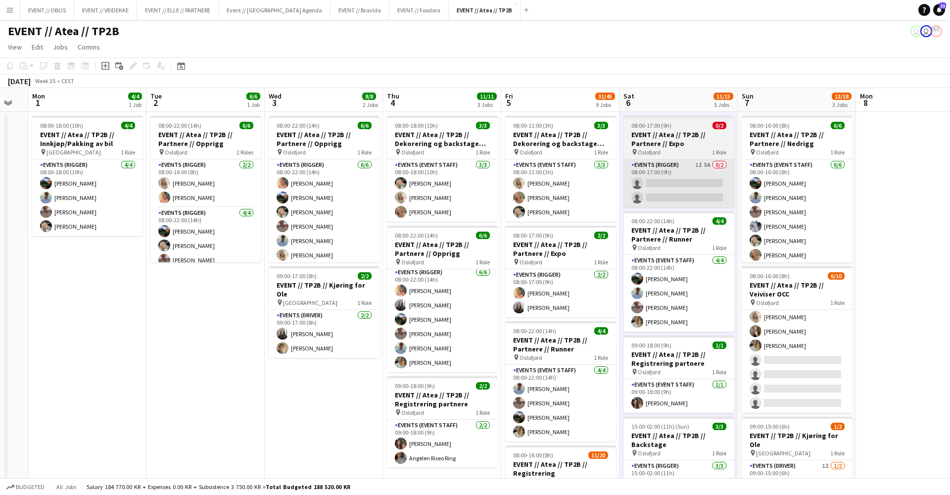
scroll to position [-1, 0]
click at [654, 207] on app-card-role "Events (Rigger) 1I 5A 0/2 08:00-17:00 (9h) single-neutral-actions single-neutra…" at bounding box center [678, 183] width 111 height 48
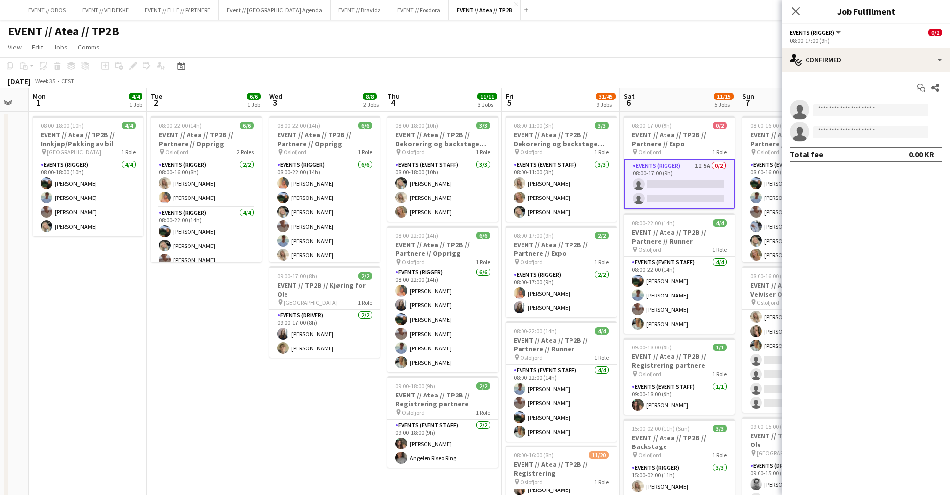
click at [843, 101] on app-invite-slot "single-neutral-actions" at bounding box center [866, 110] width 168 height 20
click at [843, 103] on app-invite-slot "single-neutral-actions" at bounding box center [866, 110] width 168 height 20
click at [845, 109] on input at bounding box center [870, 110] width 115 height 12
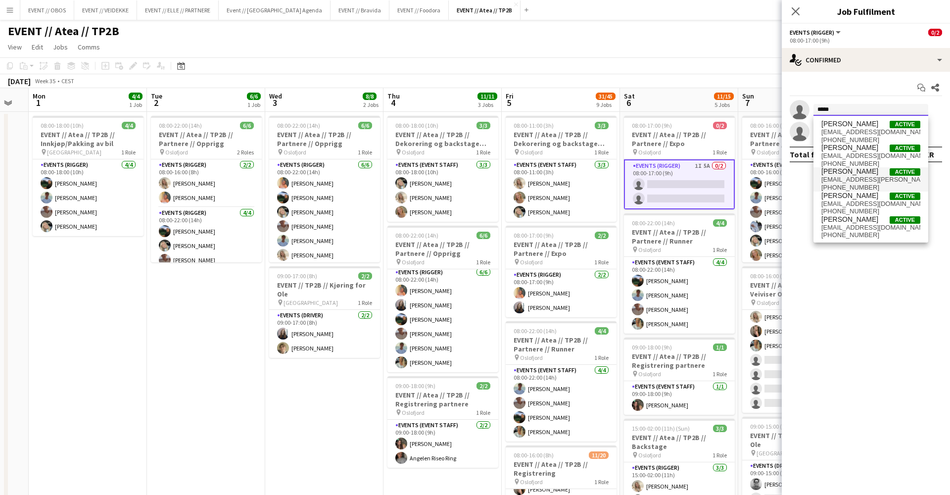
type input "*****"
click at [856, 180] on span "[PERSON_NAME][EMAIL_ADDRESS][DOMAIN_NAME]" at bounding box center [870, 180] width 99 height 8
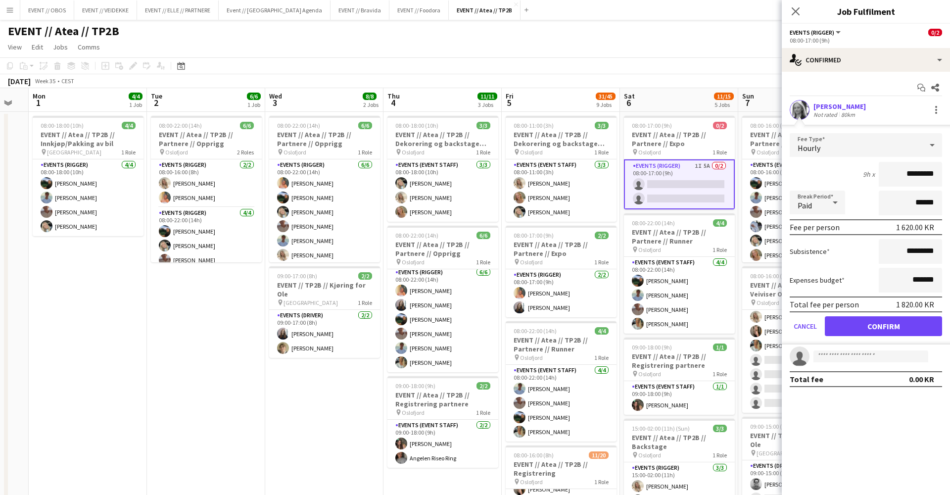
click at [869, 320] on button "Confirm" at bounding box center [883, 326] width 117 height 20
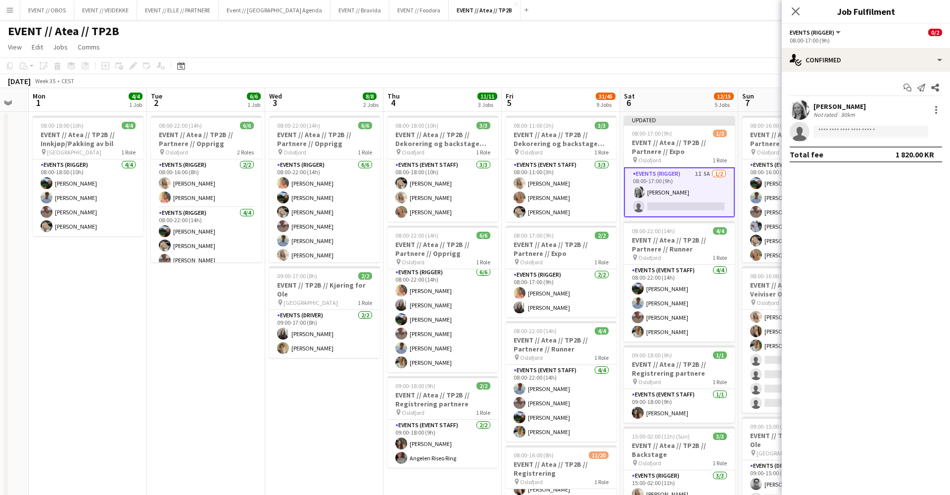
click at [680, 55] on app-page-menu "View Day view expanded Day view collapsed Month view Date picker Jump to today …" at bounding box center [475, 48] width 950 height 19
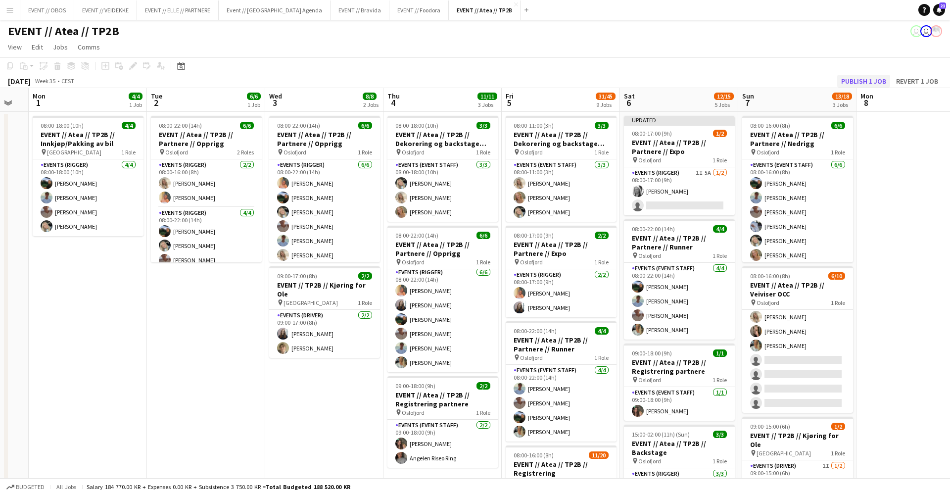
click at [855, 80] on button "Publish 1 job" at bounding box center [863, 81] width 53 height 13
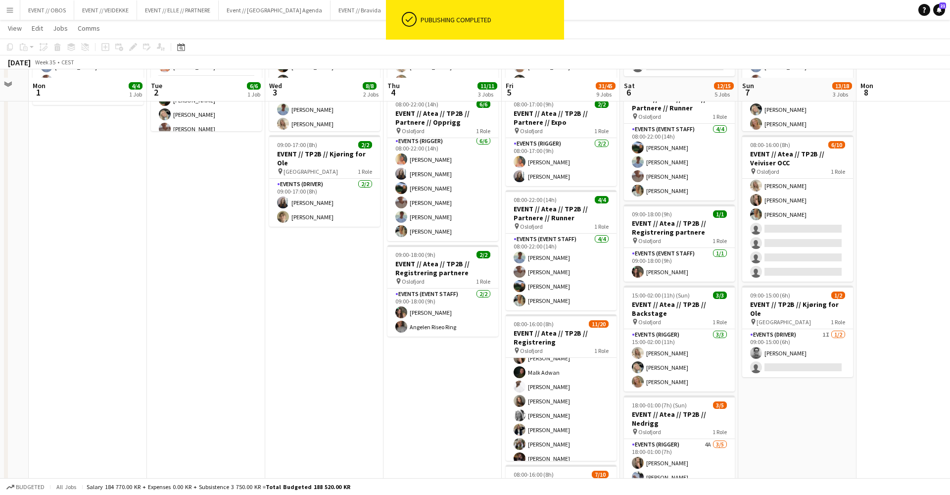
scroll to position [142, 0]
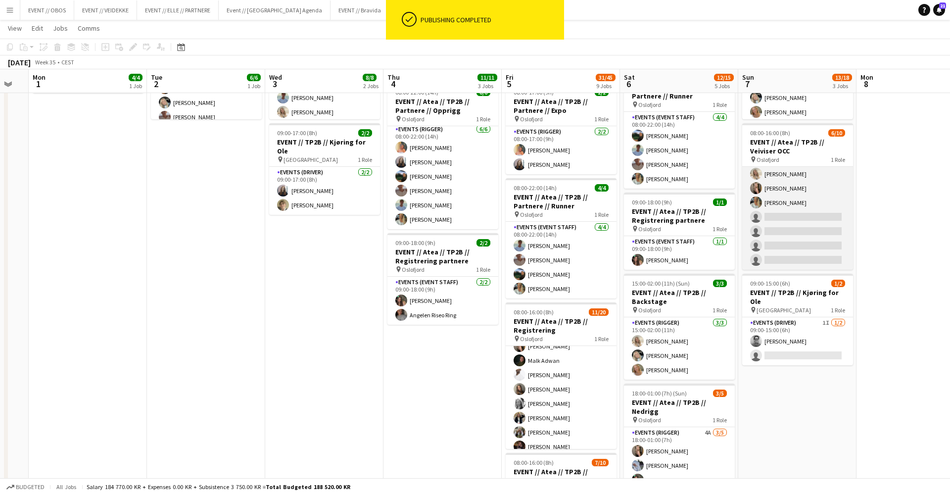
click at [773, 237] on app-card-role "Actor 1I 2A 6/10 08:00-16:00 (8h) Roumaissaa Hadui Rafaela Goga Khadija Hadui V…" at bounding box center [797, 188] width 111 height 163
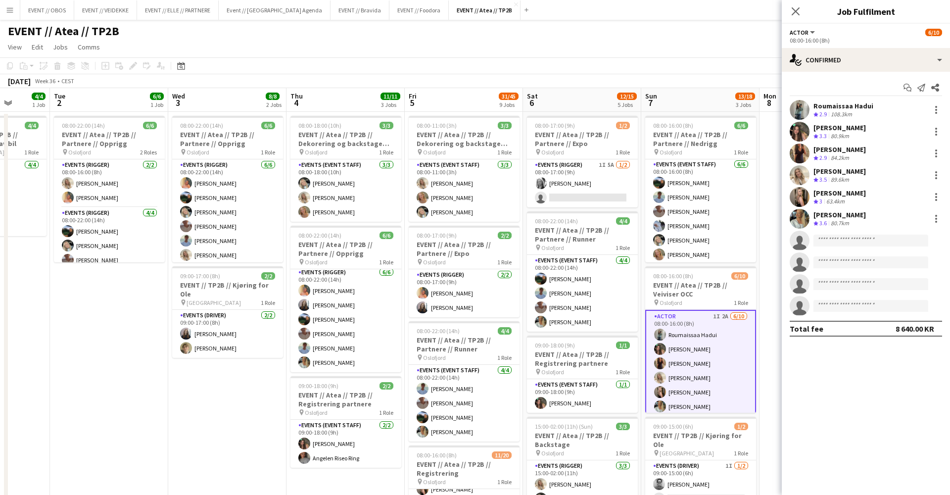
scroll to position [0, 0]
click at [825, 240] on input at bounding box center [870, 240] width 115 height 12
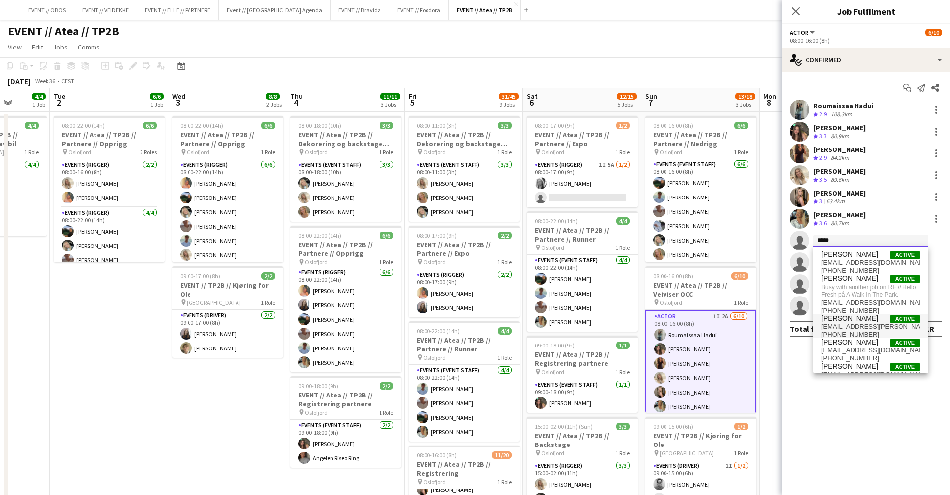
type input "*****"
click at [832, 318] on span "[PERSON_NAME]" at bounding box center [849, 318] width 57 height 8
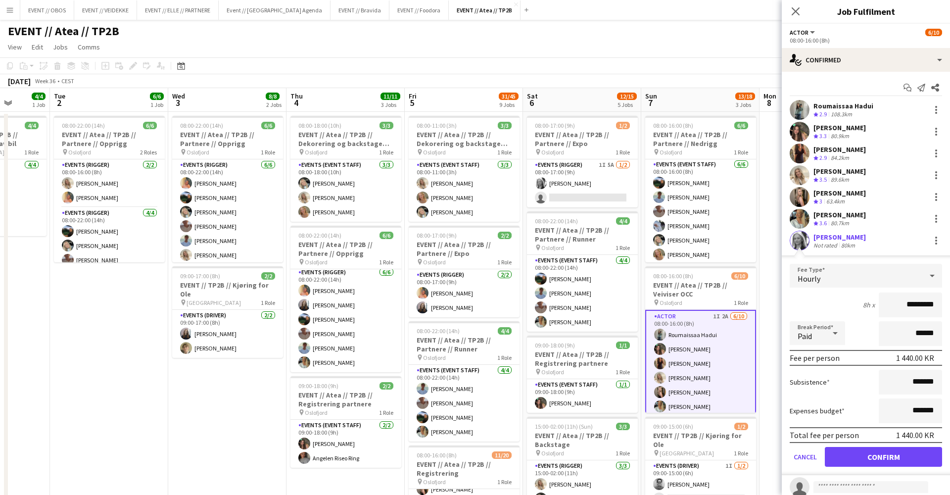
click at [872, 464] on button "Confirm" at bounding box center [883, 457] width 117 height 20
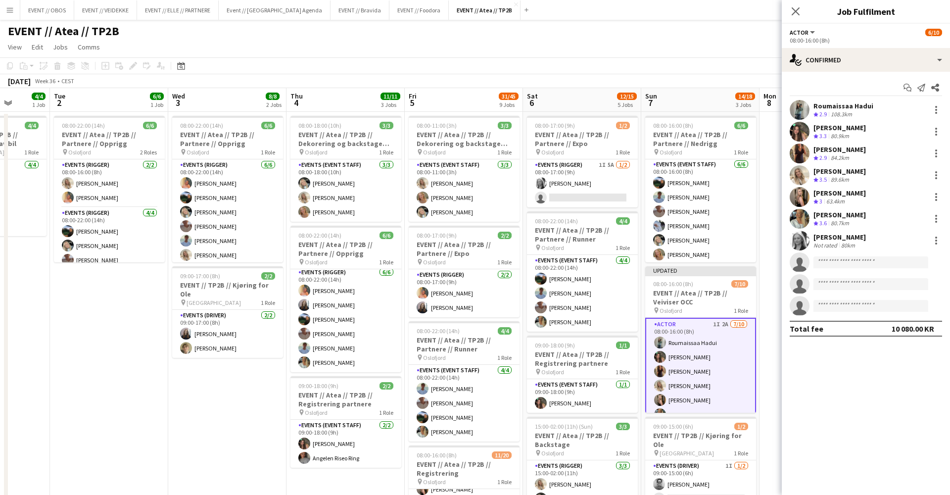
click at [591, 28] on div "EVENT // Atea // TP2B user user" at bounding box center [475, 29] width 950 height 19
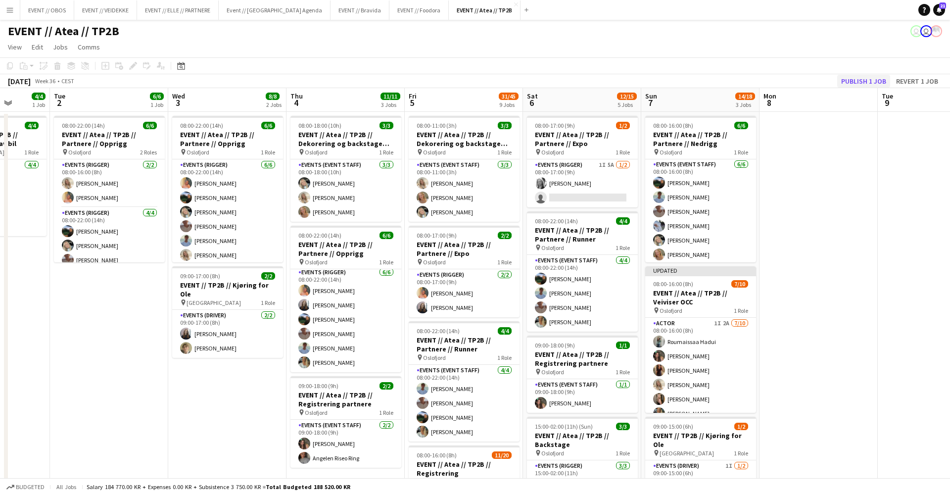
click at [857, 80] on button "Publish 1 job" at bounding box center [863, 81] width 53 height 13
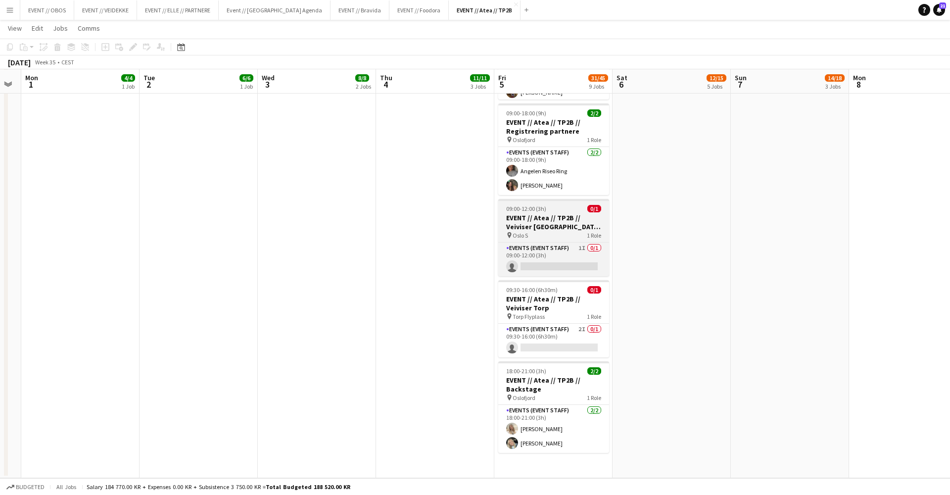
scroll to position [642, 0]
click at [557, 225] on h3 "EVENT // Atea // TP2B // Veiviser [GEOGRAPHIC_DATA] S" at bounding box center [553, 222] width 111 height 18
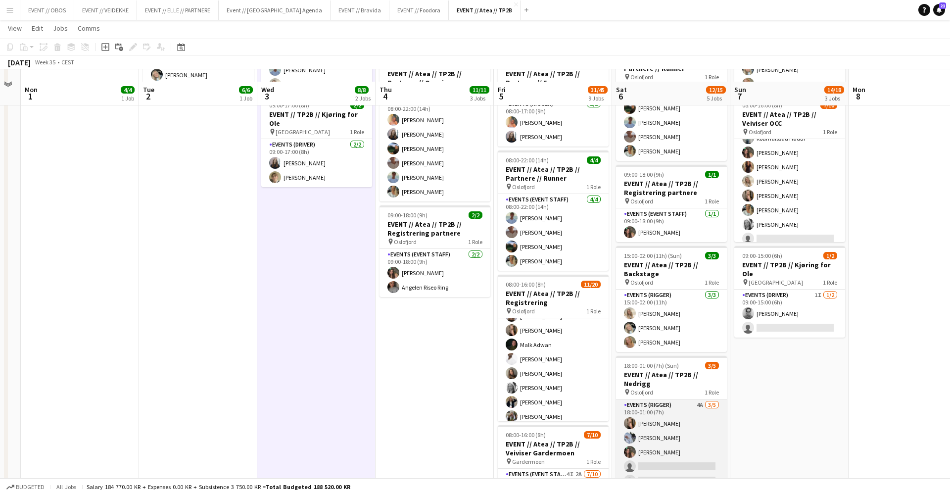
scroll to position [189, 0]
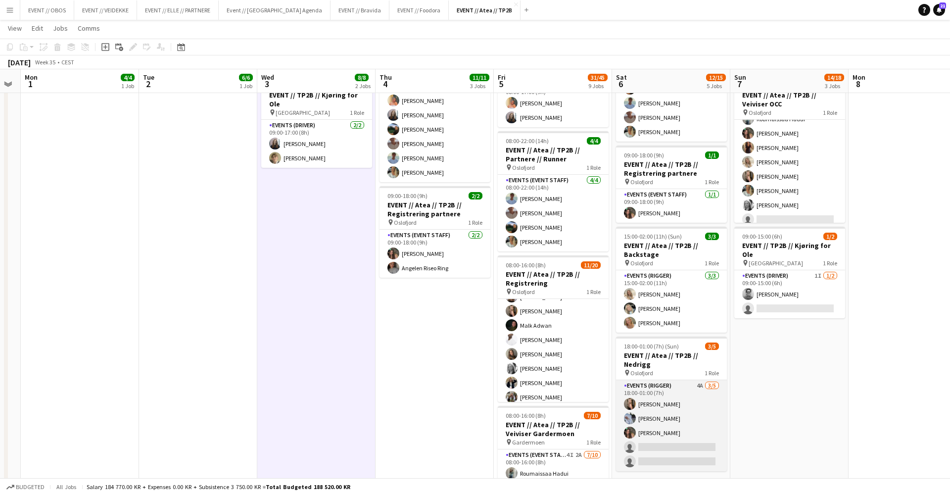
click at [648, 418] on app-card-role "Events (Rigger) 4A 3/5 18:00-01:00 (7h) Frøydis Marie Syvertsen Marte Sofie Ros…" at bounding box center [671, 425] width 111 height 91
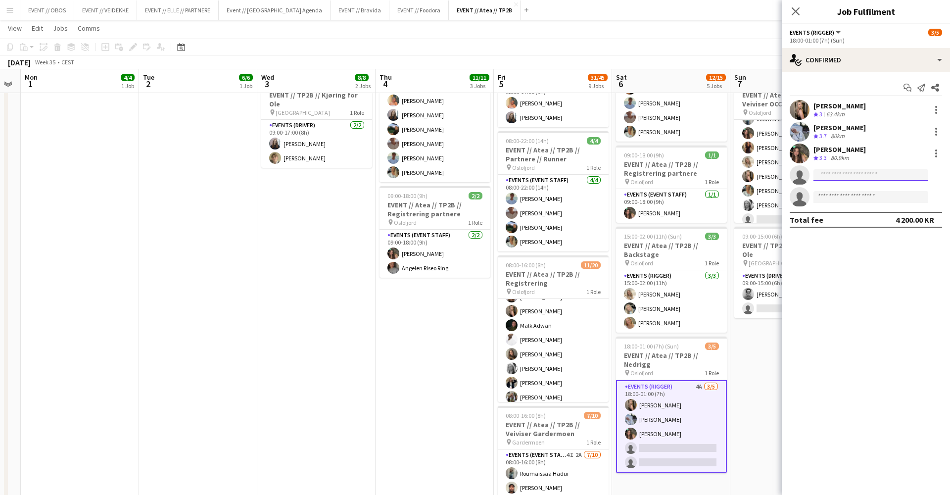
click at [837, 170] on input at bounding box center [870, 175] width 115 height 12
click at [745, 412] on app-date-cell "08:00-16:00 (8h) 6/6 EVENT // Atea // TP2B // Partnere // Nedrigg pin Oslofjord…" at bounding box center [789, 426] width 118 height 1009
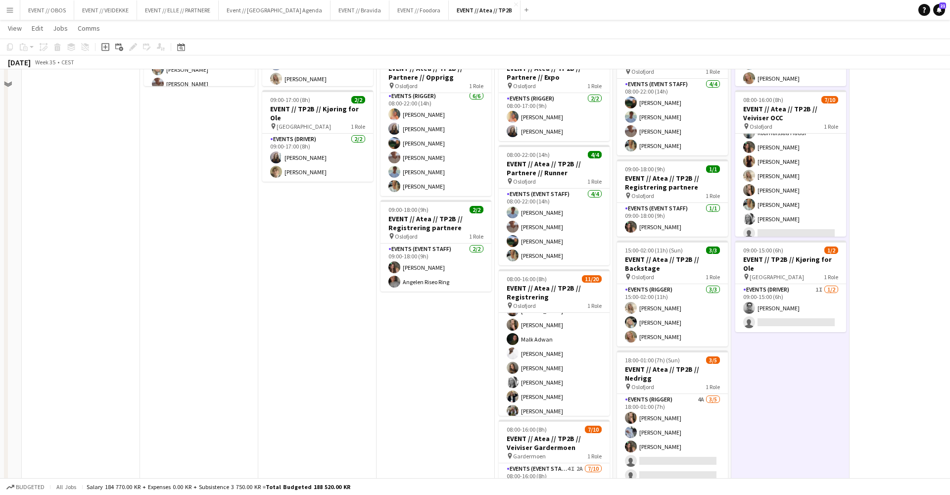
scroll to position [180, 0]
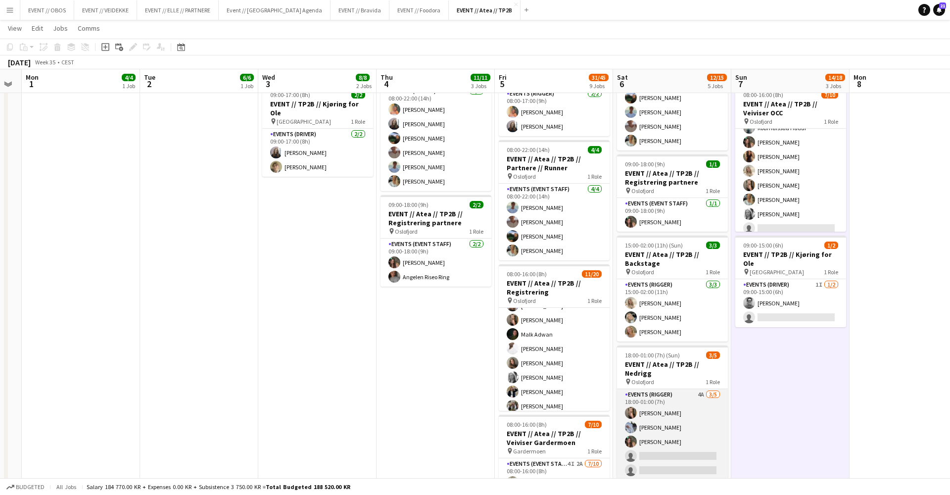
click at [674, 436] on app-card-role "Events (Rigger) 4A 3/5 18:00-01:00 (7h) Frøydis Marie Syvertsen Marte Sofie Ros…" at bounding box center [672, 434] width 111 height 91
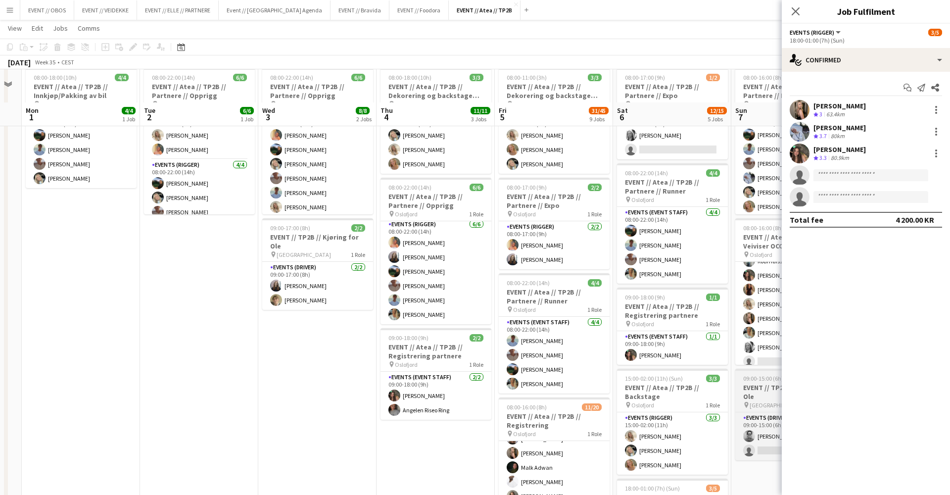
scroll to position [46, 0]
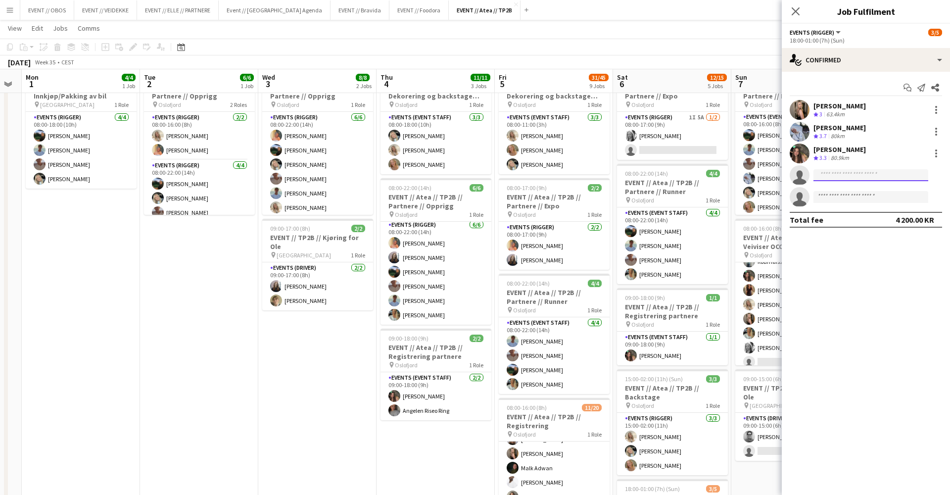
click at [820, 173] on input at bounding box center [870, 175] width 115 height 12
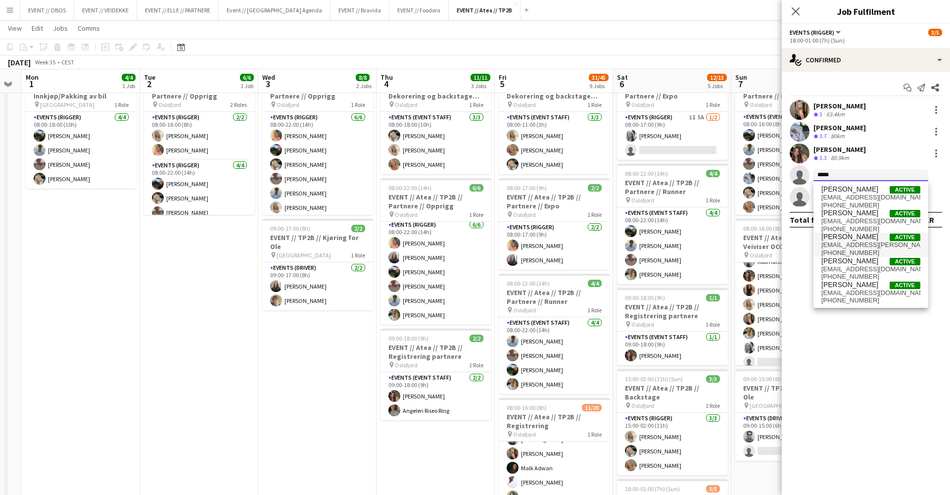
type input "*****"
click at [837, 243] on span "[PERSON_NAME][EMAIL_ADDRESS][DOMAIN_NAME]" at bounding box center [870, 245] width 99 height 8
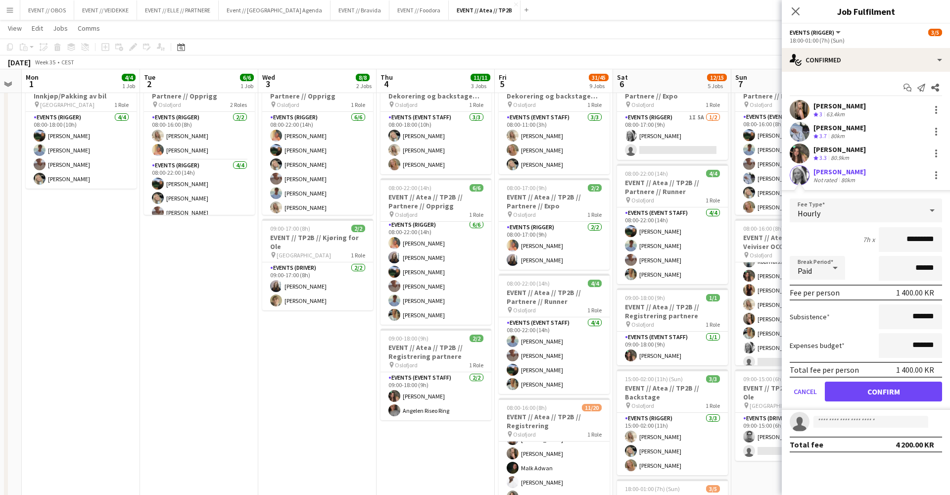
click at [880, 386] on button "Confirm" at bounding box center [883, 391] width 117 height 20
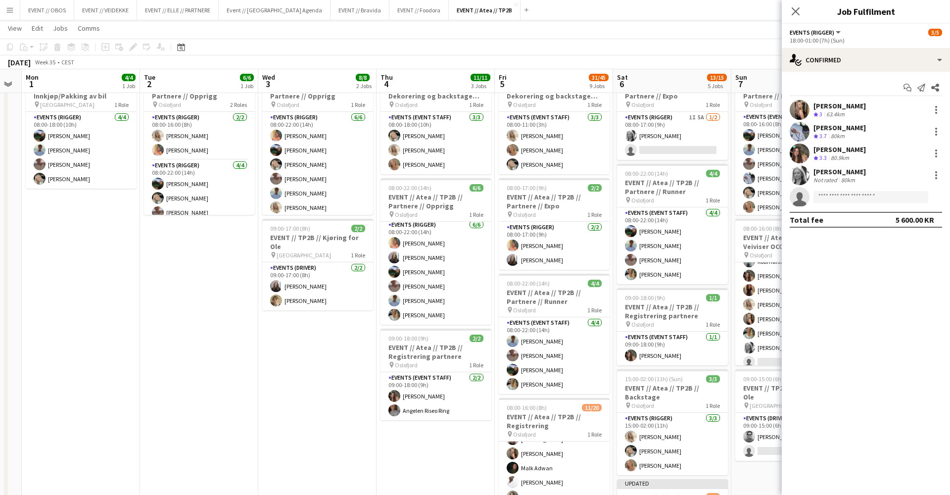
click at [678, 39] on app-toolbar "Copy Paste Paste Command V Paste with crew Command Shift V Paste linked Job [GE…" at bounding box center [475, 47] width 950 height 17
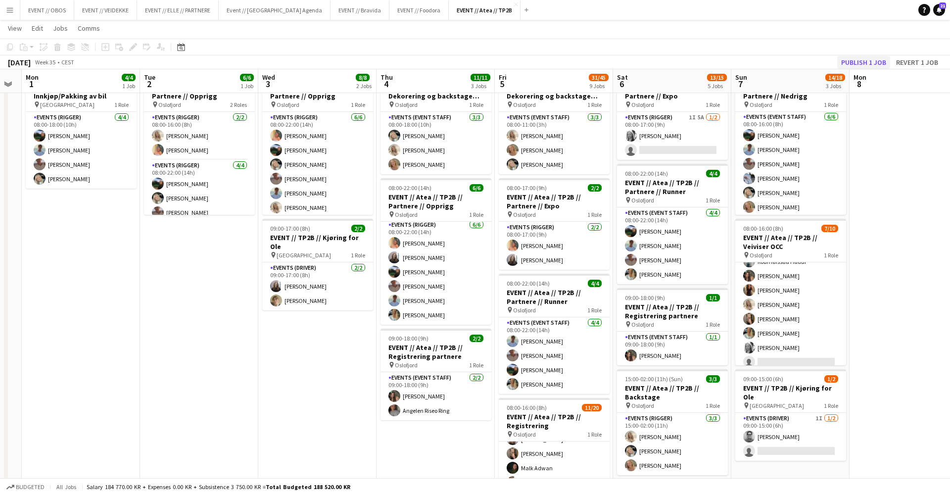
click at [860, 63] on button "Publish 1 job" at bounding box center [863, 62] width 53 height 13
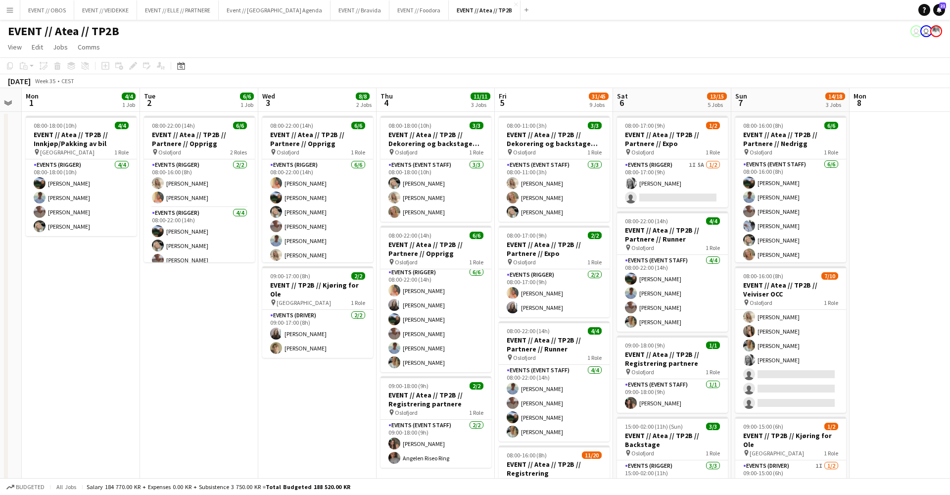
scroll to position [0, 0]
click at [669, 180] on app-card-role "Events (Rigger) 1I 5A 1/2 08:00-17:00 (9h) Maria Grefberg single-neutral-actions" at bounding box center [672, 183] width 111 height 48
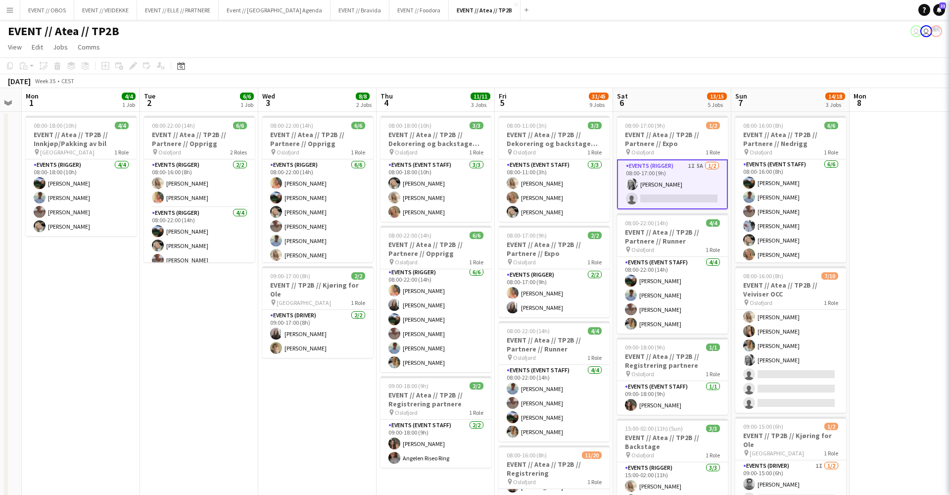
scroll to position [0, 333]
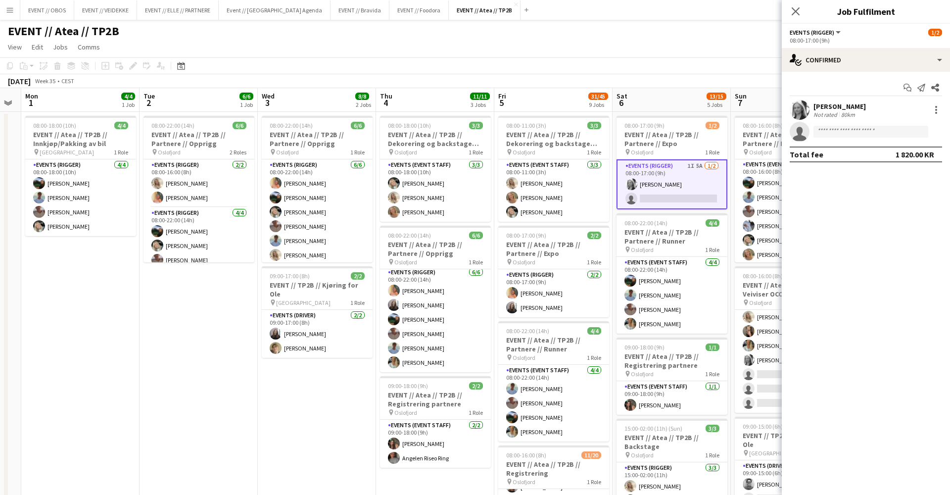
click at [561, 28] on div "EVENT // Atea // TP2B user user" at bounding box center [475, 29] width 950 height 19
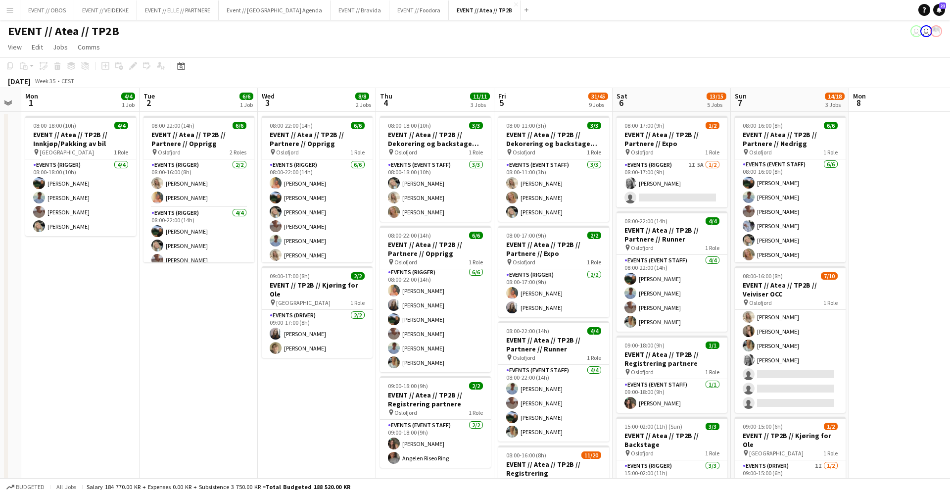
scroll to position [0, 0]
click at [49, 17] on button "EVENT // OBOS Close" at bounding box center [47, 9] width 54 height 19
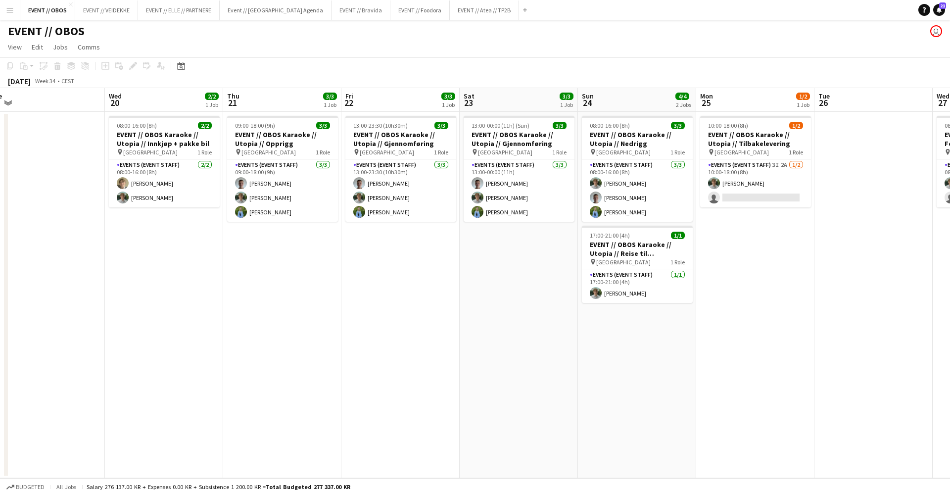
scroll to position [0, 244]
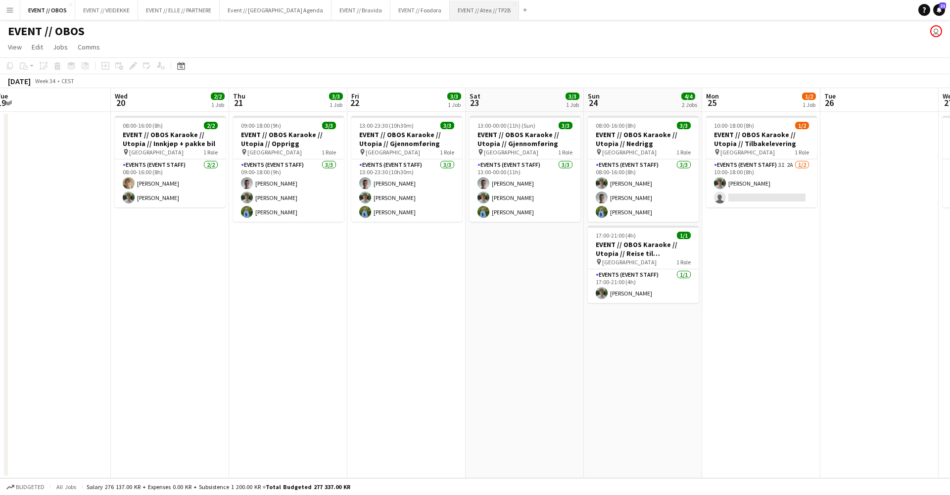
click at [451, 17] on button "EVENT // Atea // TP2B Close" at bounding box center [484, 9] width 69 height 19
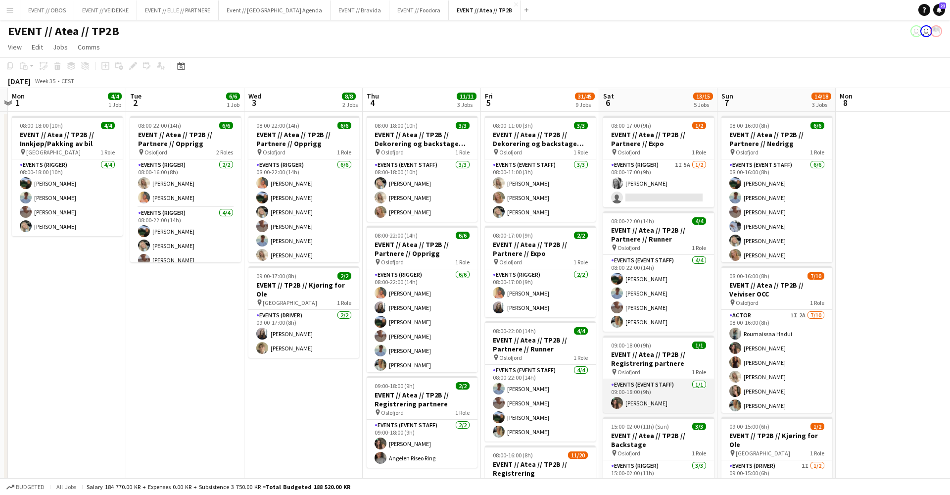
scroll to position [0, 223]
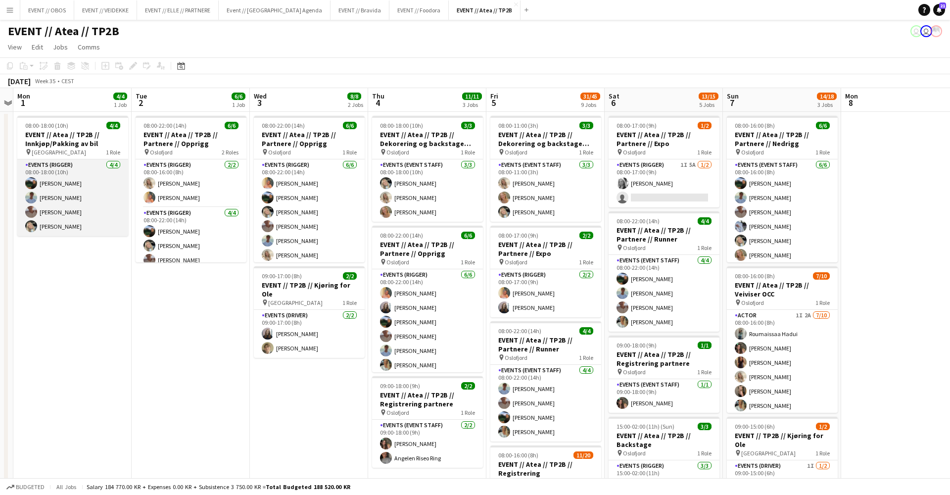
click at [75, 205] on app-card-role "Events (Rigger) 4/4 08:00-18:00 (10h) Christian Smelhus Fredrik Bronken Næss Ch…" at bounding box center [72, 197] width 111 height 77
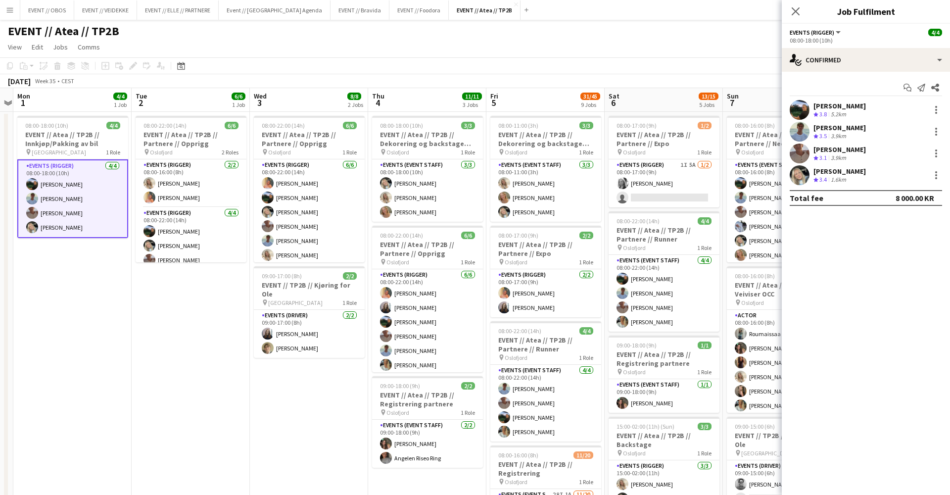
click at [804, 112] on app-user-avatar at bounding box center [800, 110] width 20 height 20
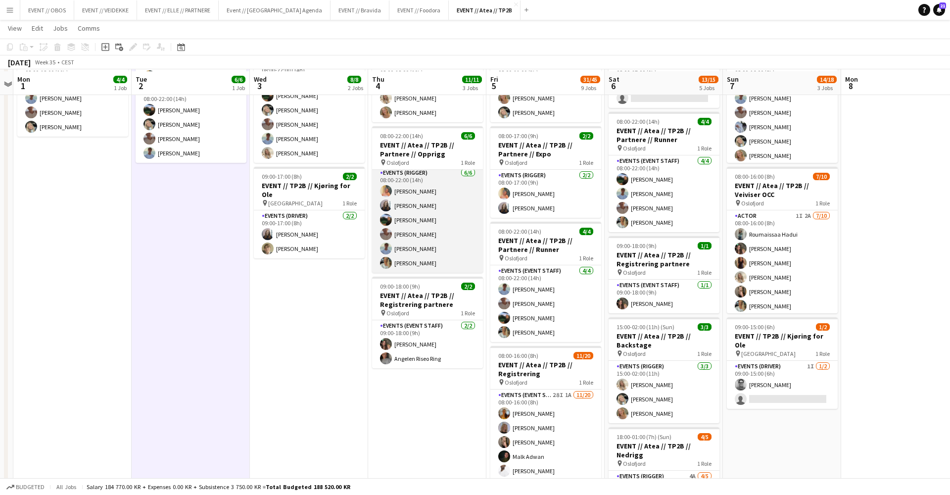
scroll to position [100, 0]
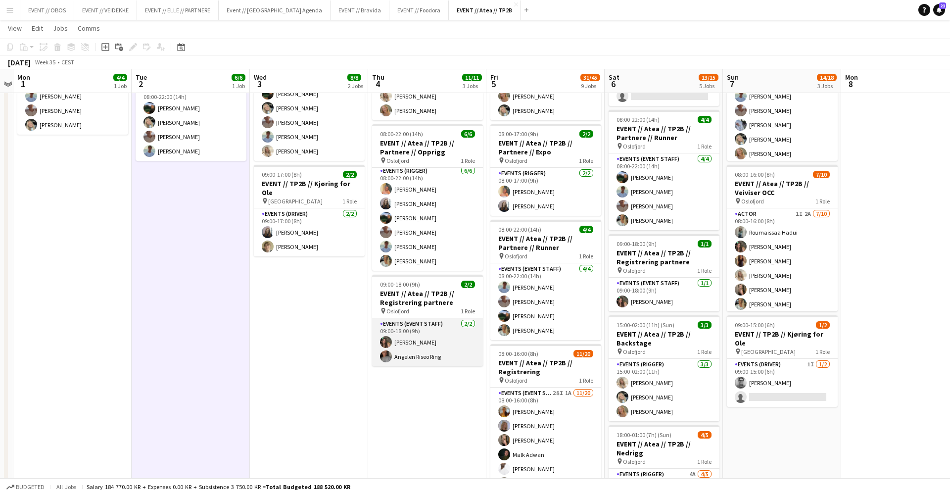
click at [391, 357] on app-user-avatar at bounding box center [386, 356] width 12 height 12
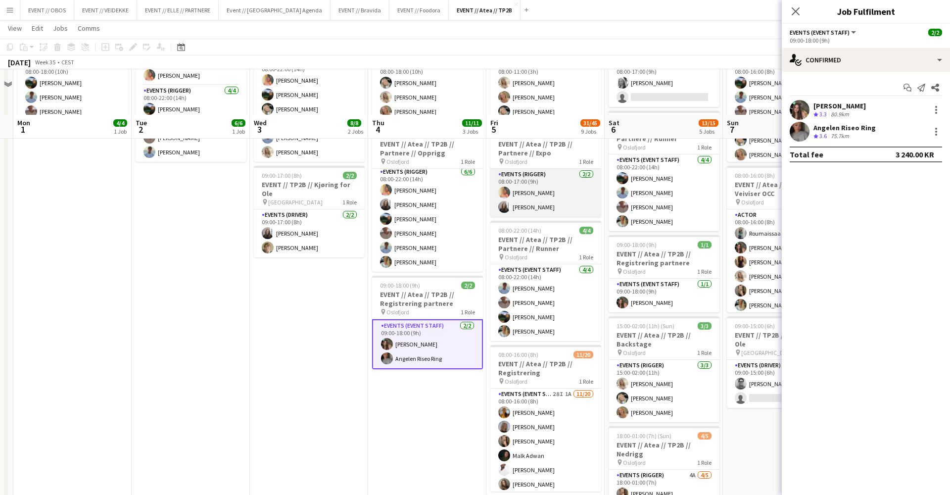
scroll to position [147, 0]
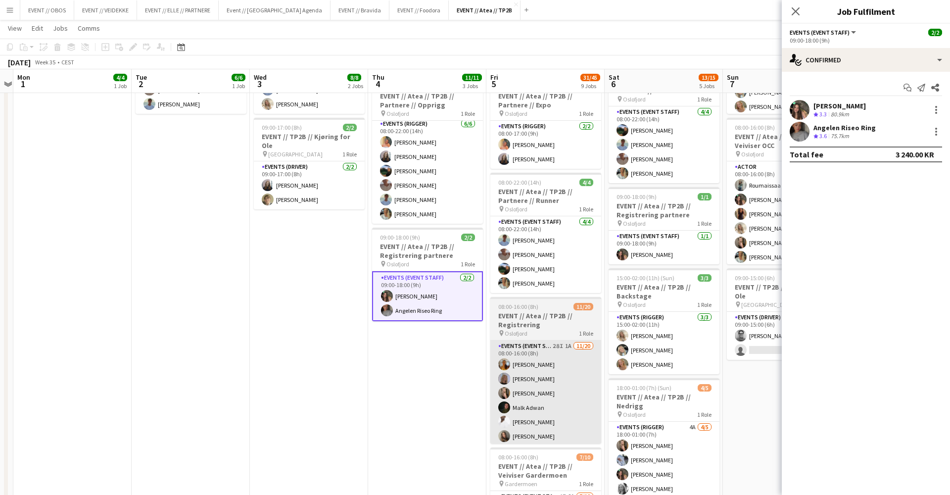
click at [515, 391] on app-card-role "Events (Event Staff) 28I 1A [DATE] 08:00-16:00 (8h) [PERSON_NAME] [PERSON_NAME]…" at bounding box center [545, 493] width 111 height 306
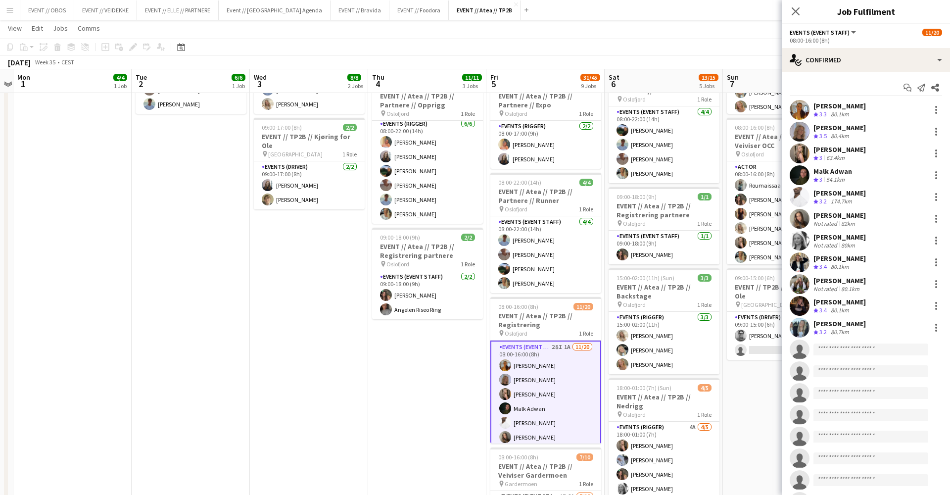
click at [797, 128] on app-user-avatar at bounding box center [800, 132] width 20 height 20
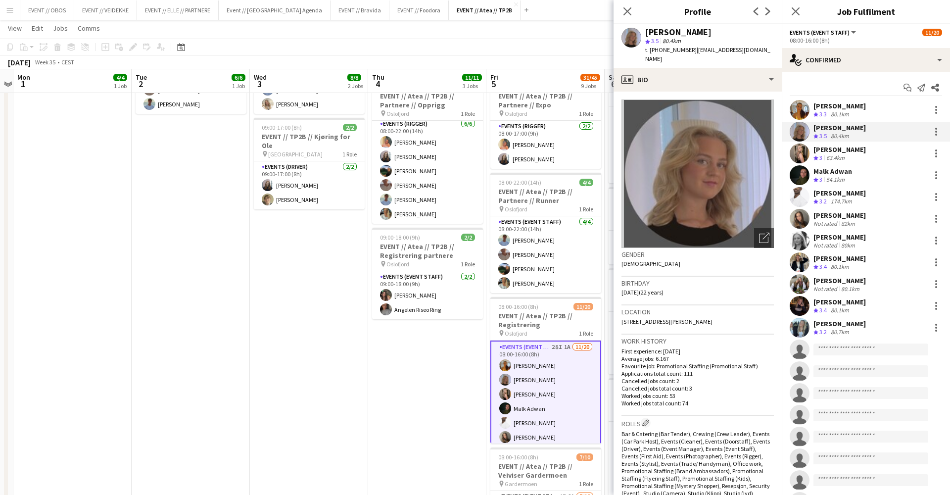
click at [797, 148] on app-user-avatar at bounding box center [800, 153] width 20 height 20
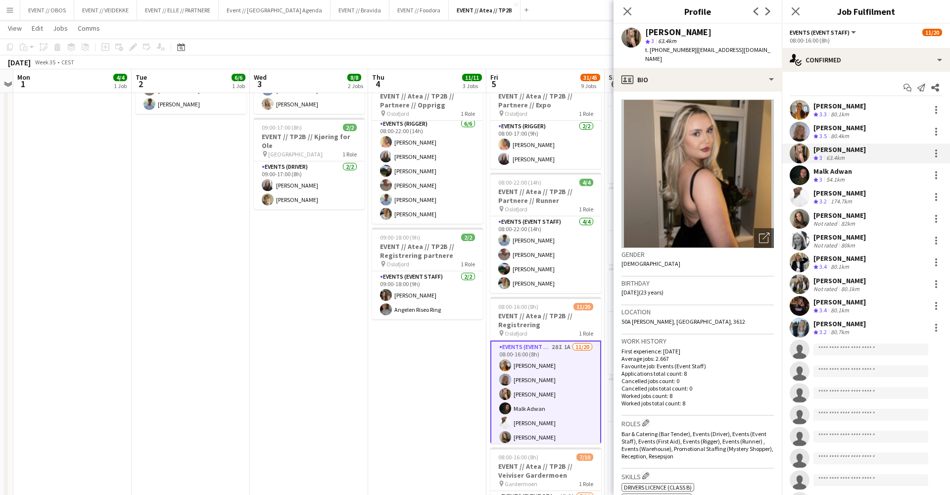
click at [800, 172] on app-user-avatar at bounding box center [800, 175] width 20 height 20
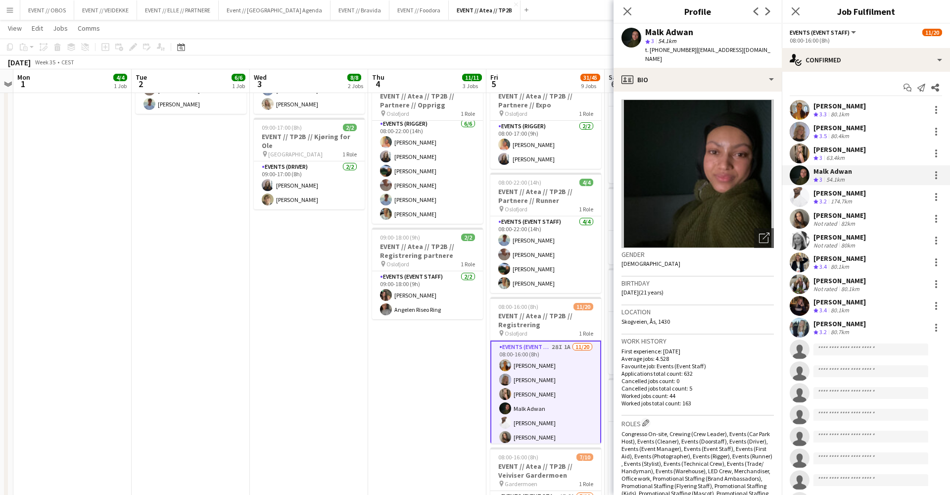
click at [797, 188] on app-user-avatar at bounding box center [800, 197] width 20 height 20
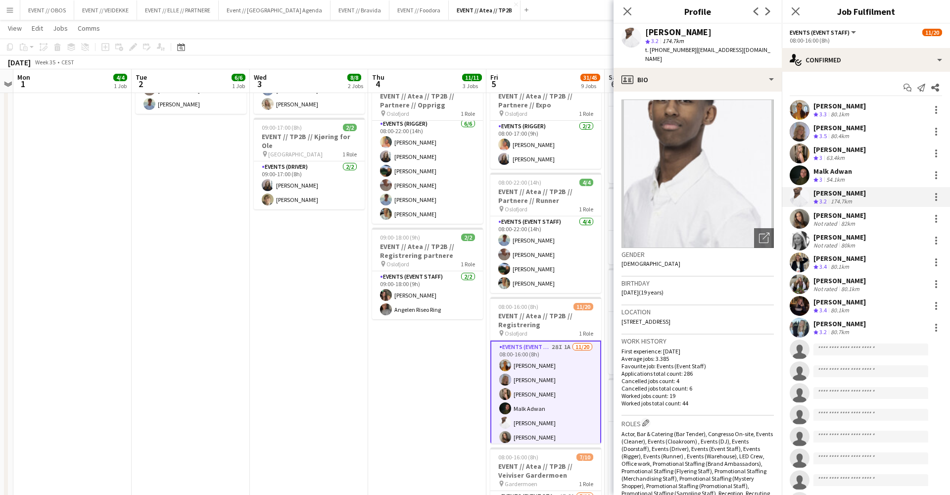
click at [802, 221] on app-user-avatar at bounding box center [800, 219] width 20 height 20
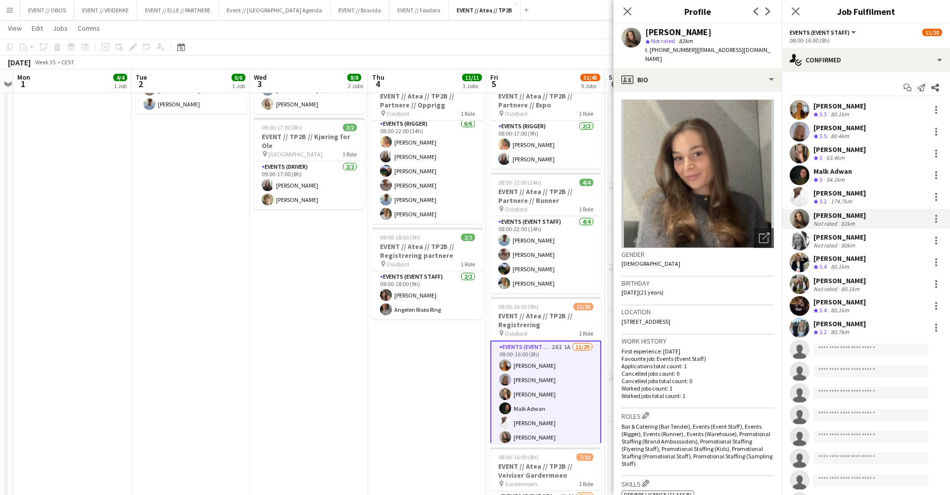
click at [798, 239] on app-user-avatar at bounding box center [800, 241] width 20 height 20
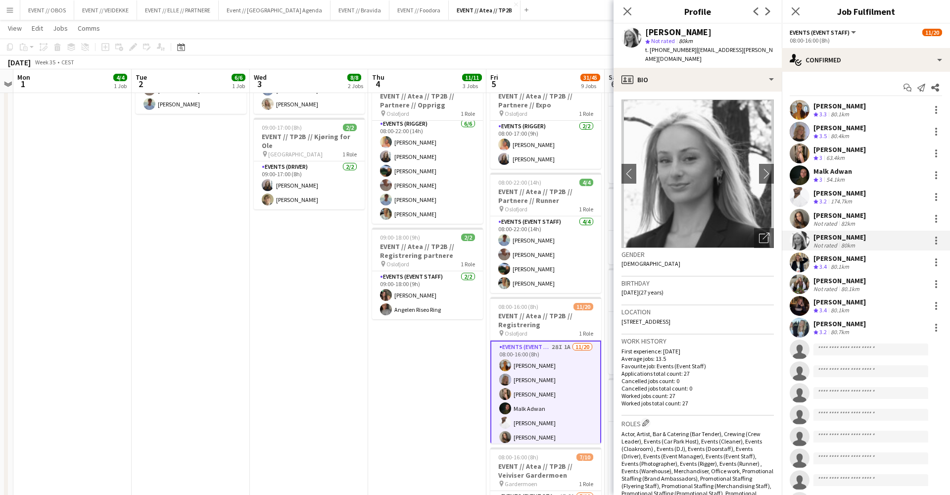
click at [799, 259] on app-user-avatar at bounding box center [800, 262] width 20 height 20
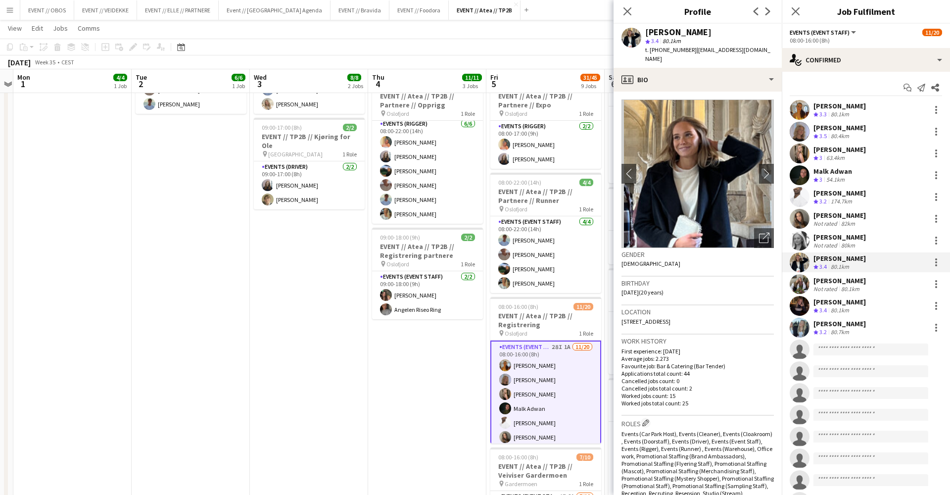
click at [798, 273] on div "Sofia Sgarioto Crew rating 3.3 80.1km Maria Egeland Crew rating 3.5 80.4km Frøy…" at bounding box center [866, 316] width 168 height 433
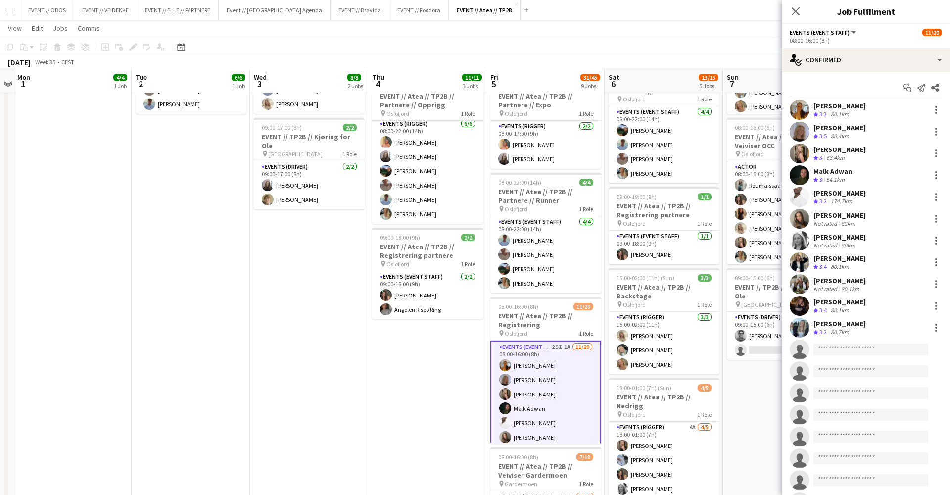
click at [792, 284] on app-user-avatar at bounding box center [800, 284] width 20 height 20
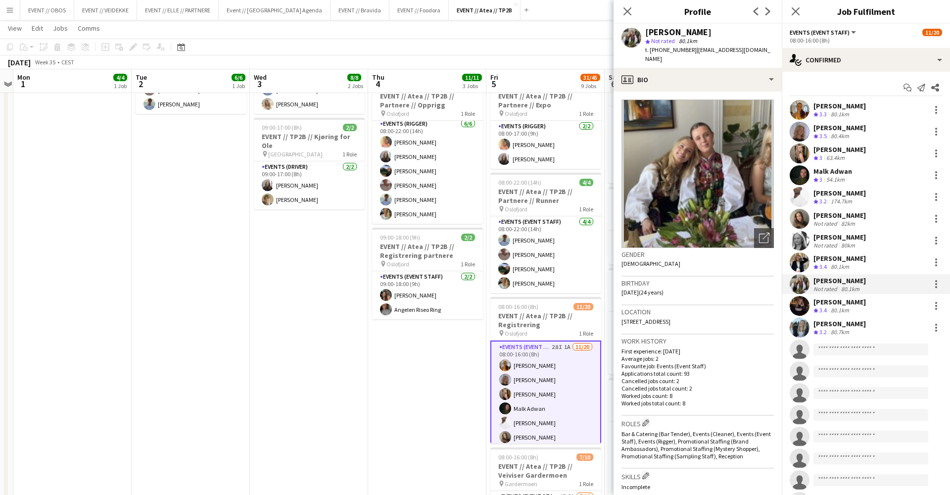
click at [794, 299] on app-user-avatar at bounding box center [800, 306] width 20 height 20
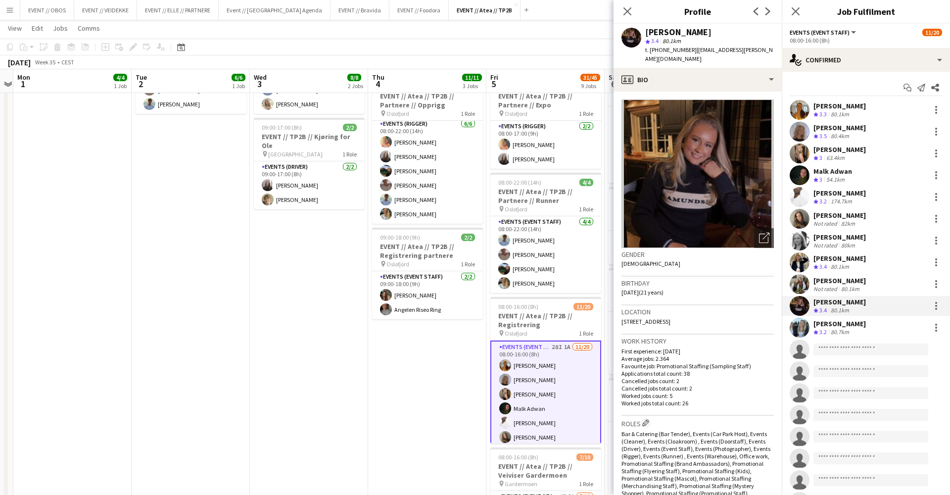
click at [799, 321] on app-user-avatar at bounding box center [800, 328] width 20 height 20
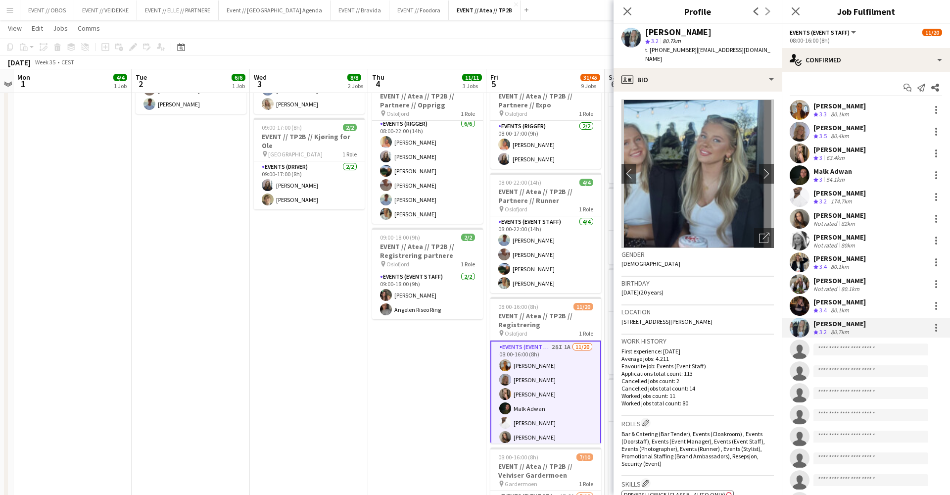
click at [399, 420] on app-date-cell "08:00-18:00 (10h) 3/3 EVENT // Atea // TP2B // Dekorering og backstage oppsett …" at bounding box center [427, 467] width 118 height 1009
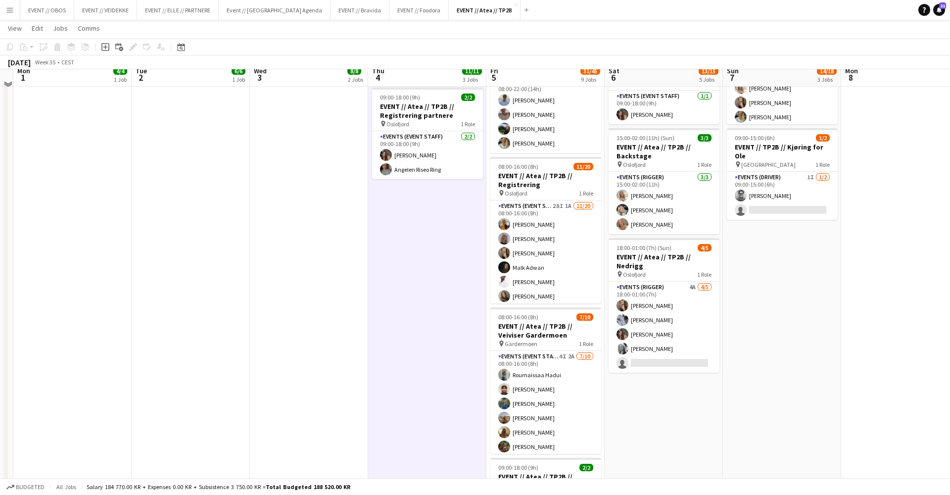
scroll to position [171, 0]
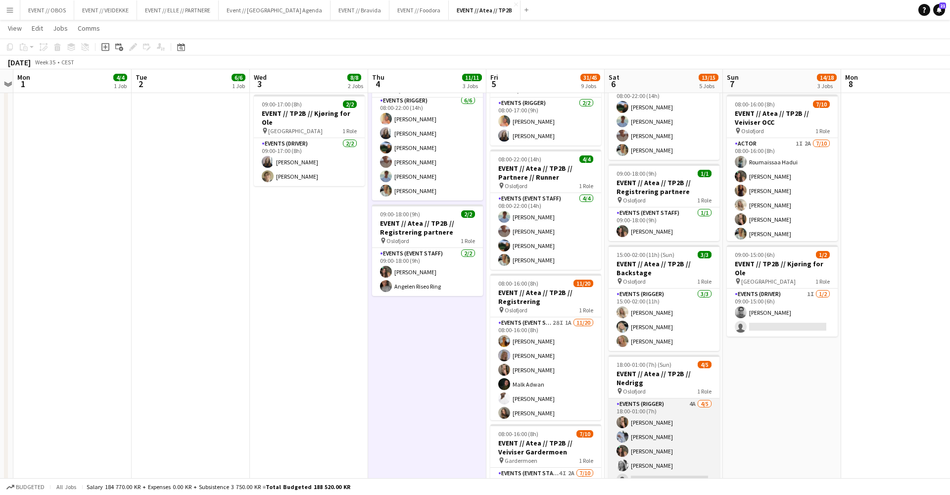
click at [683, 437] on app-card-role "Events (Rigger) 4A 4/5 18:00-01:00 (7h) Frøydis Marie Syvertsen Marte Sofie Ros…" at bounding box center [663, 443] width 111 height 91
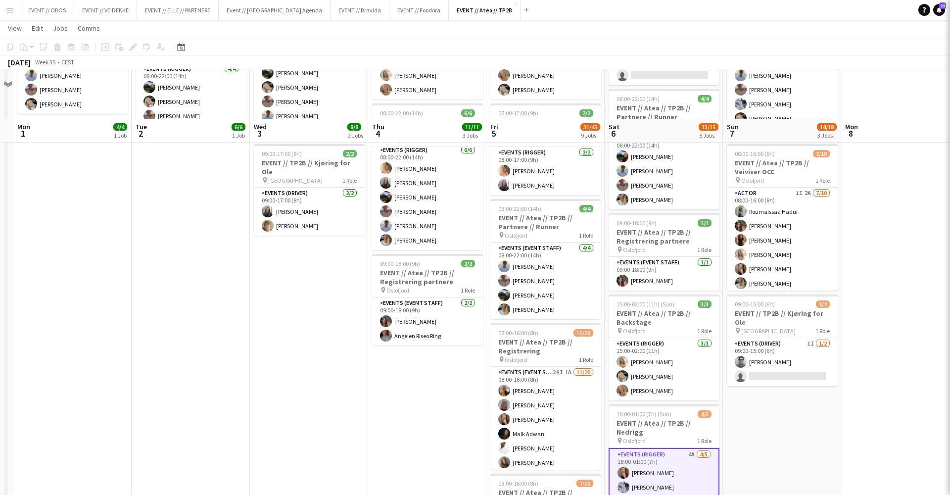
scroll to position [108, 0]
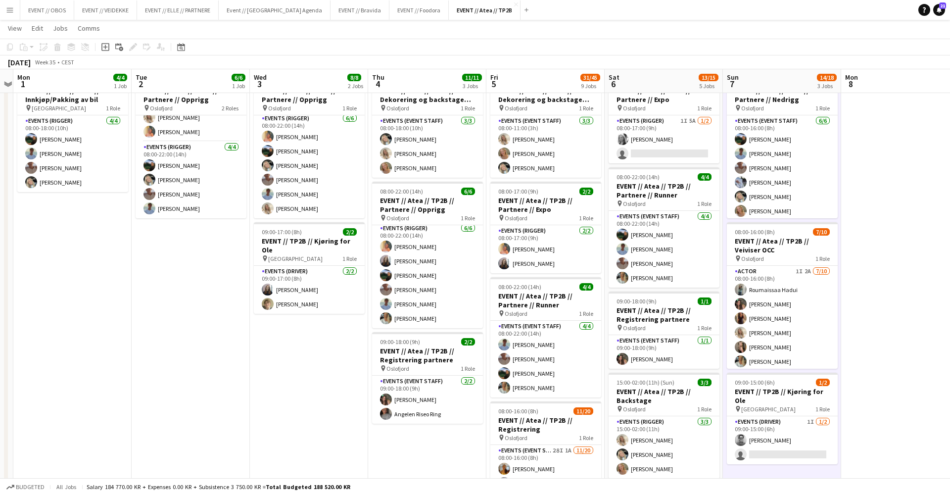
scroll to position [48, 0]
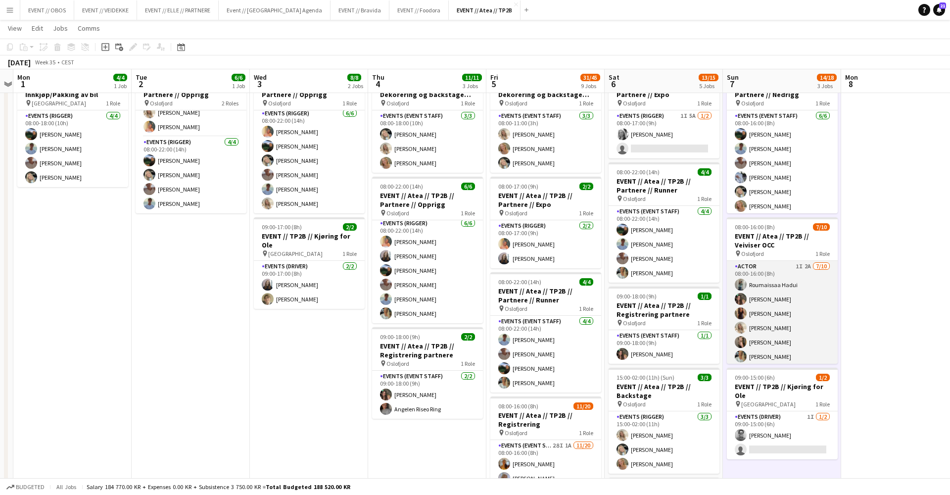
click at [776, 309] on app-card-role "Actor 1I 2A 7/10 08:00-16:00 (8h) Roumaissaa Hadui Rafaela Goga Khadija Hadui V…" at bounding box center [782, 342] width 111 height 163
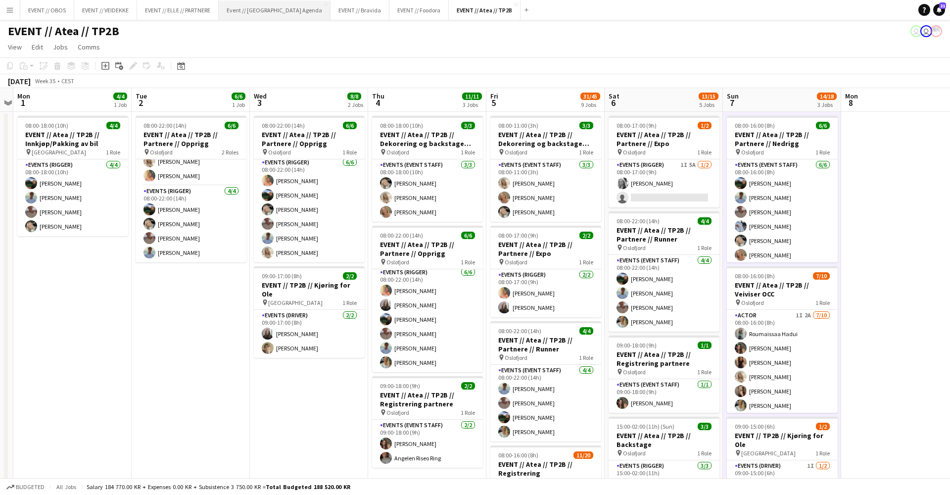
scroll to position [0, 210]
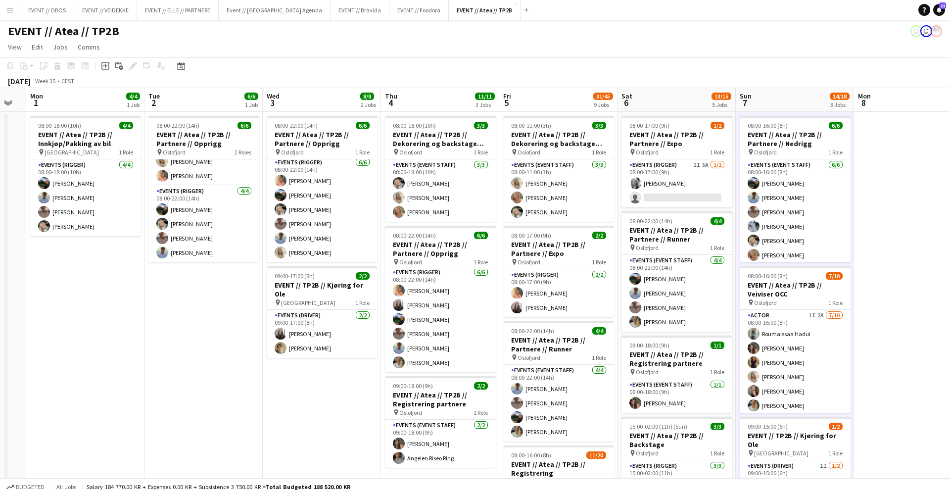
click at [346, 43] on app-page-menu "View Day view expanded Day view collapsed Month view Date picker Jump to today …" at bounding box center [475, 48] width 950 height 19
click at [51, 22] on div "EVENT // Atea // TP2B user user" at bounding box center [475, 29] width 950 height 19
click at [52, 16] on button "EVENT // OBOS Close" at bounding box center [47, 9] width 54 height 19
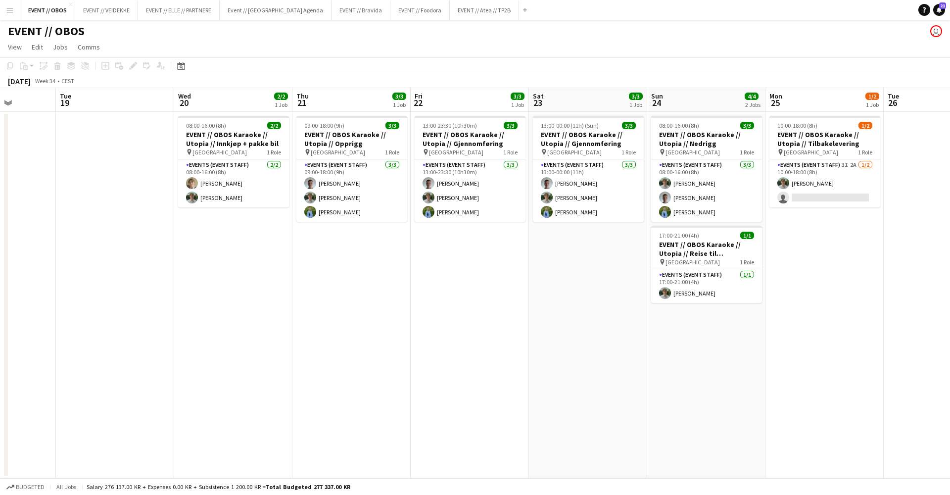
scroll to position [0, 298]
